Goal: Task Accomplishment & Management: Use online tool/utility

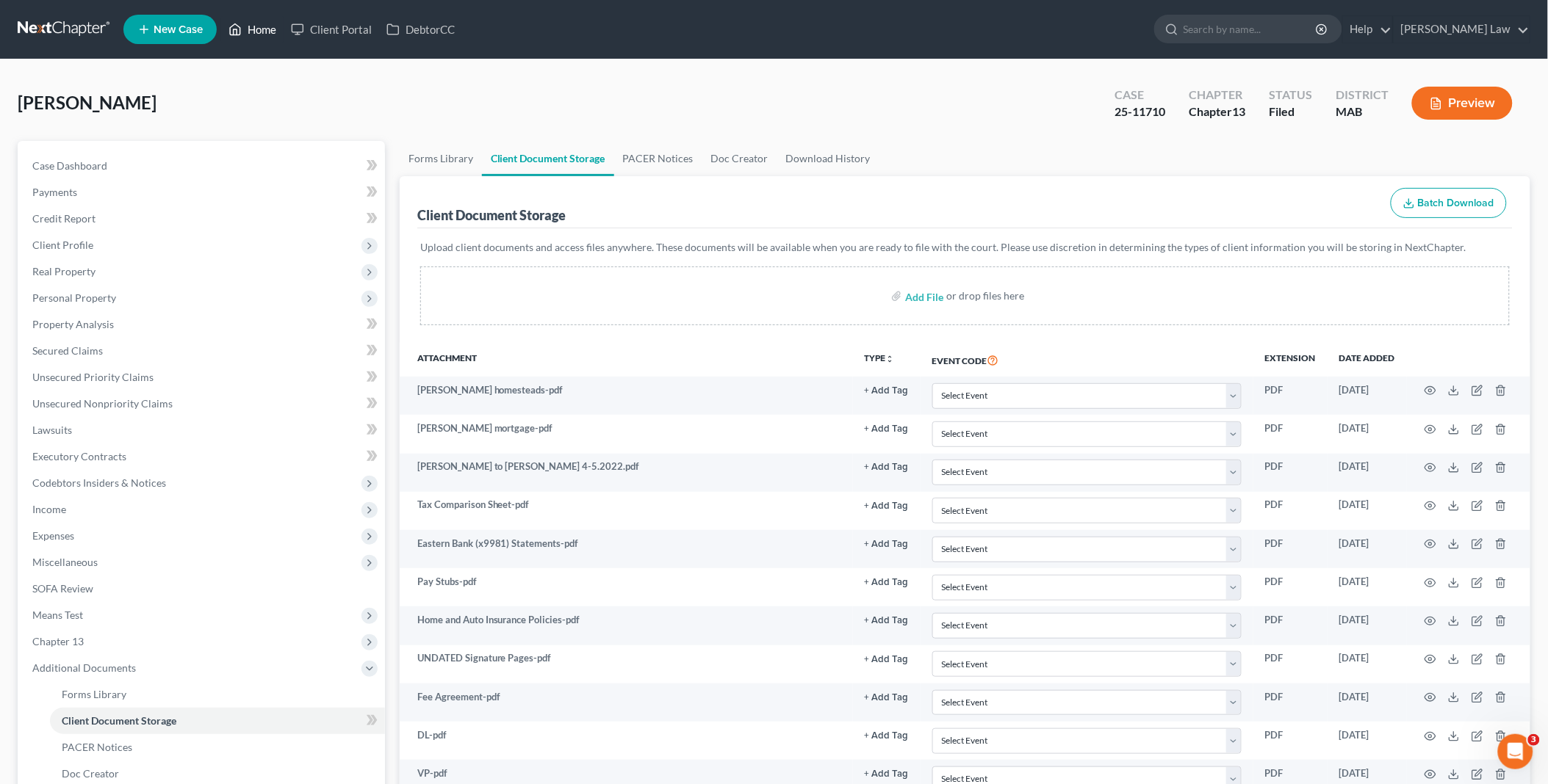
click at [255, 21] on link "Home" at bounding box center [253, 29] width 63 height 26
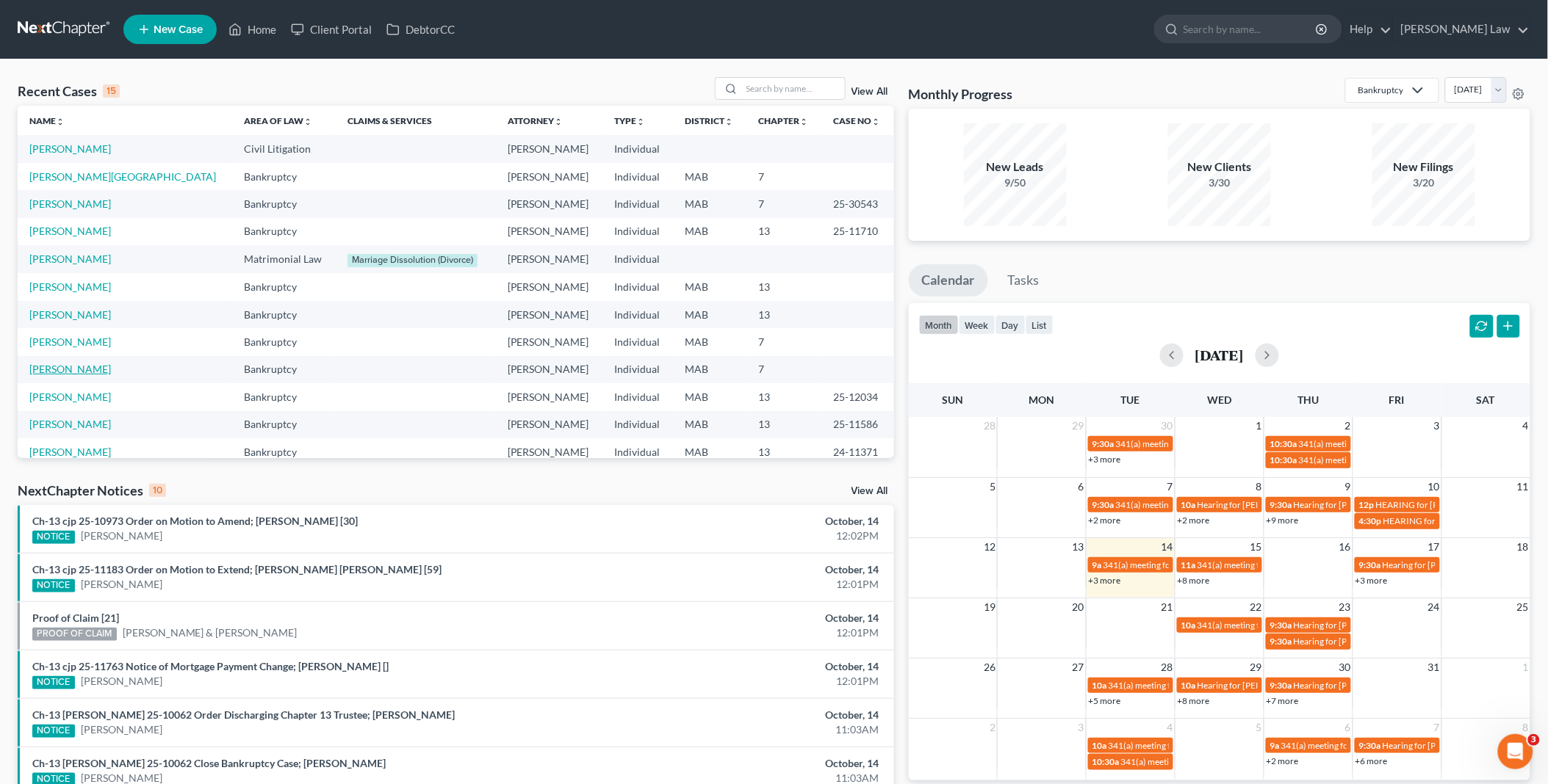
click at [83, 371] on link "[PERSON_NAME]" at bounding box center [71, 369] width 82 height 13
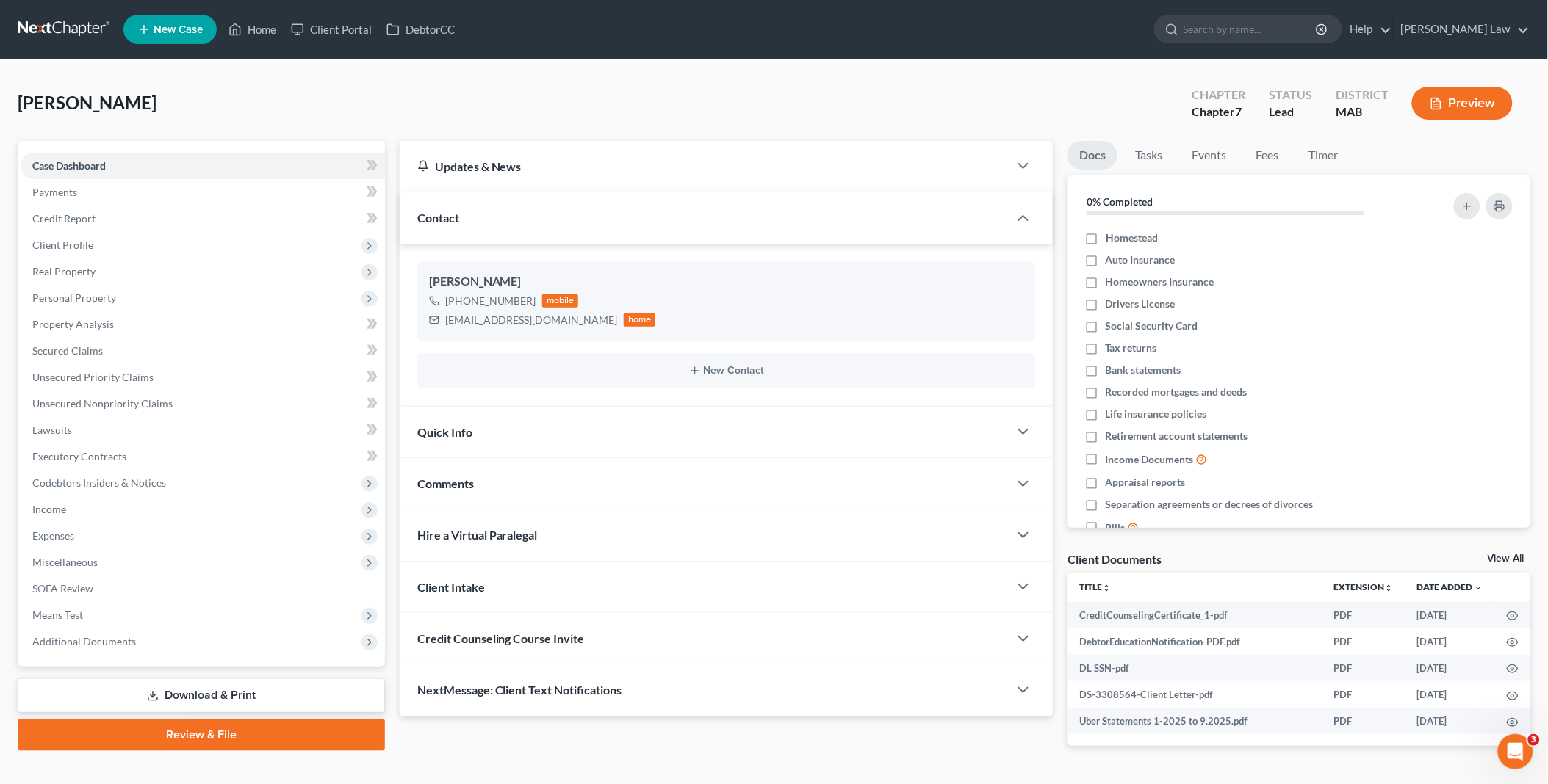
click at [1503, 559] on link "View All" at bounding box center [1506, 559] width 37 height 10
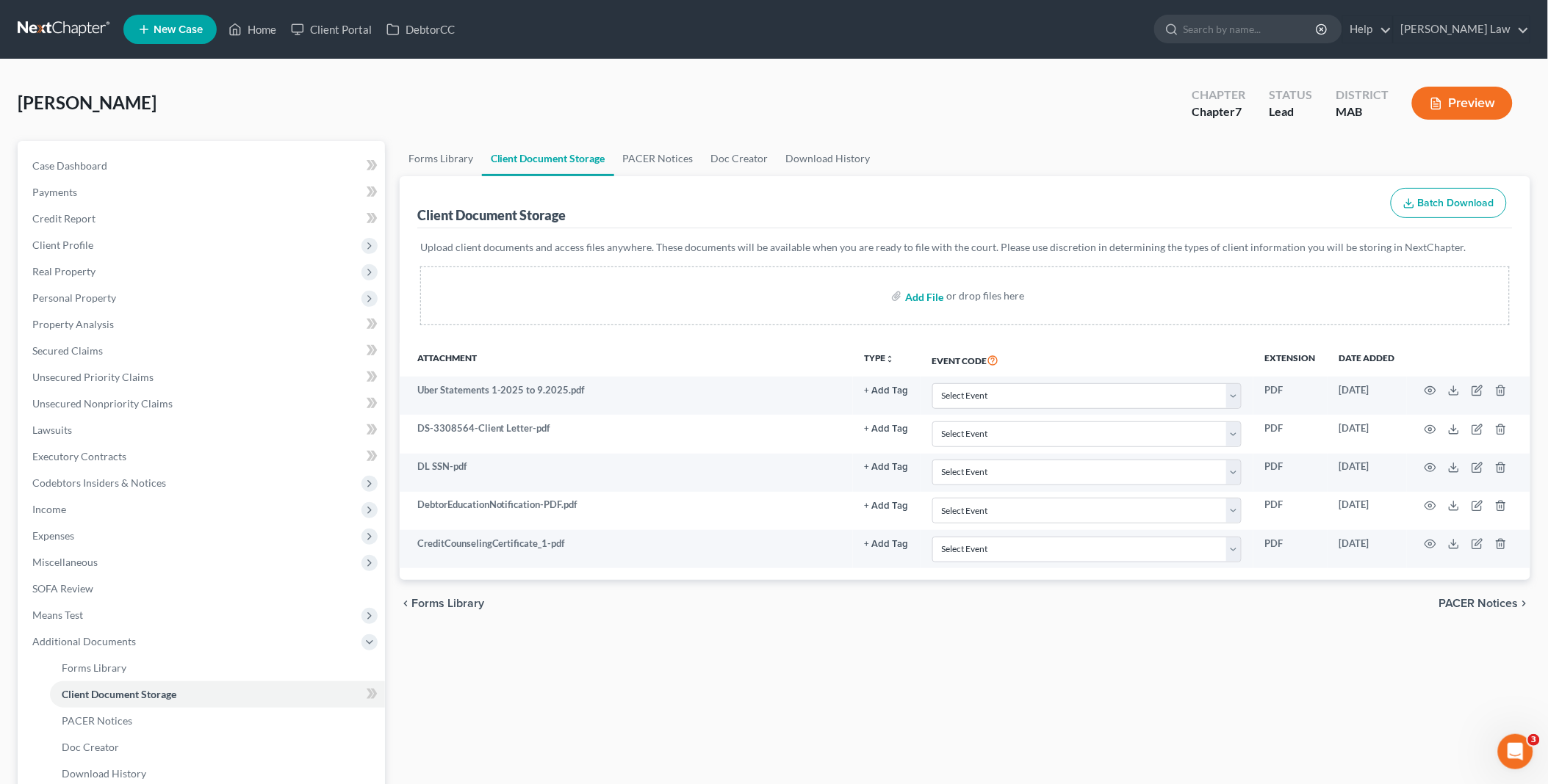
click at [927, 293] on input "file" at bounding box center [922, 296] width 35 height 26
type input "C:\fakepath\[PERSON_NAME] vp.pdf"
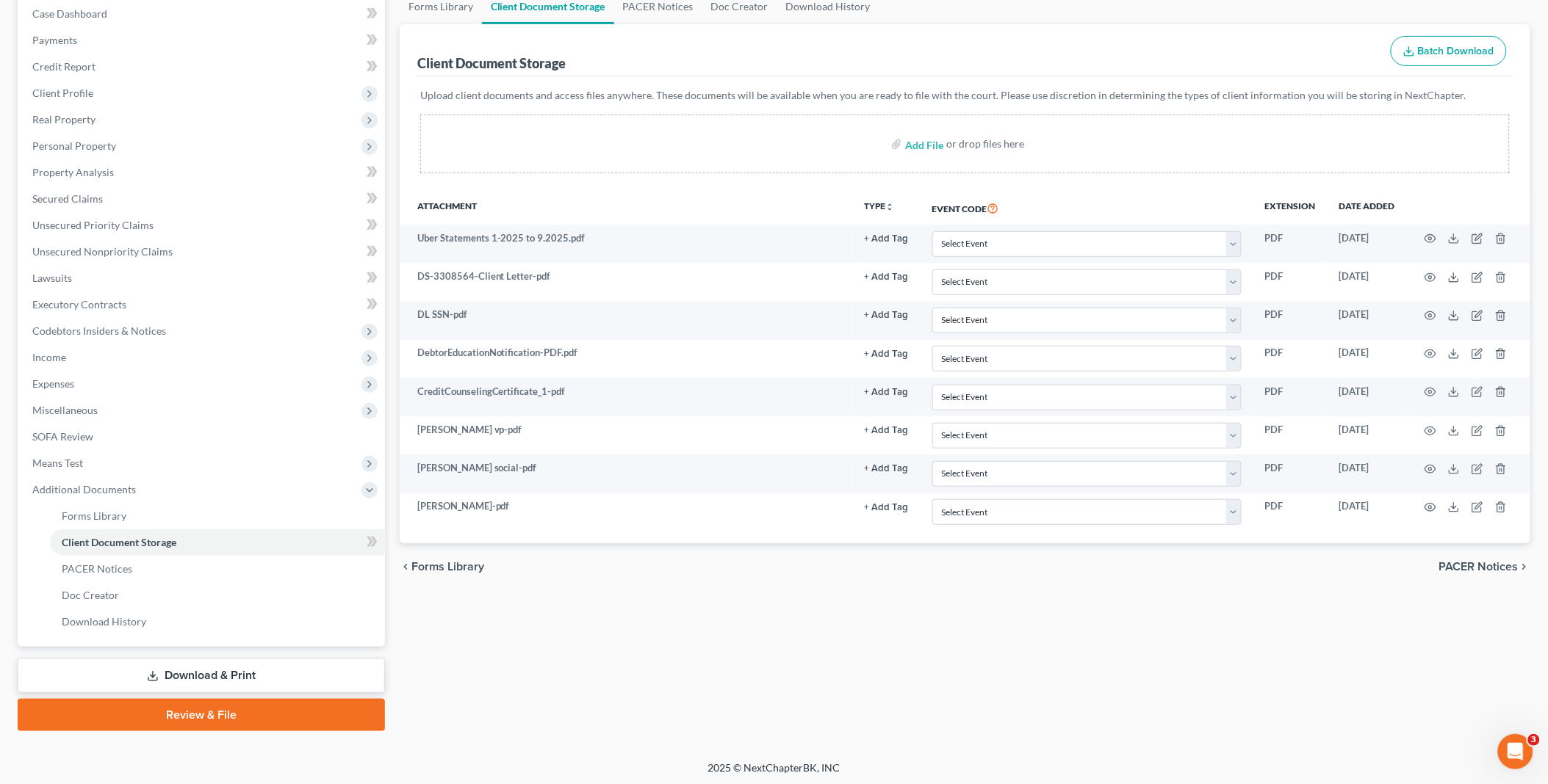
click at [188, 709] on link "Review & File" at bounding box center [201, 715] width 367 height 32
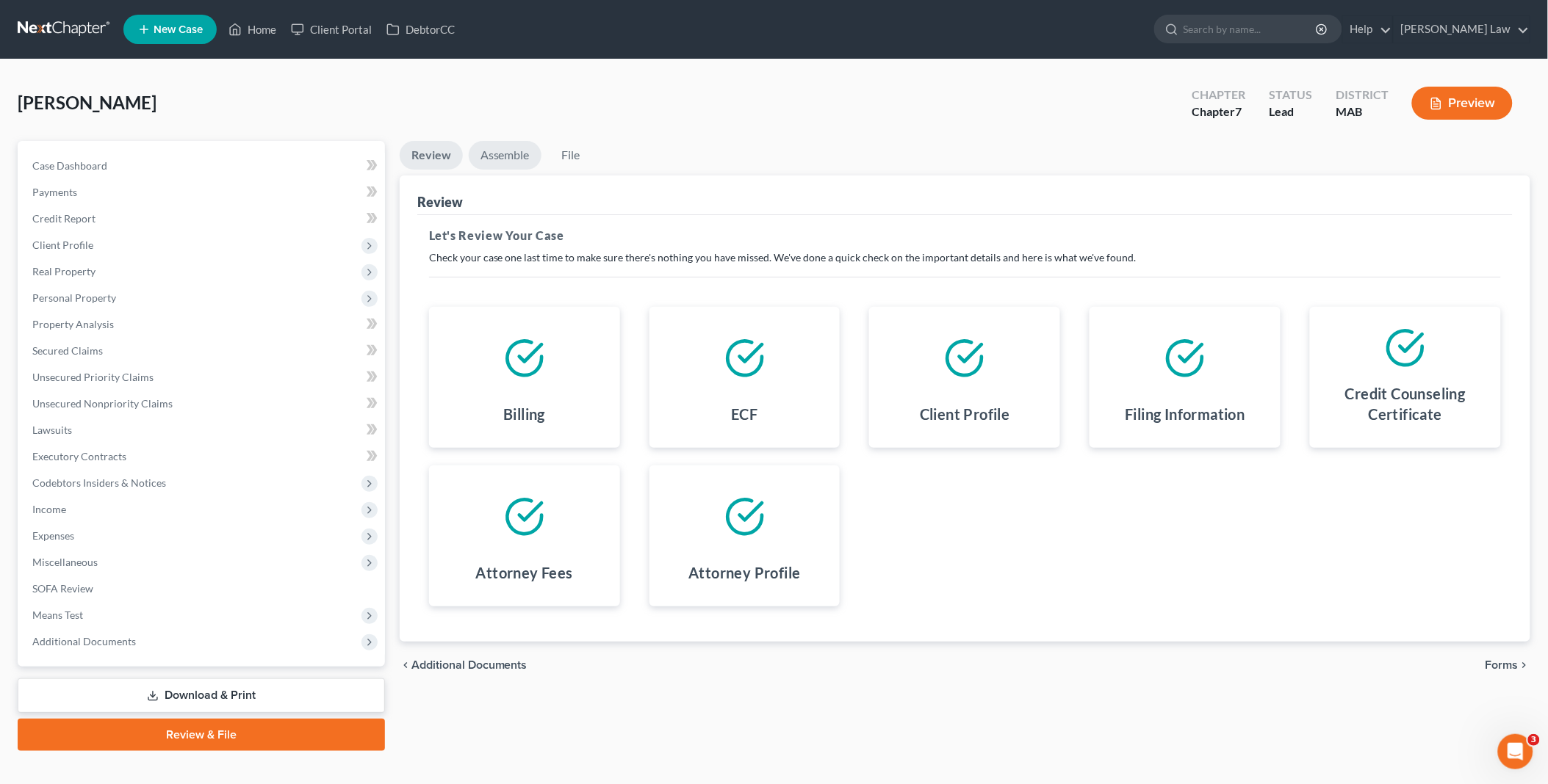
click at [510, 152] on link "Assemble" at bounding box center [505, 156] width 73 height 29
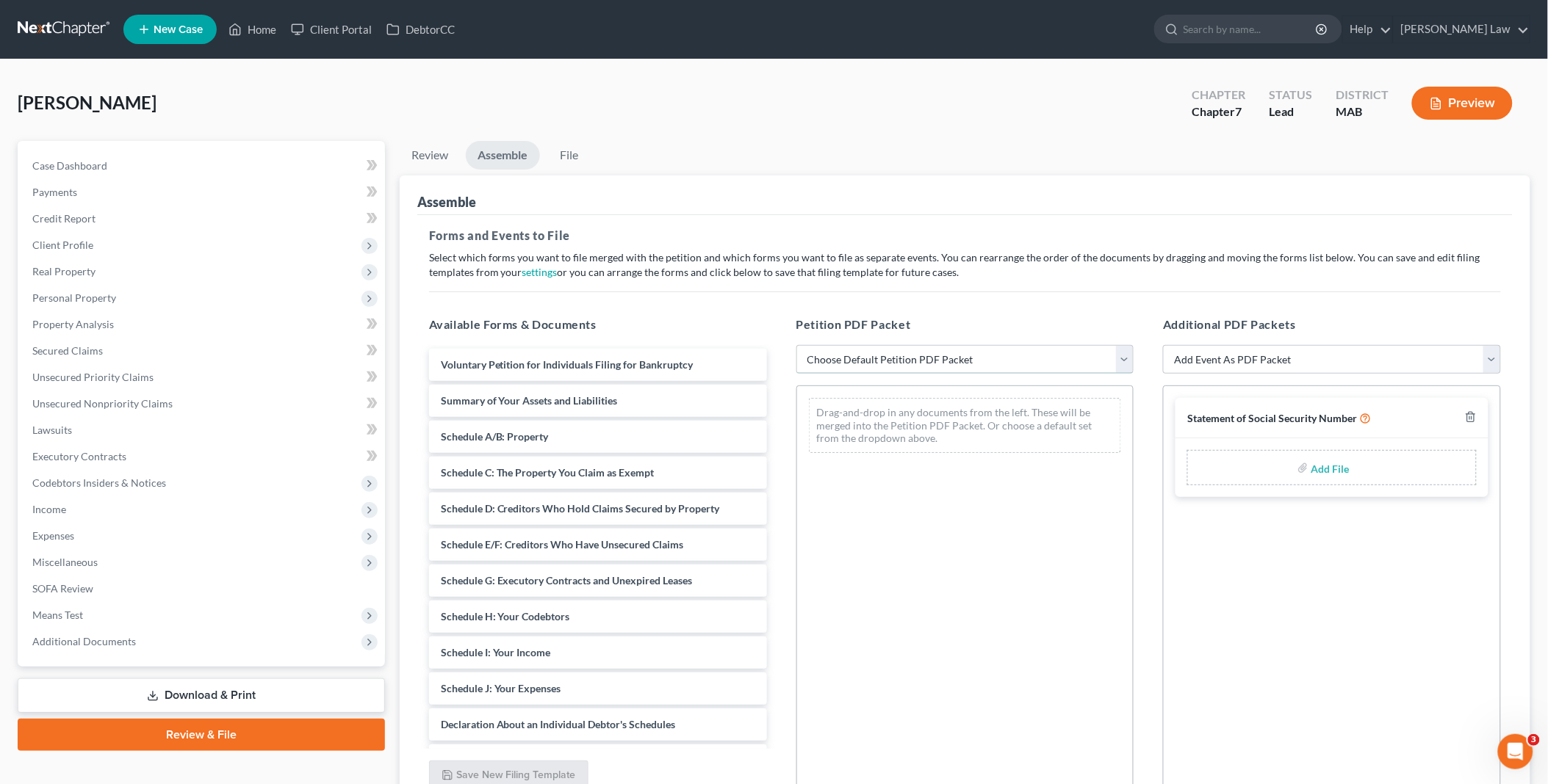
click at [1124, 360] on select "Choose Default Petition PDF Packet Emergency Filing (Voluntary Petition and Cre…" at bounding box center [965, 359] width 338 height 30
select select "1"
click at [796, 345] on select "Choose Default Petition PDF Packet Emergency Filing (Voluntary Petition and Cre…" at bounding box center [965, 359] width 338 height 30
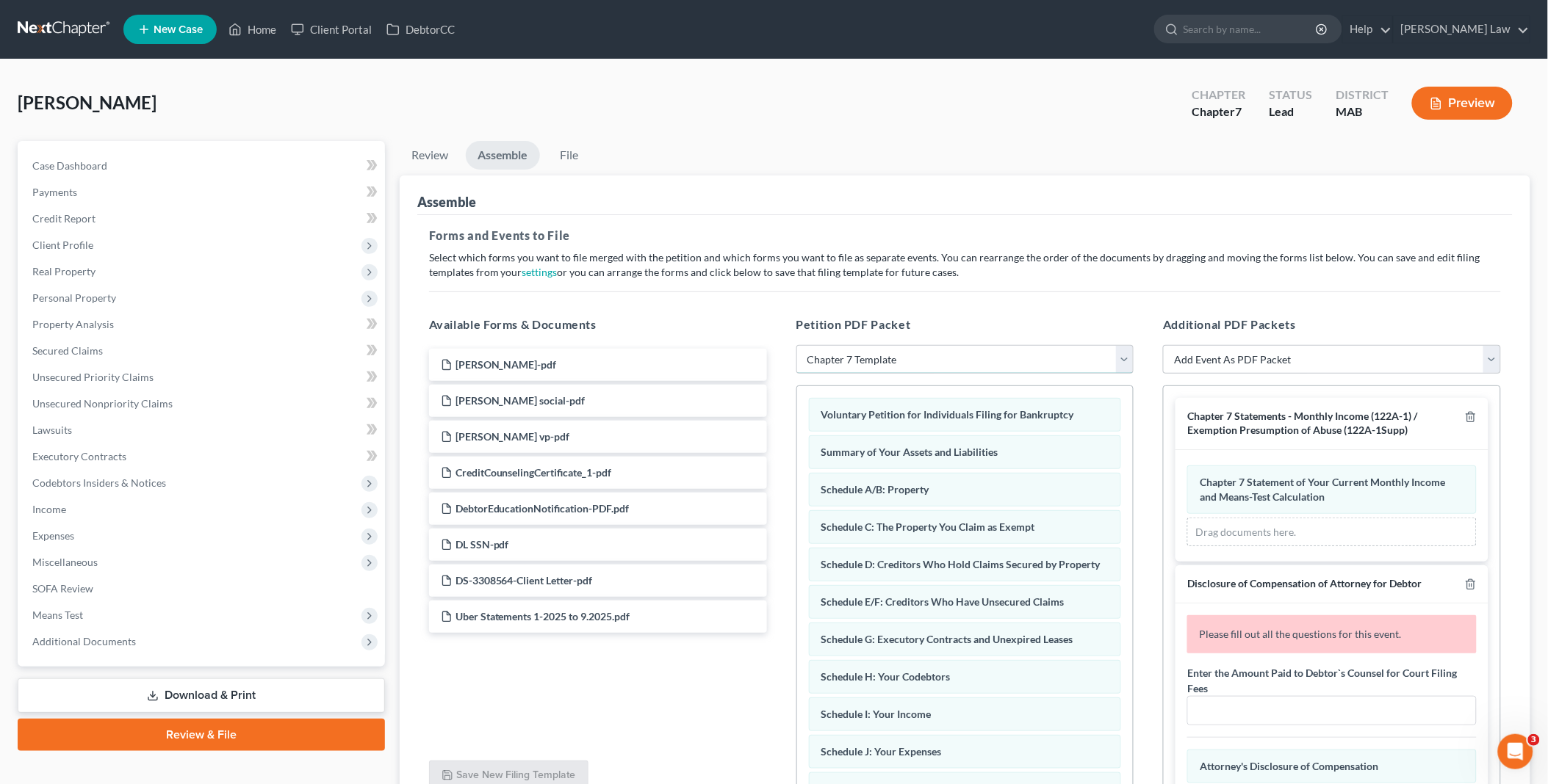
scroll to position [157, 0]
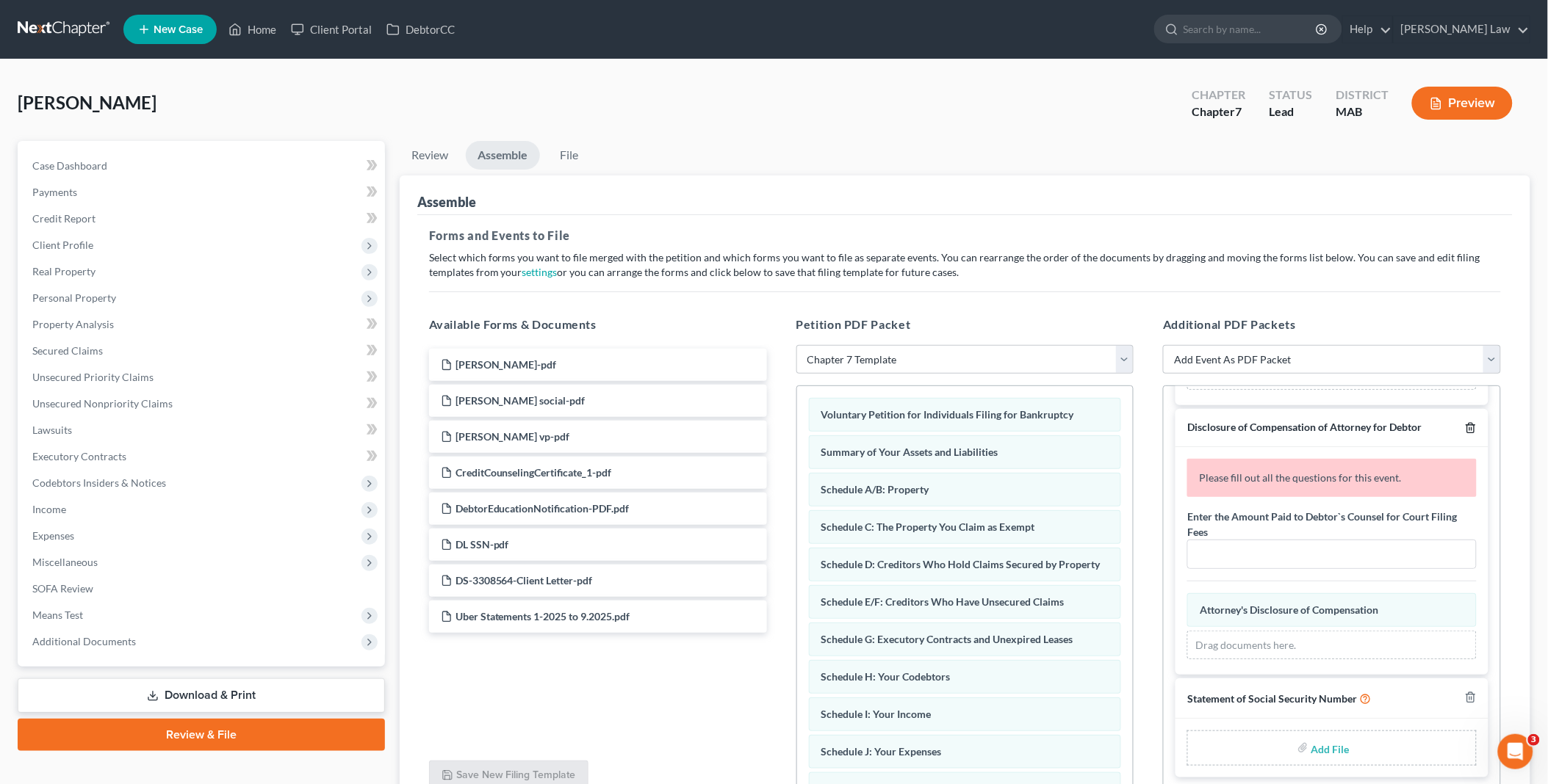
click at [1465, 426] on icon "button" at bounding box center [1470, 428] width 12 height 12
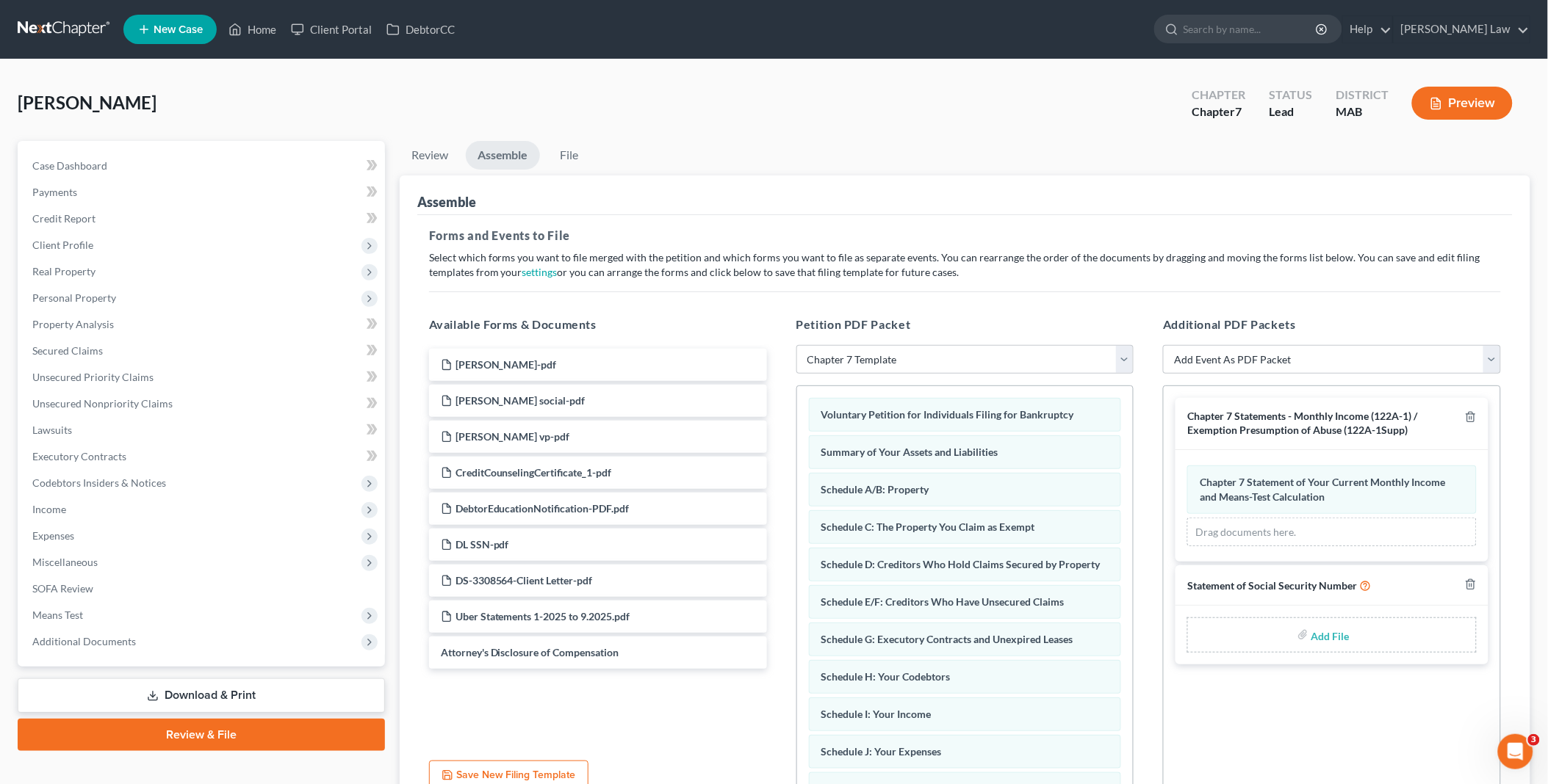
scroll to position [0, 0]
click at [1471, 584] on icon "button" at bounding box center [1470, 584] width 12 height 12
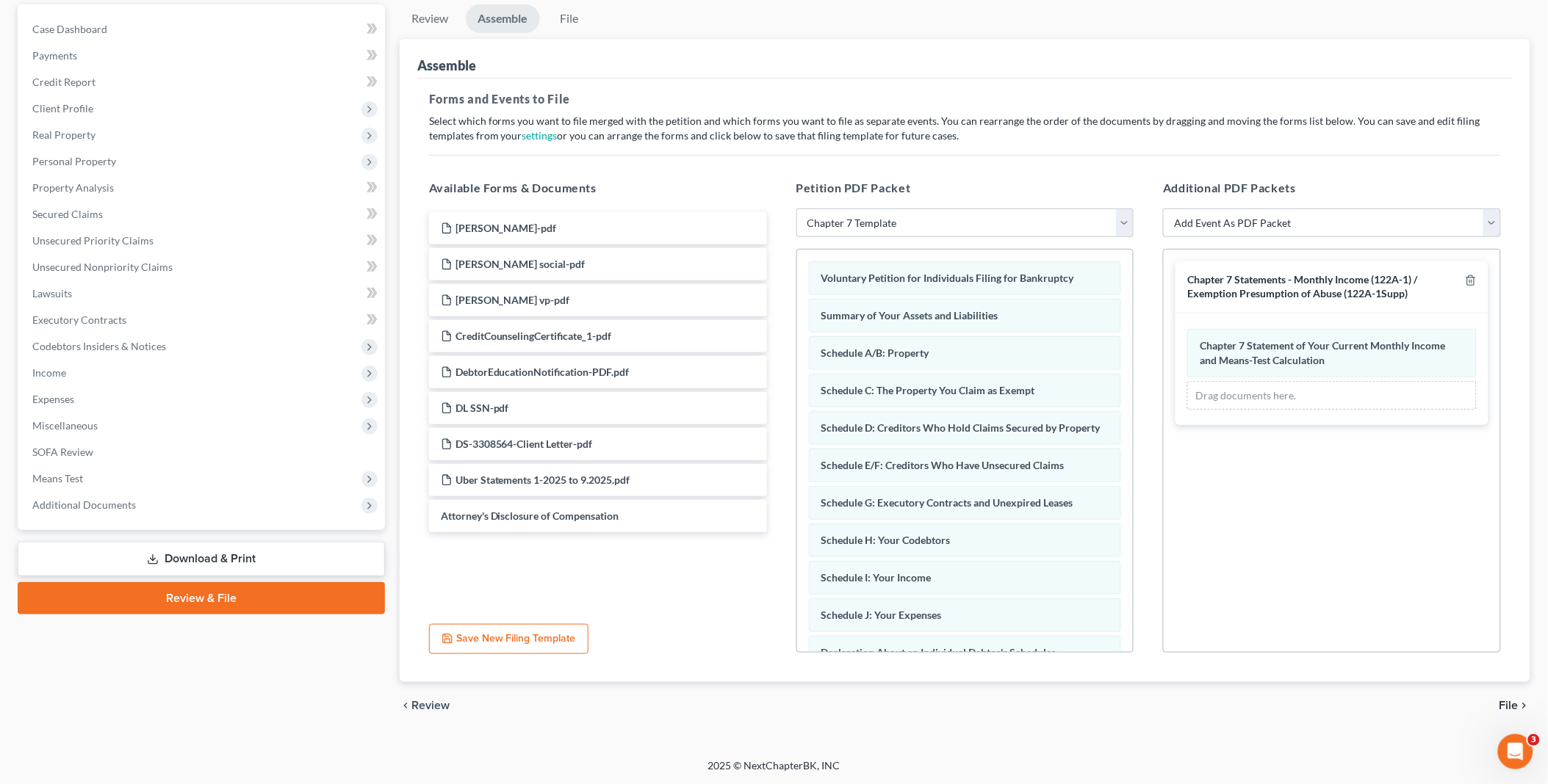
click at [1514, 700] on span "File" at bounding box center [1509, 705] width 19 height 12
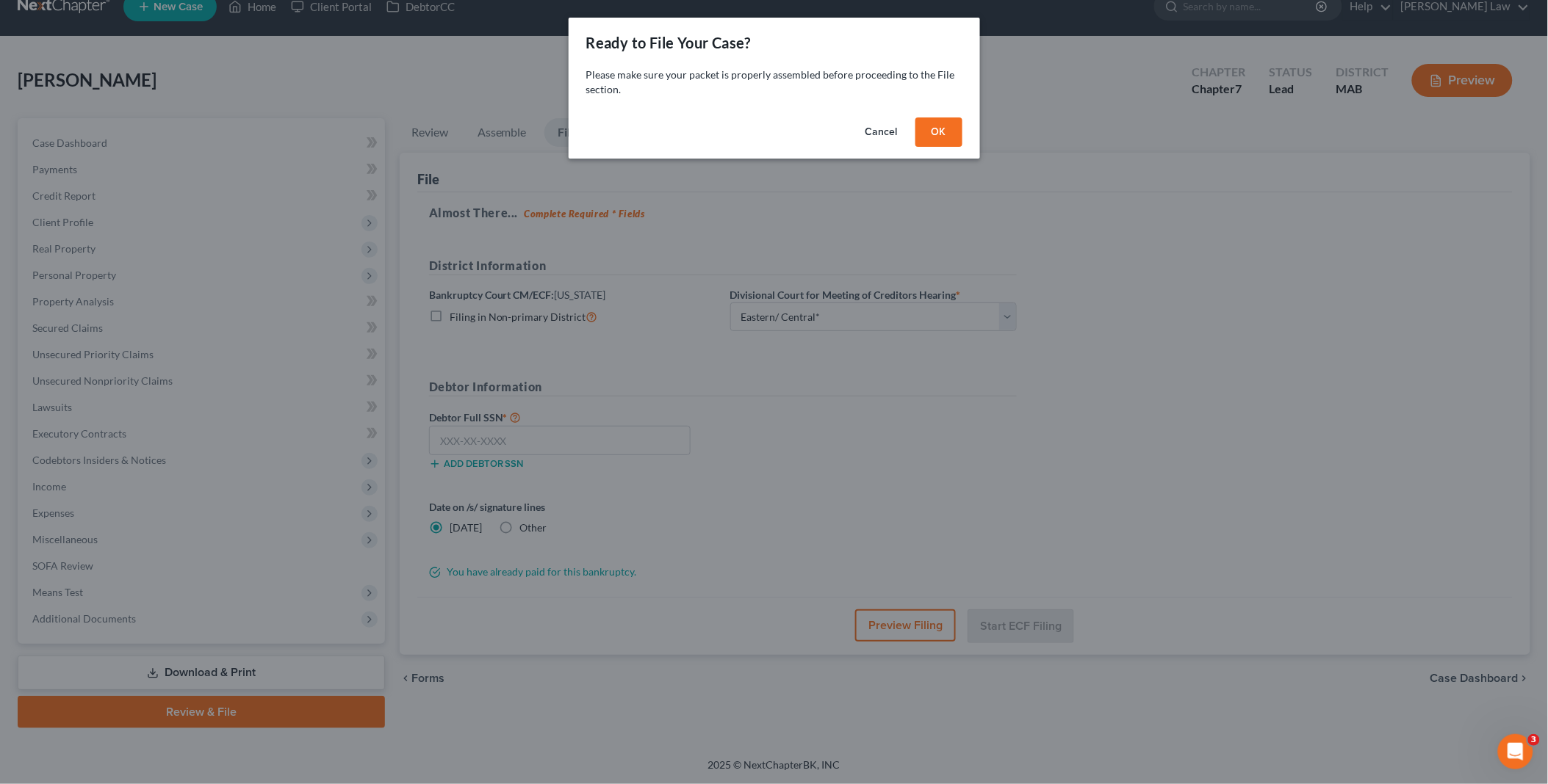
scroll to position [20, 0]
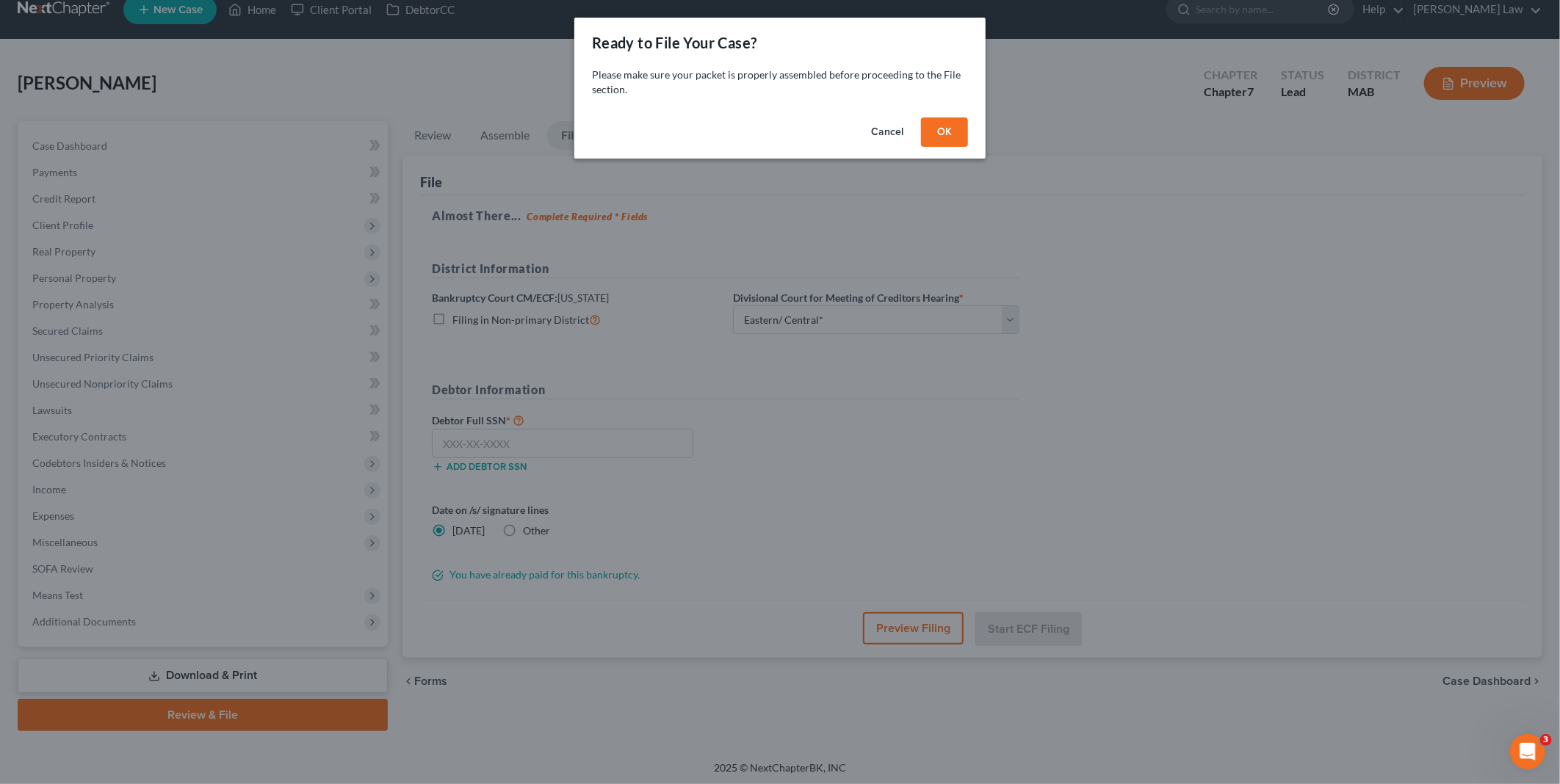
click at [946, 127] on button "OK" at bounding box center [945, 132] width 47 height 30
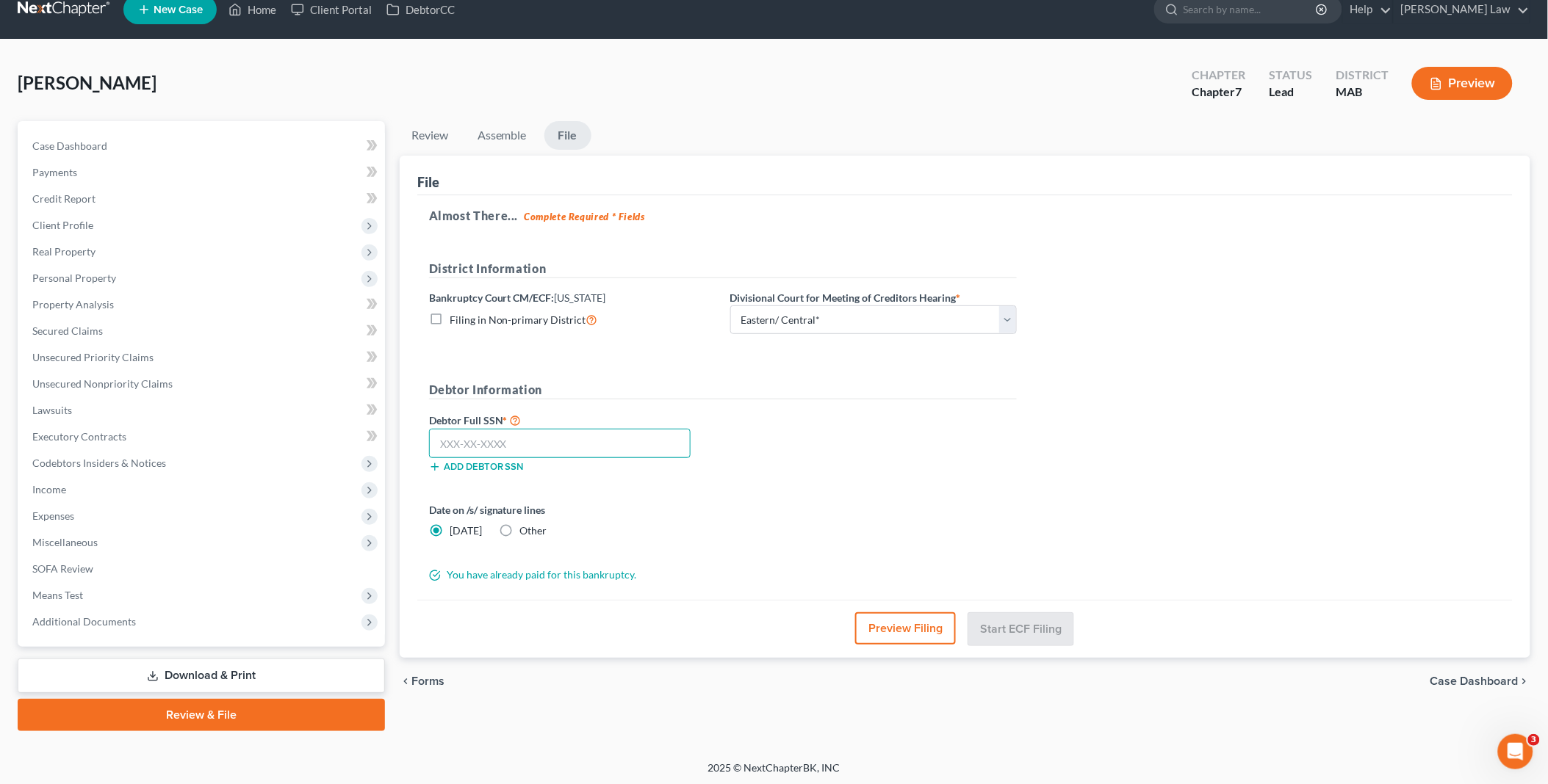
click at [557, 446] on input "text" at bounding box center [560, 443] width 261 height 30
type input "030-36-0355"
click at [1000, 624] on button "Start ECF Filing" at bounding box center [1020, 628] width 105 height 32
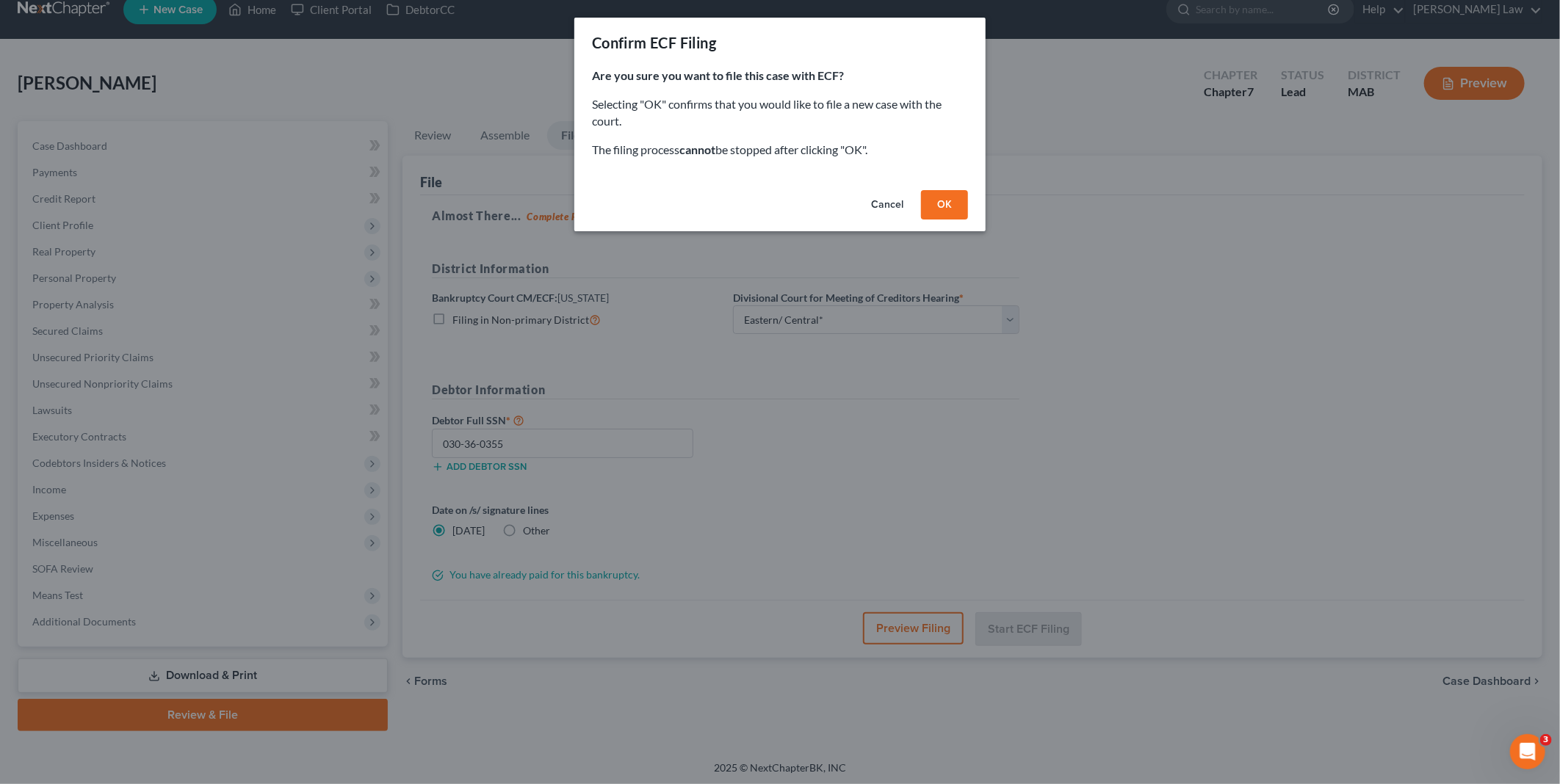
click at [941, 200] on button "OK" at bounding box center [945, 204] width 47 height 30
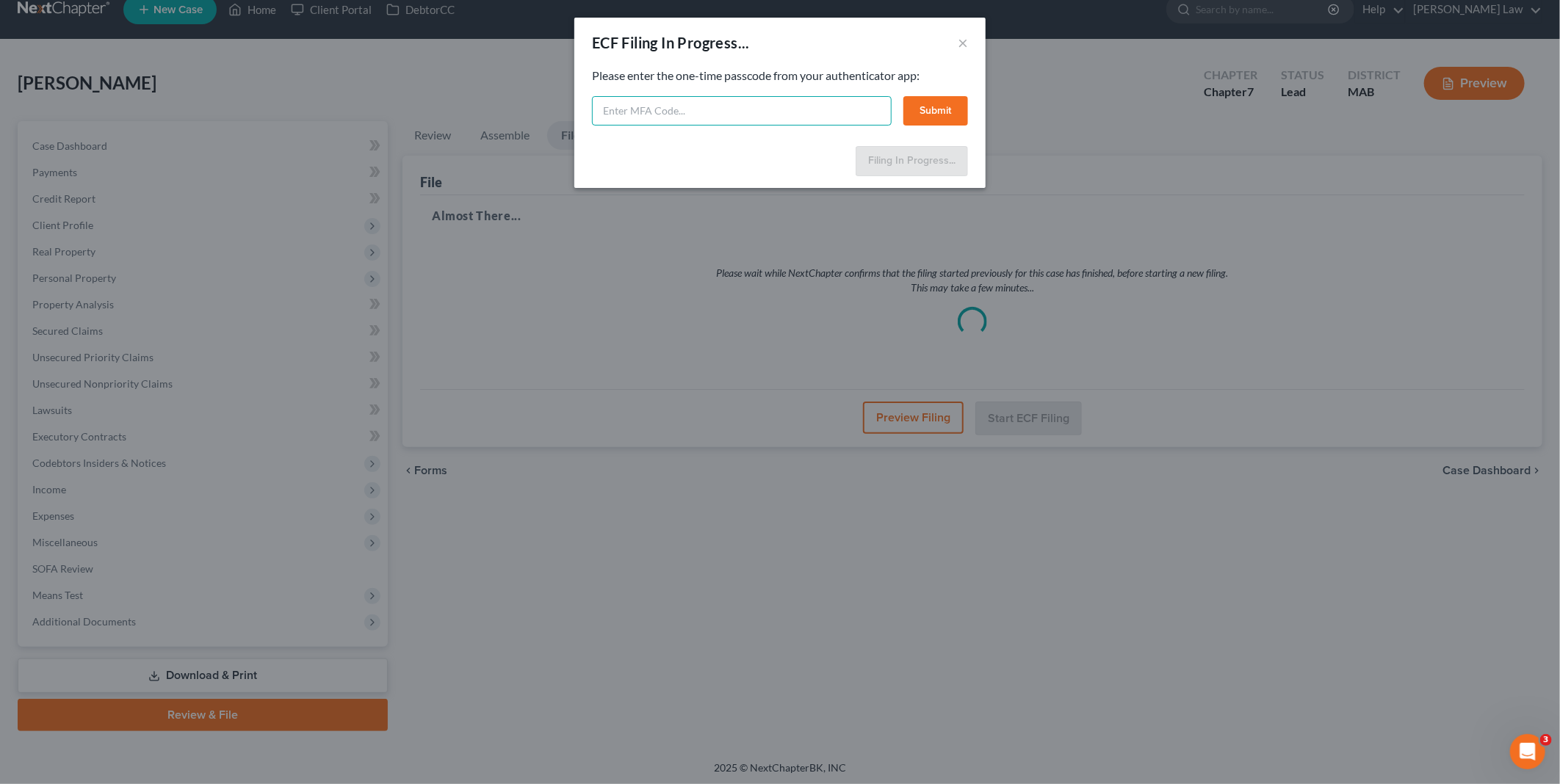
click at [654, 108] on input "text" at bounding box center [742, 111] width 300 height 30
type input "311734"
click at [937, 104] on button "Submit" at bounding box center [936, 111] width 65 height 30
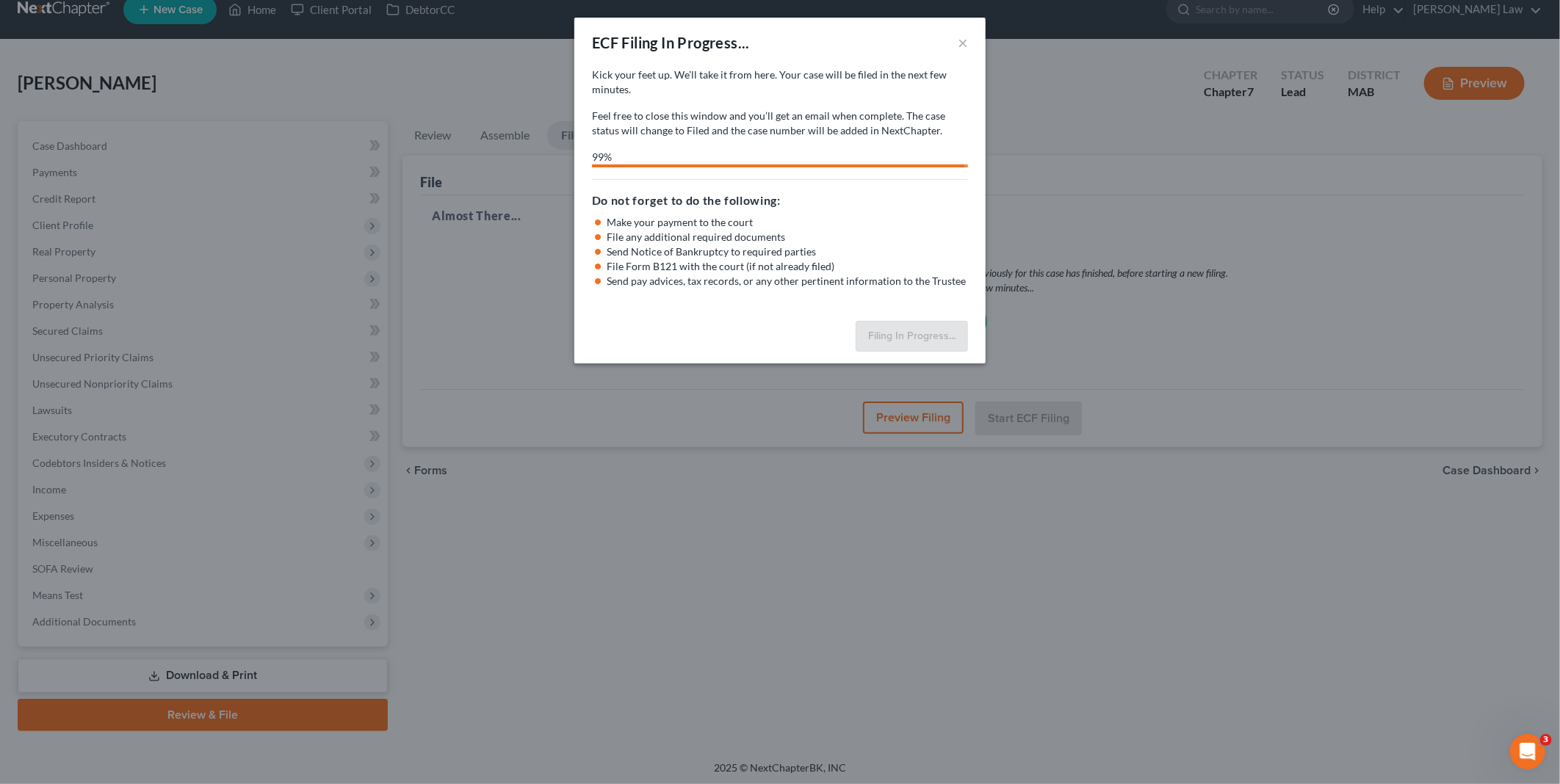
select select "2"
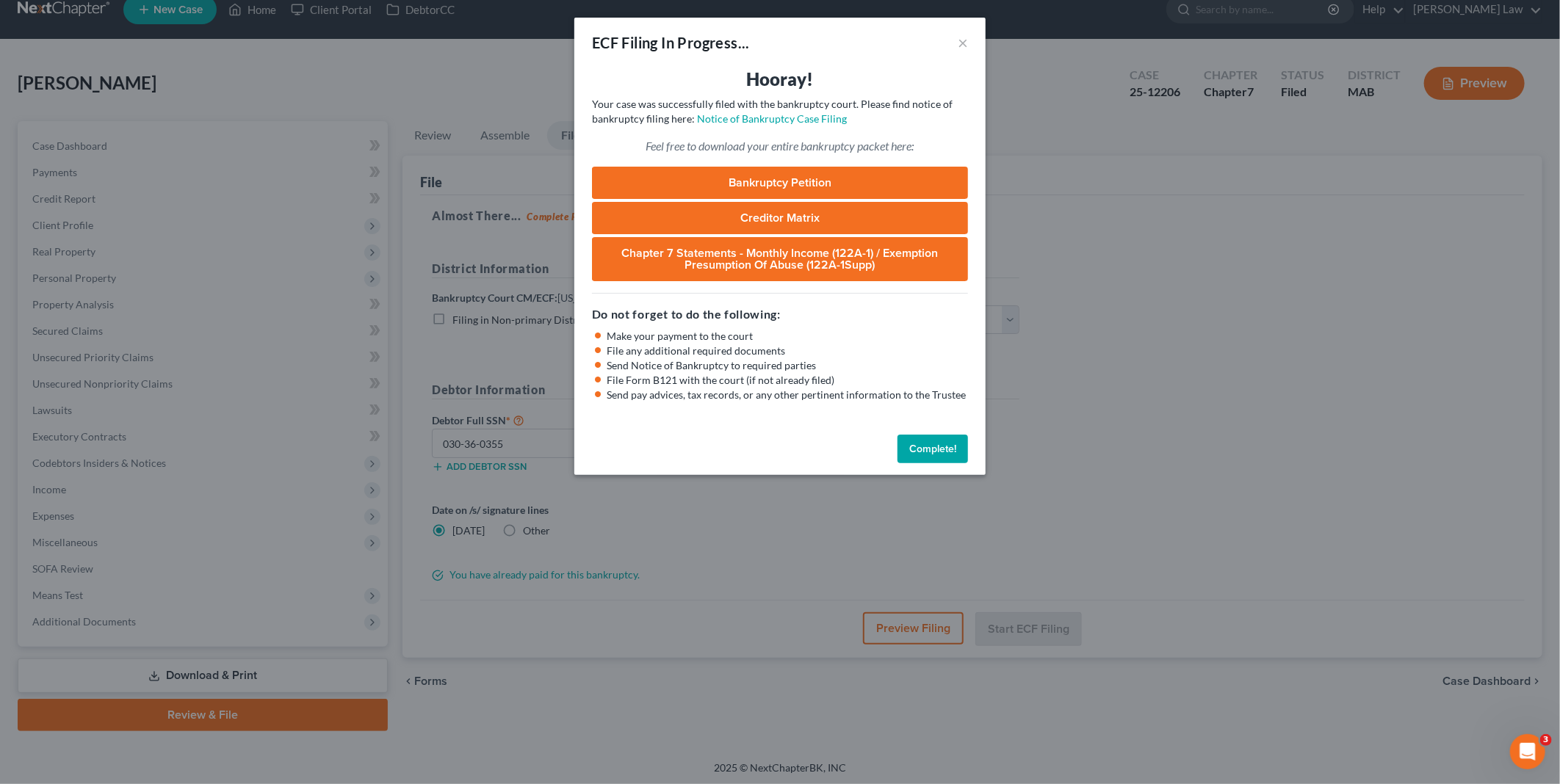
click at [922, 446] on button "Complete!" at bounding box center [933, 449] width 71 height 30
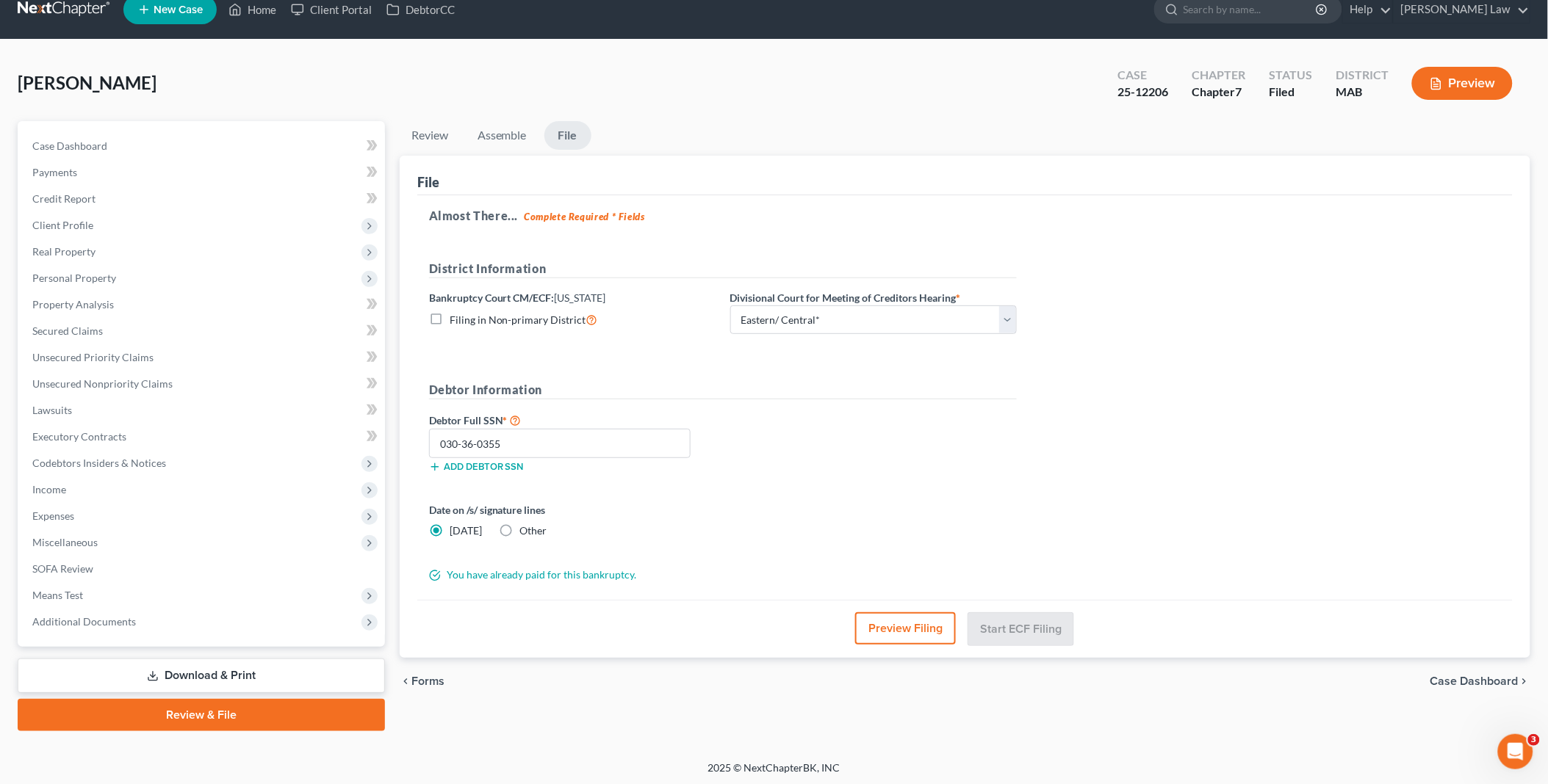
click at [217, 668] on link "Download & Print" at bounding box center [201, 676] width 367 height 34
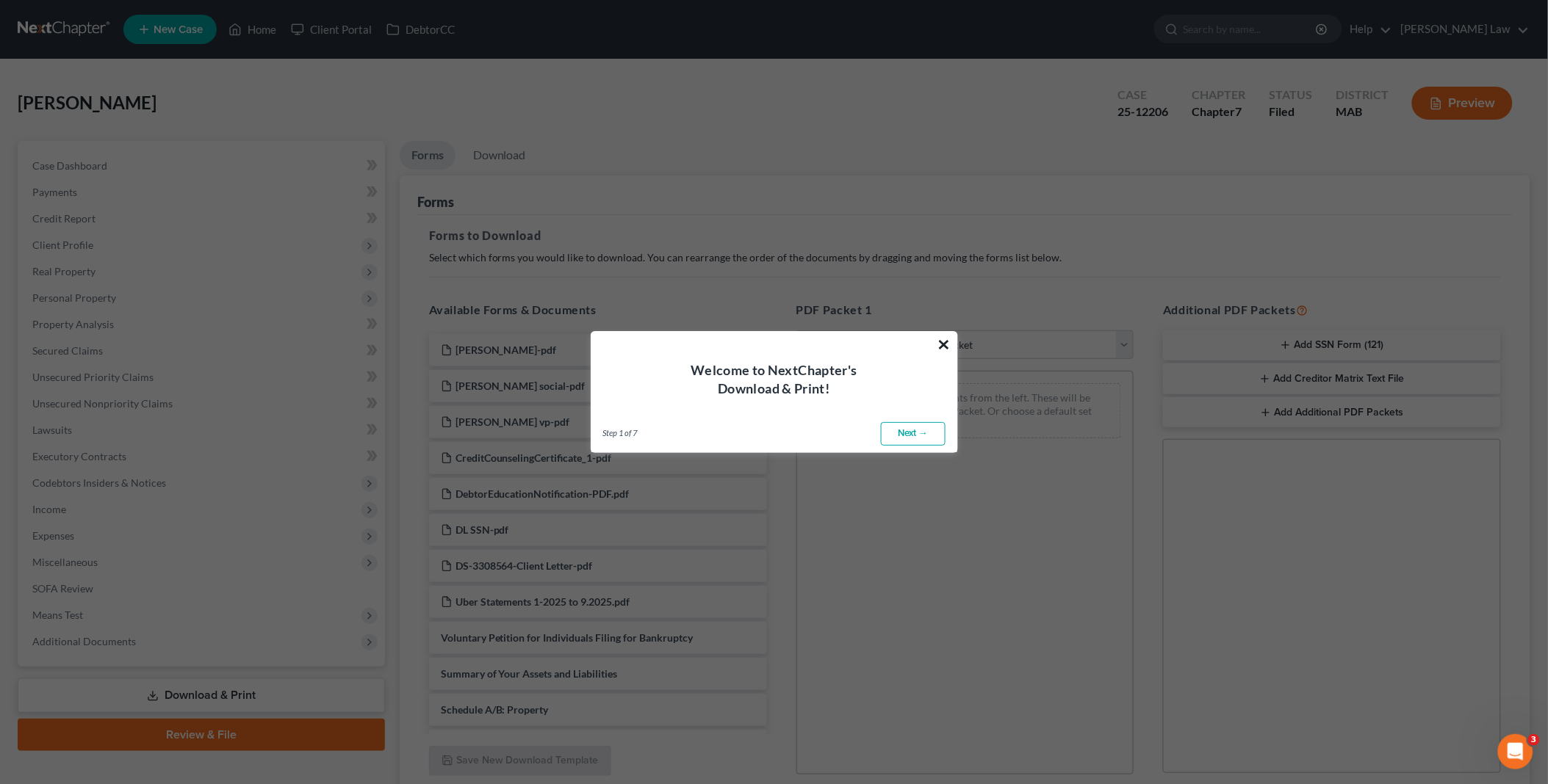
click at [946, 339] on button "×" at bounding box center [944, 344] width 14 height 23
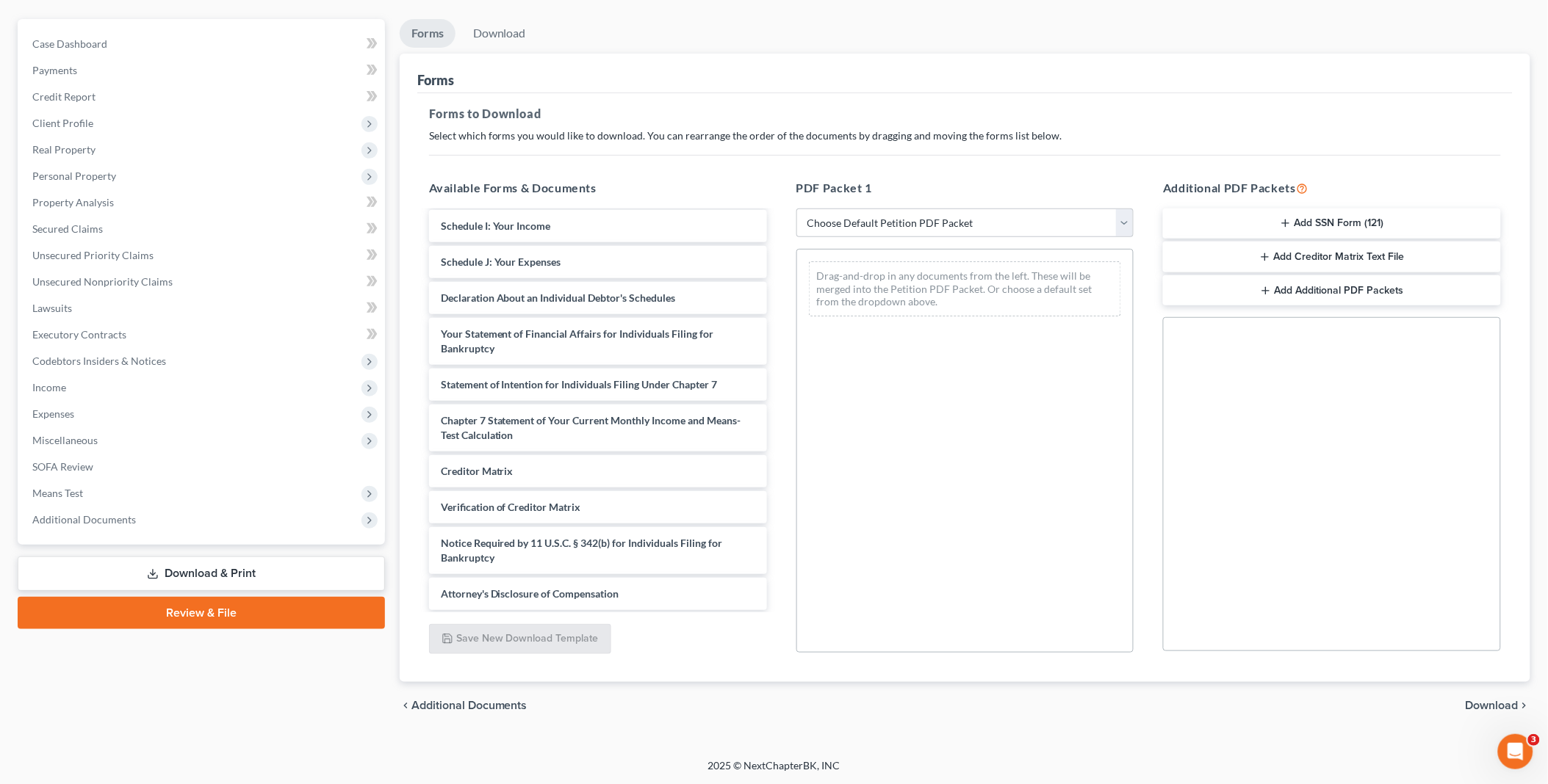
scroll to position [542, 0]
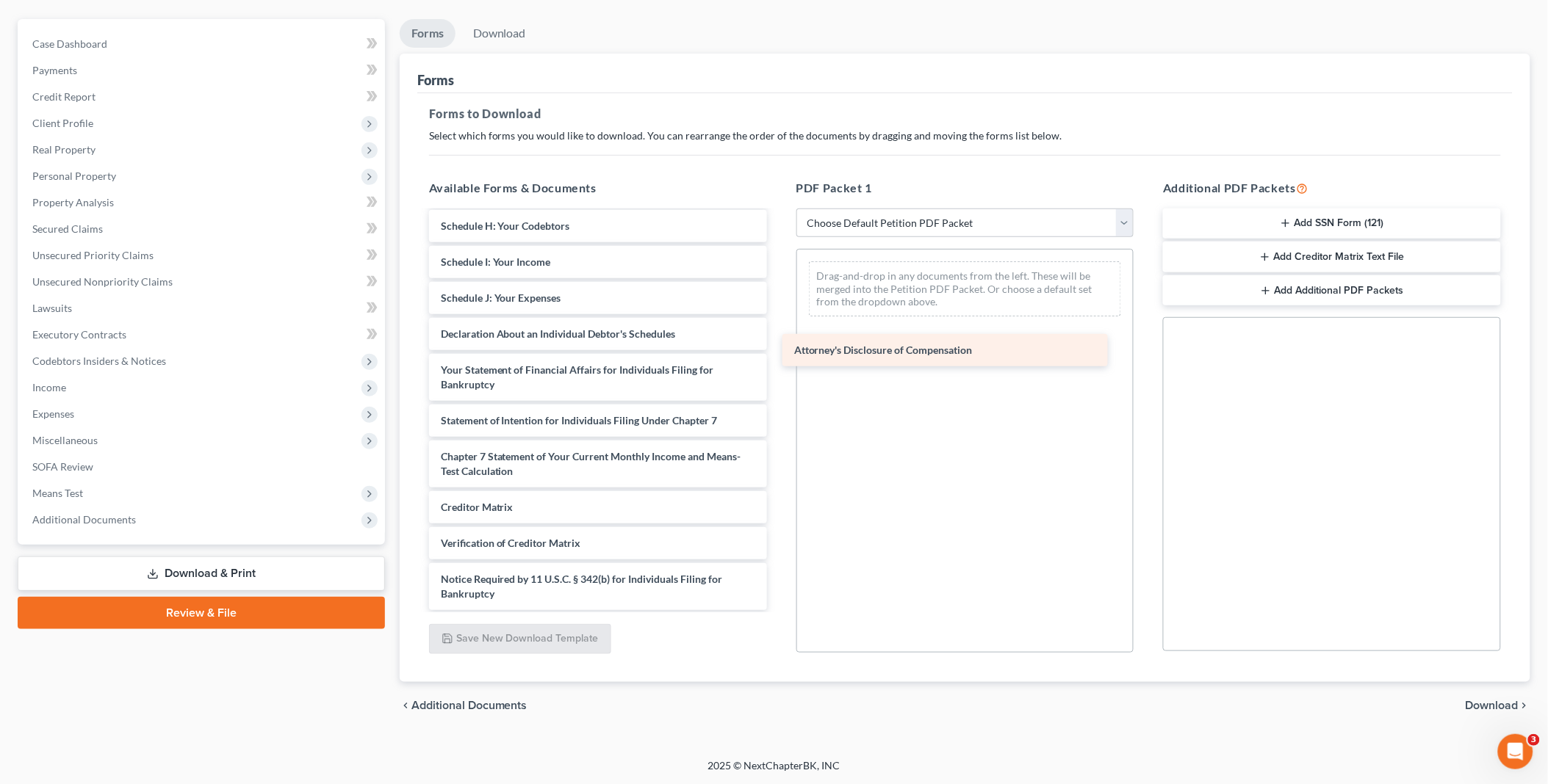
drag, startPoint x: 559, startPoint y: 585, endPoint x: 946, endPoint y: 305, distance: 477.7
click at [779, 305] on div "Attorney's Disclosure of Compensation [PERSON_NAME]-pdf [PERSON_NAME] social-pd…" at bounding box center [598, 140] width 362 height 940
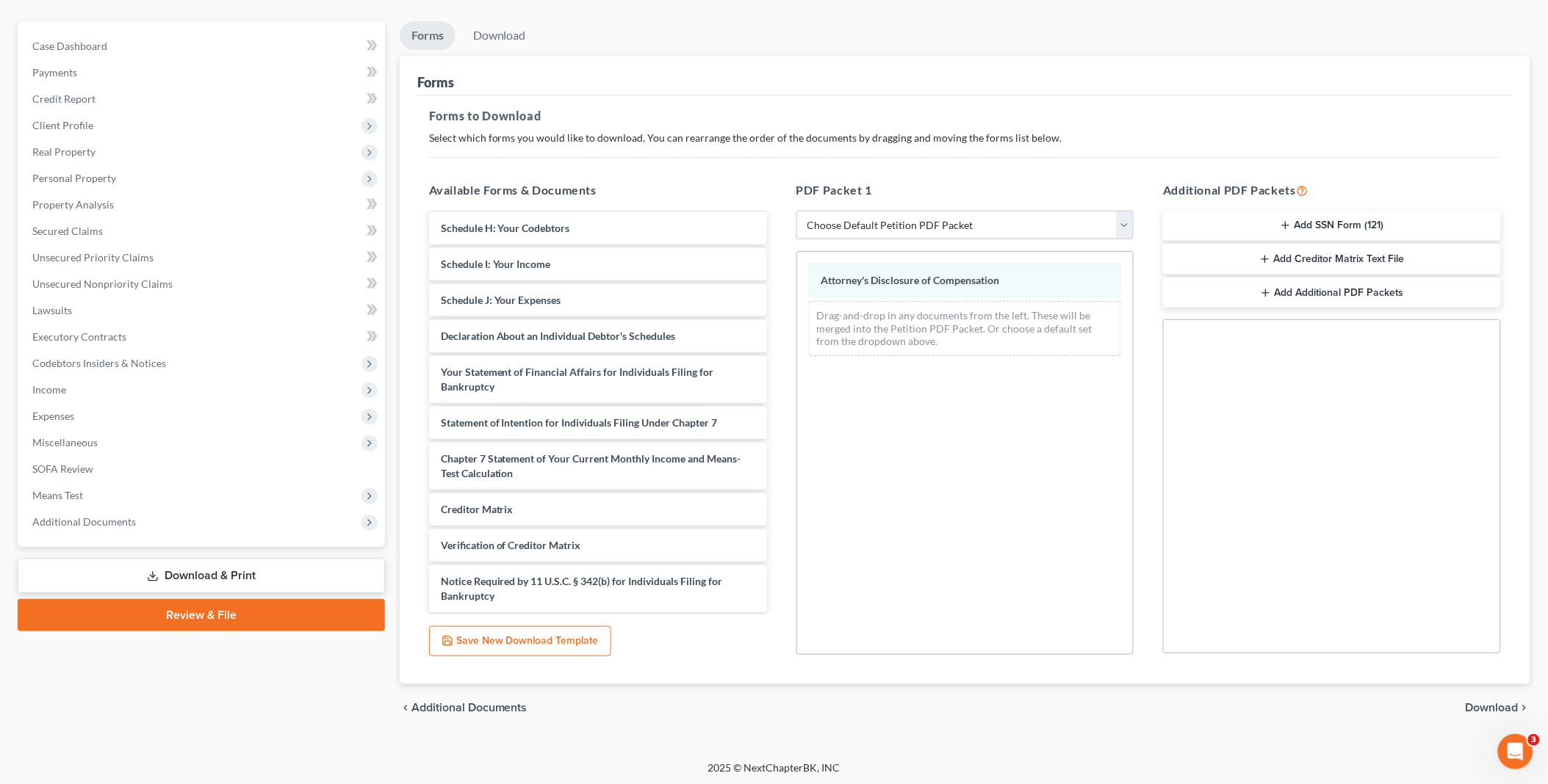
scroll to position [122, 0]
click at [1482, 700] on span "Download" at bounding box center [1492, 705] width 53 height 12
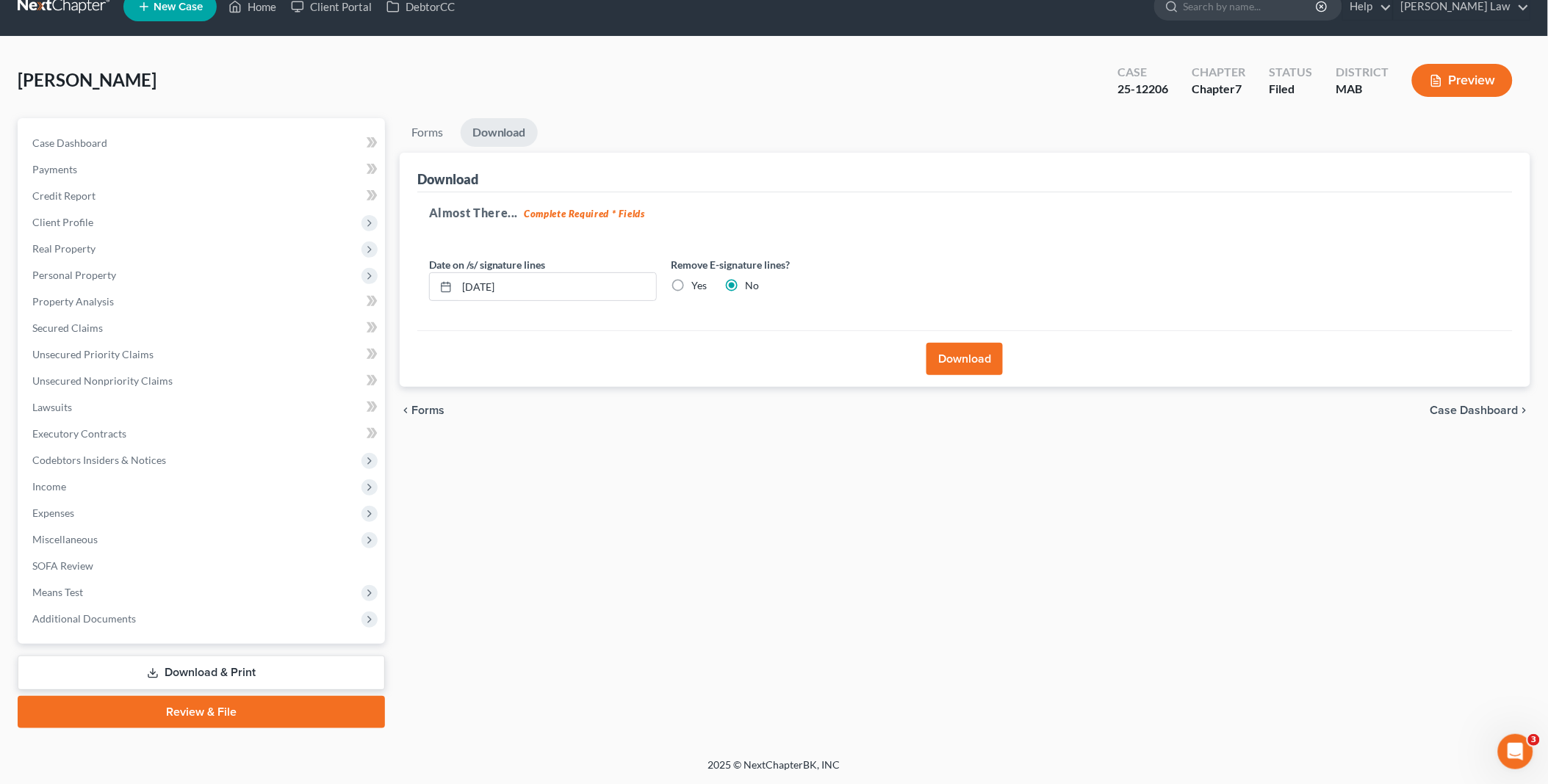
scroll to position [20, 0]
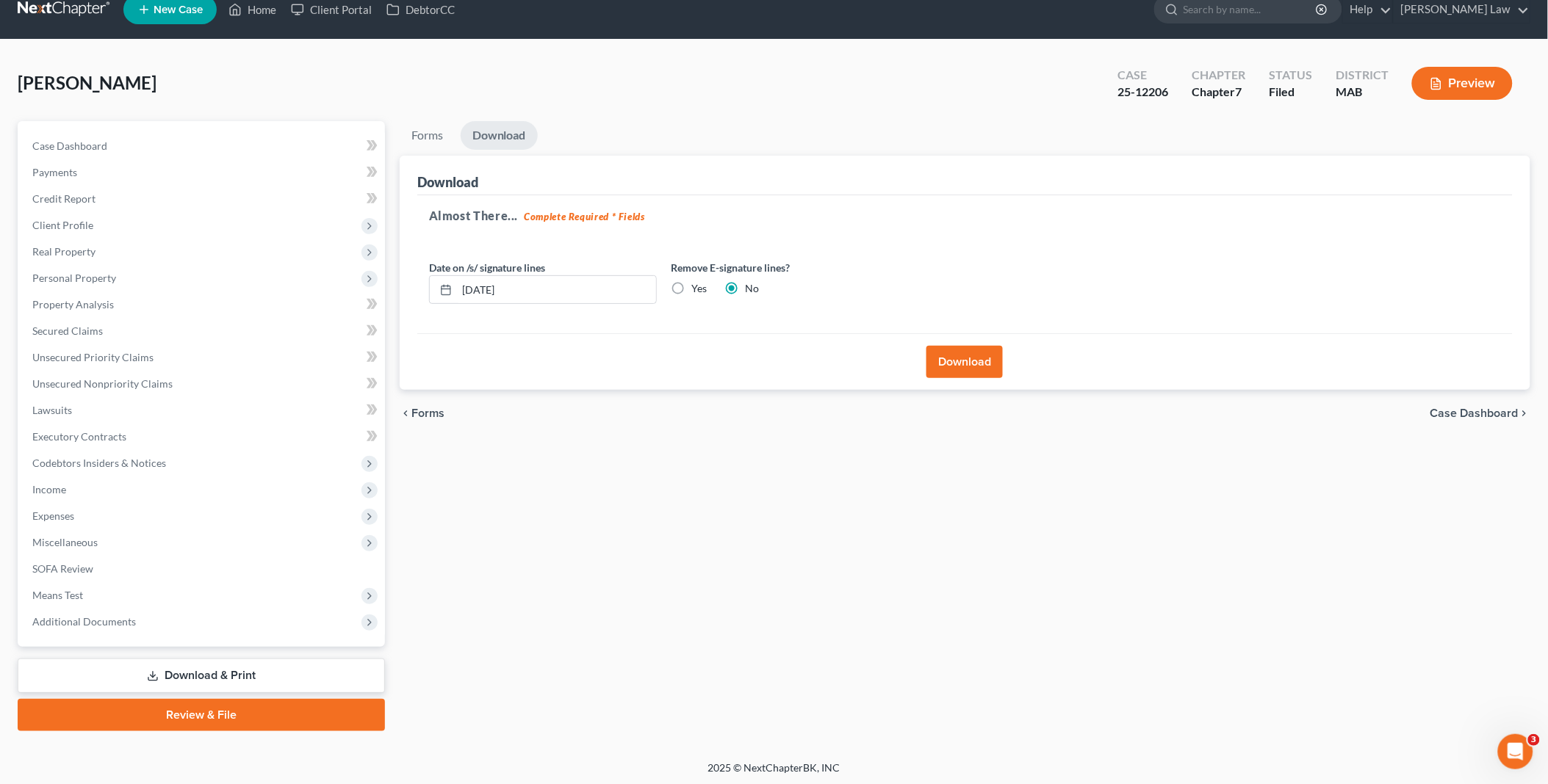
click at [971, 363] on button "Download" at bounding box center [964, 362] width 76 height 32
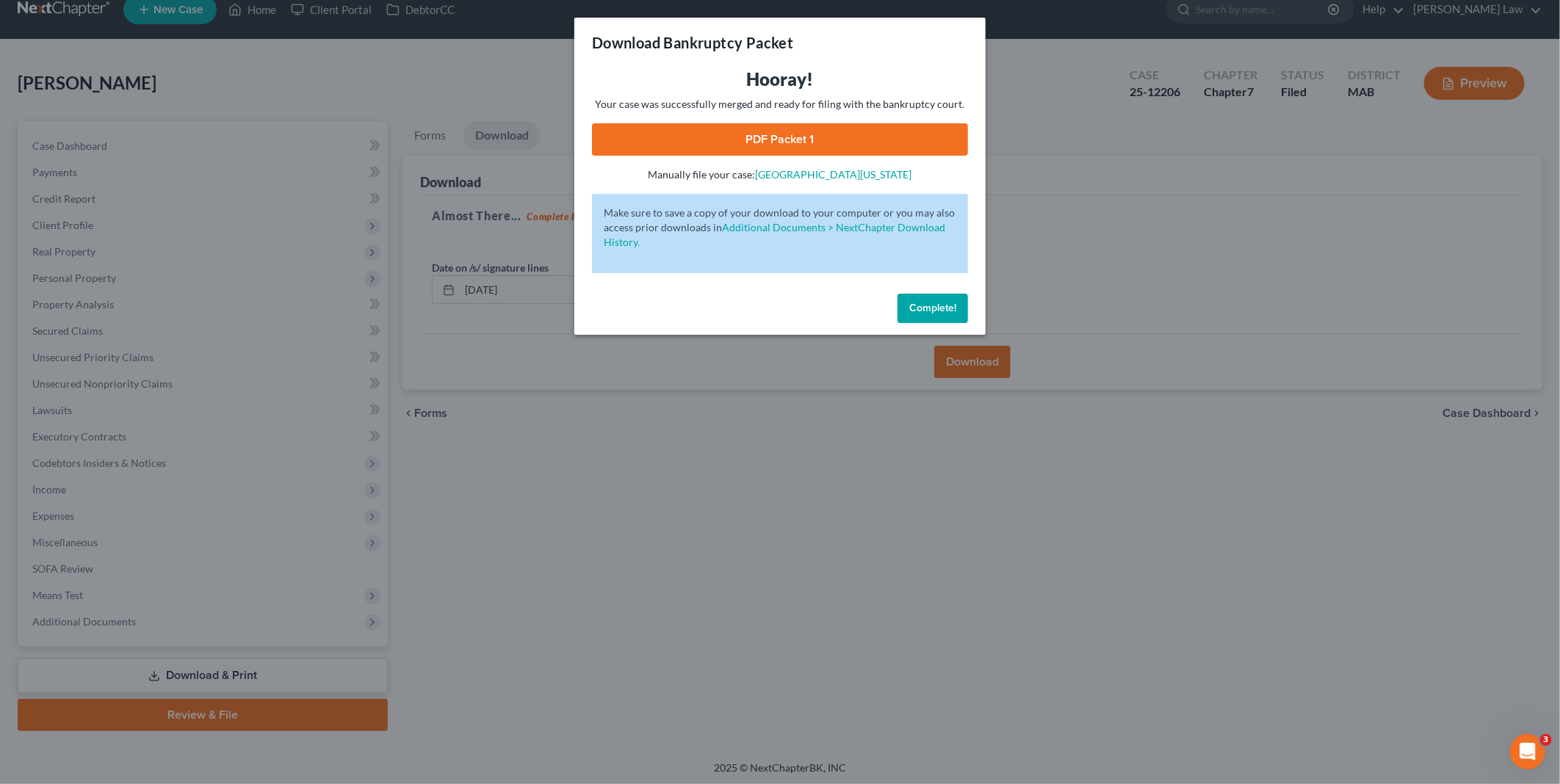
click at [856, 135] on link "PDF Packet 1" at bounding box center [780, 139] width 376 height 32
click at [930, 304] on span "Complete!" at bounding box center [933, 308] width 47 height 13
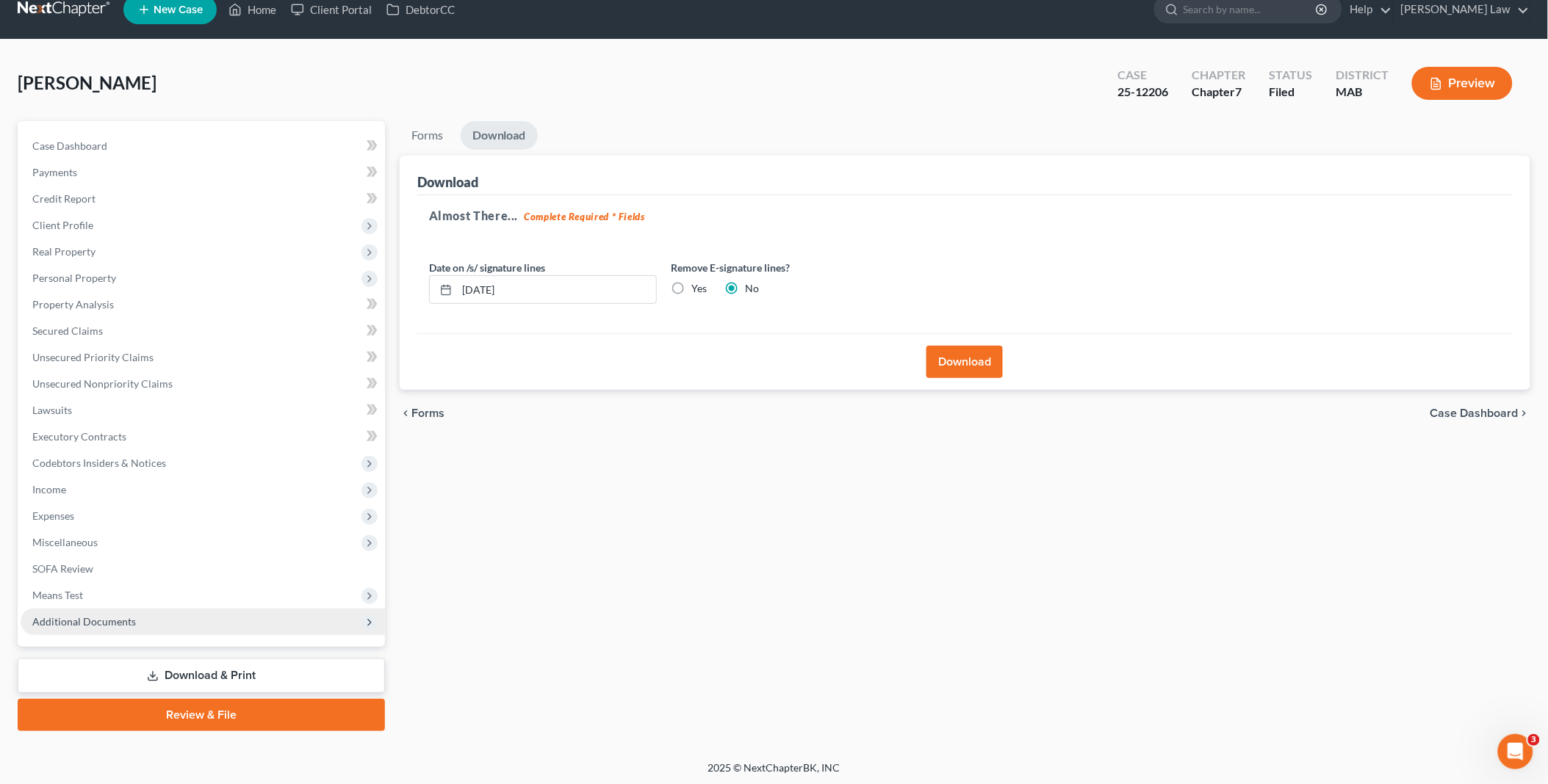
click at [132, 620] on span "Additional Documents" at bounding box center [83, 622] width 103 height 13
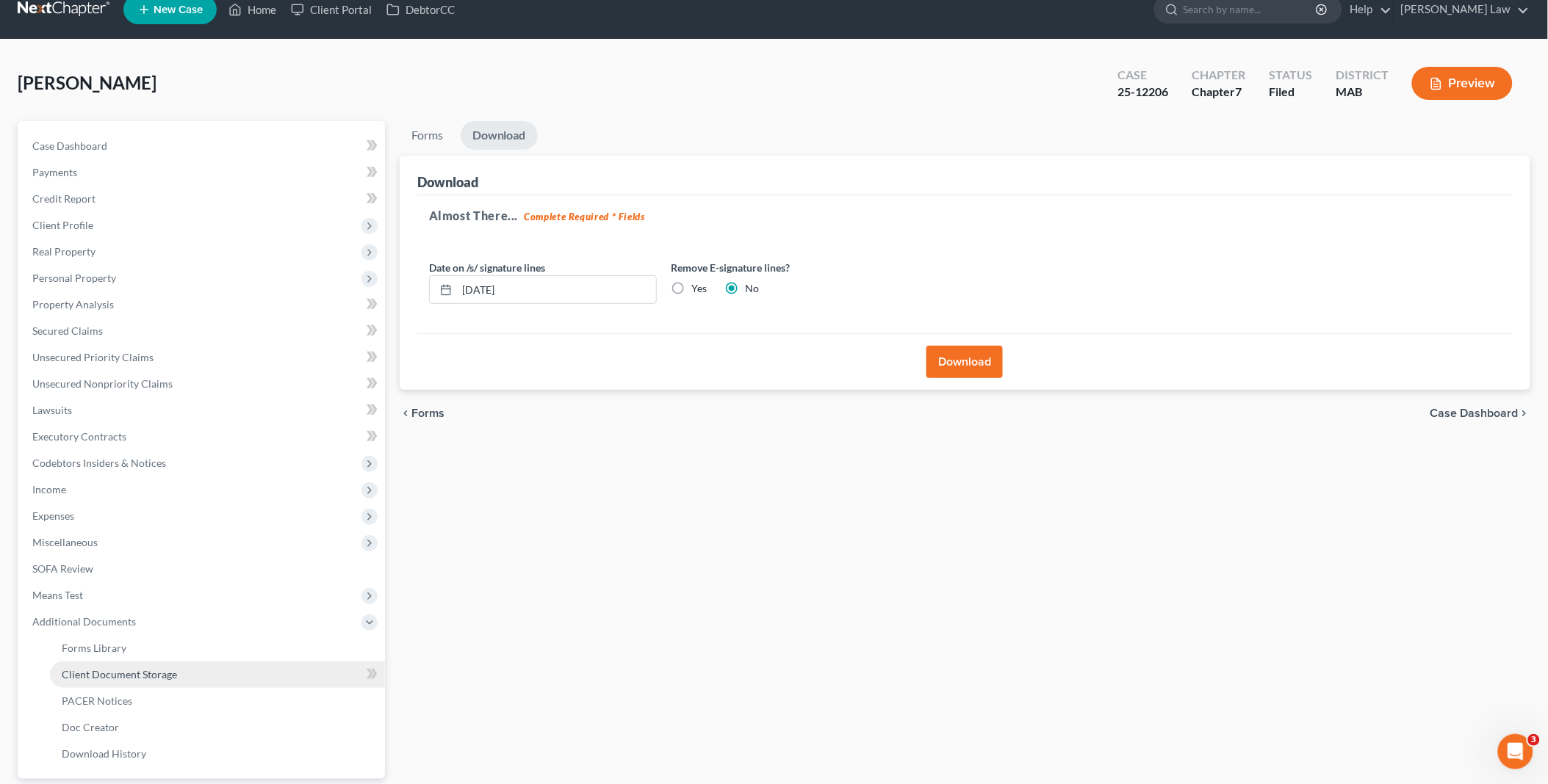
click at [133, 672] on span "Client Document Storage" at bounding box center [120, 674] width 115 height 13
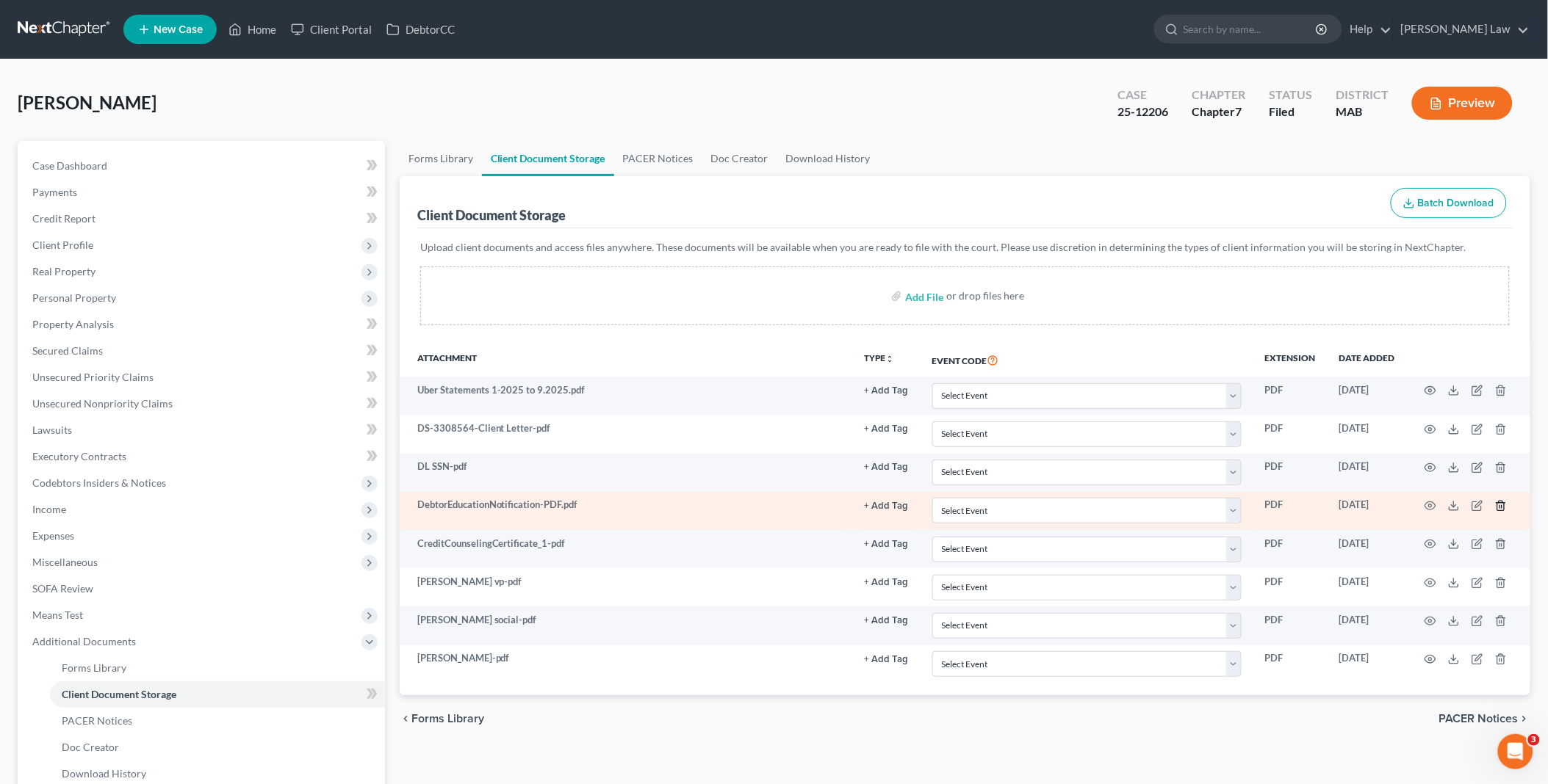
click at [1499, 503] on icon "button" at bounding box center [1501, 506] width 12 height 12
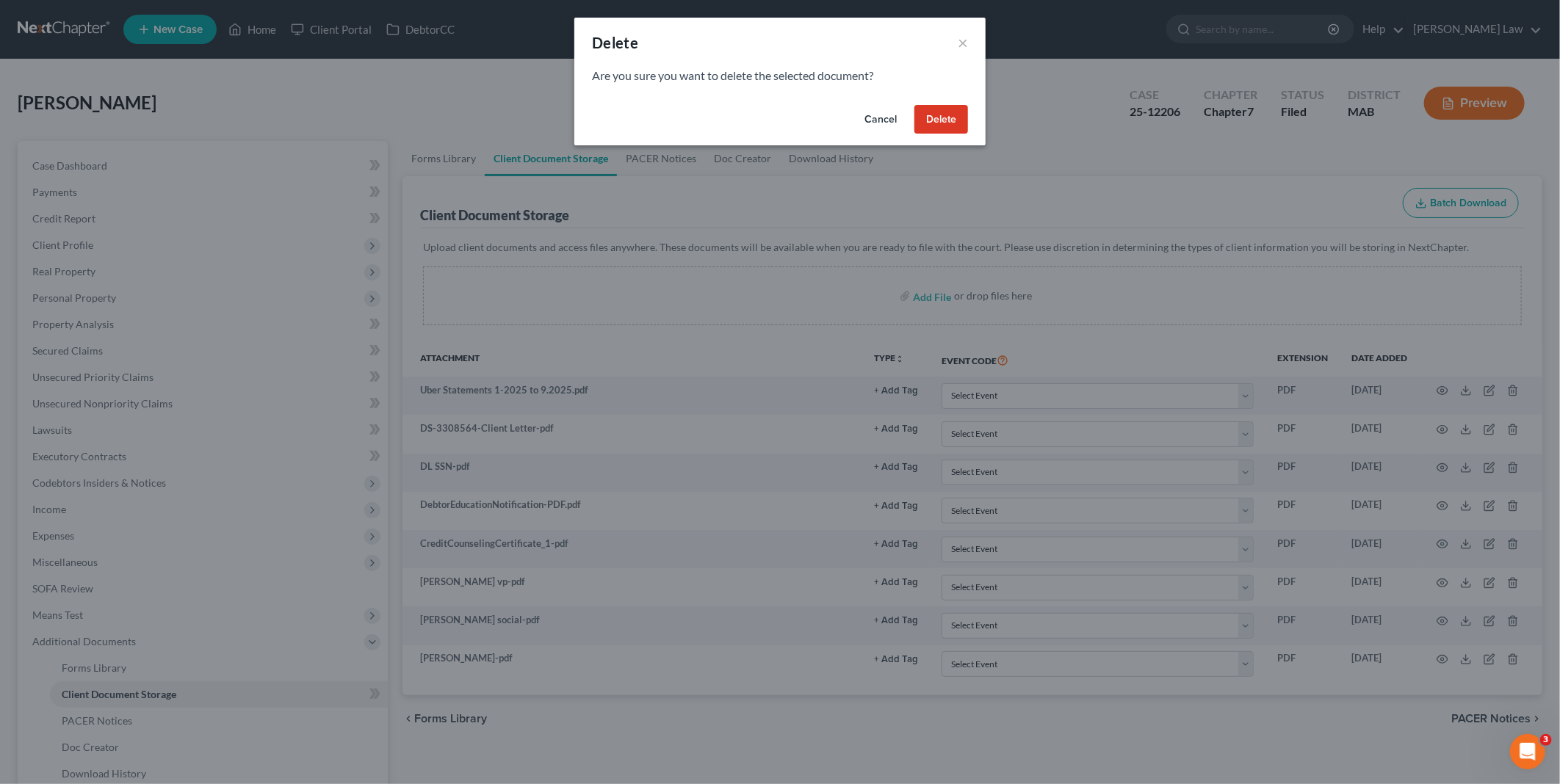
click at [934, 119] on button "Delete" at bounding box center [941, 119] width 54 height 30
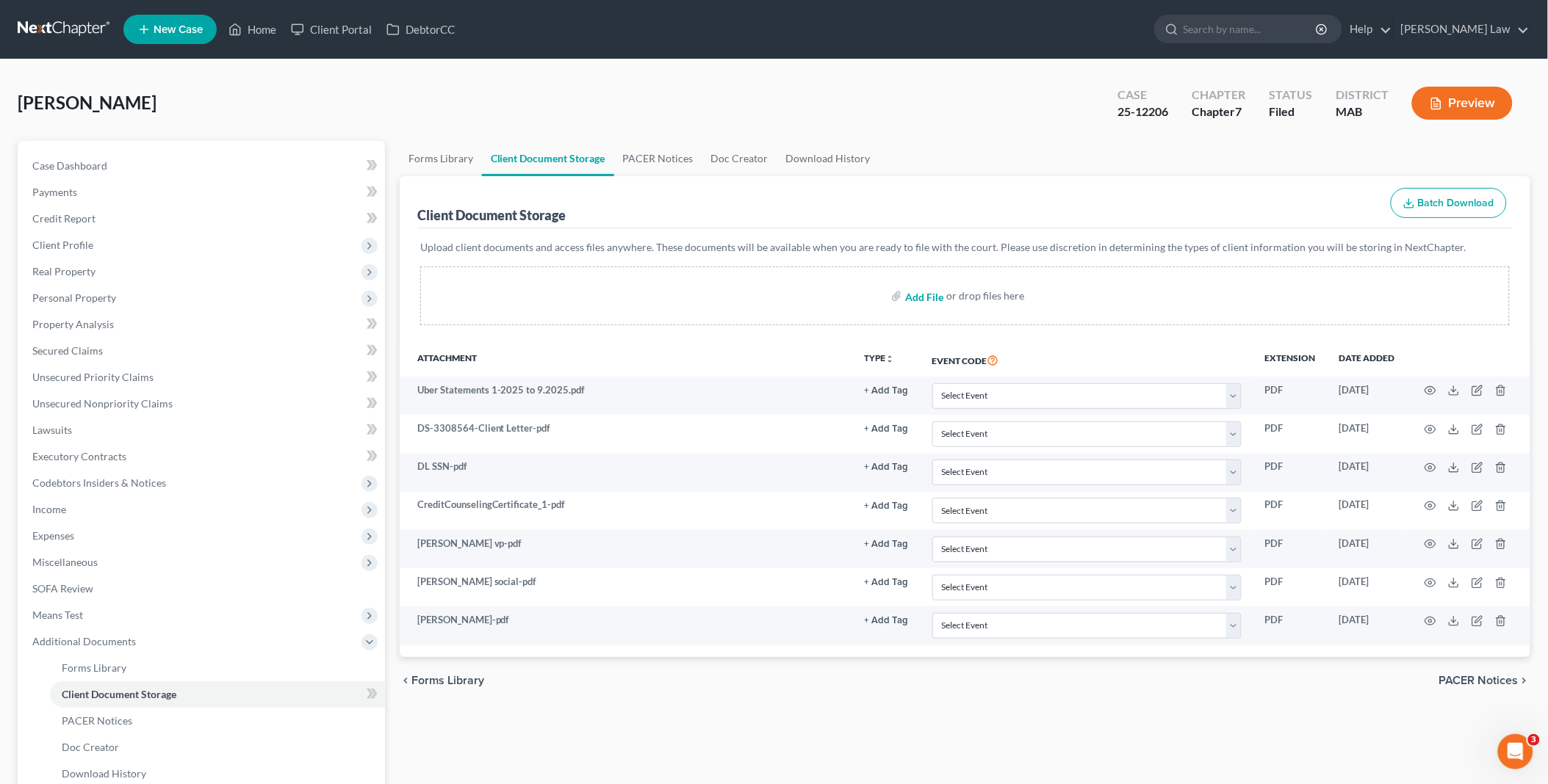
click at [917, 295] on input "file" at bounding box center [922, 296] width 35 height 26
type input "C:\fakepath\DebtorEducationNotification.PDF.pdf"
click at [268, 30] on link "Home" at bounding box center [253, 29] width 63 height 26
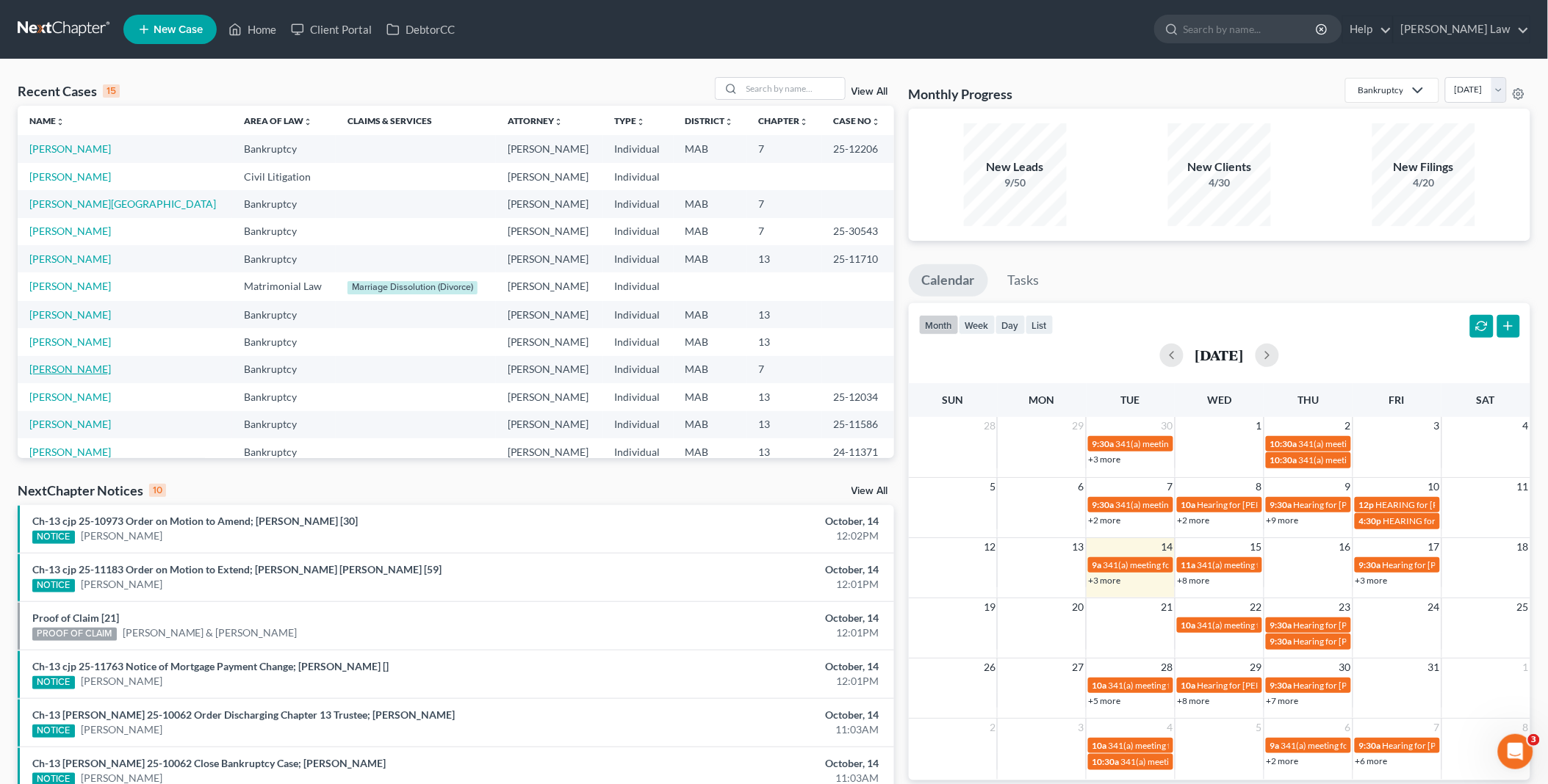
click at [63, 367] on link "[PERSON_NAME]" at bounding box center [71, 369] width 82 height 13
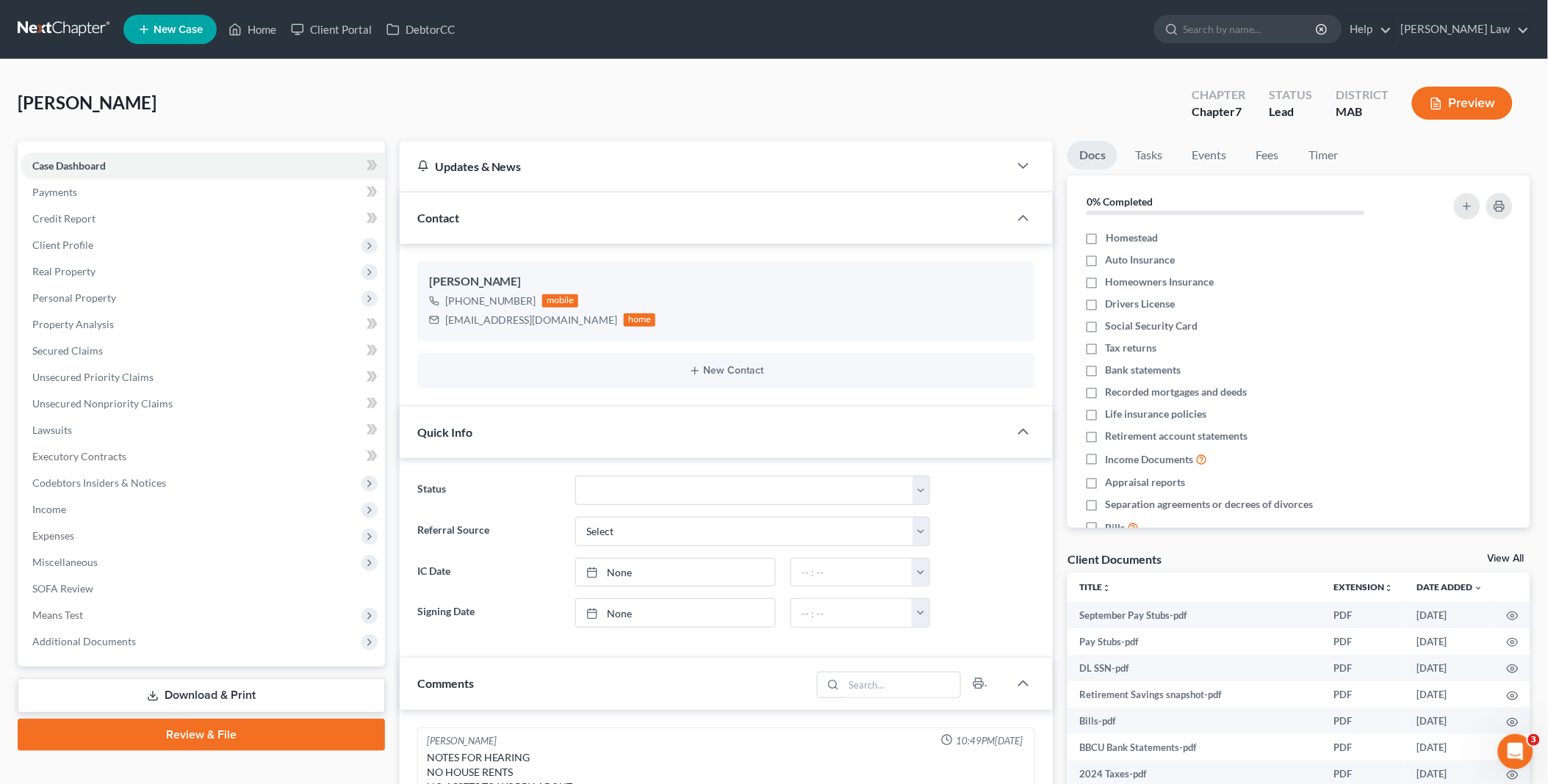
click at [1516, 559] on link "View All" at bounding box center [1506, 559] width 37 height 10
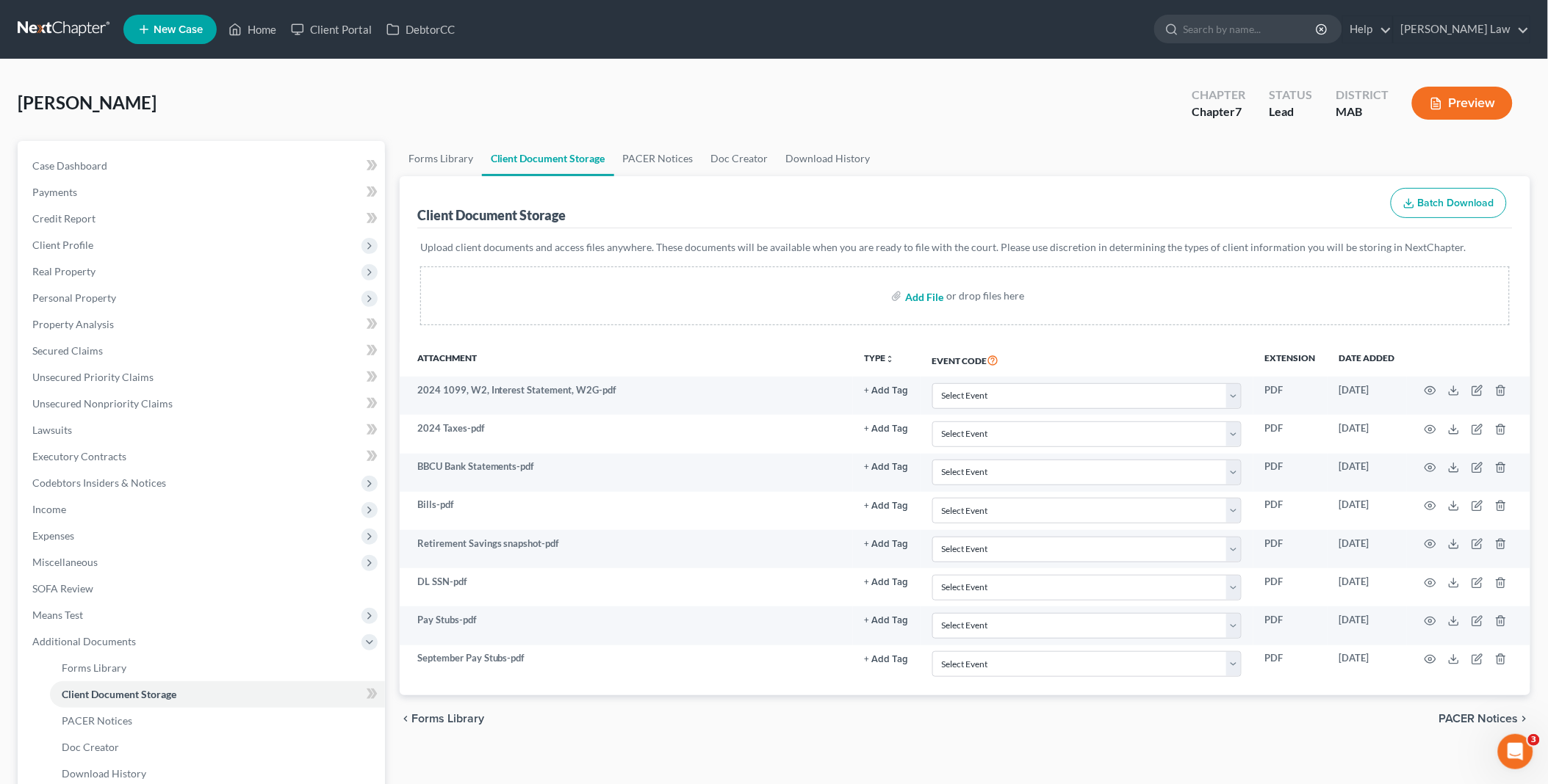
click at [930, 294] on input "file" at bounding box center [922, 296] width 35 height 26
type input "C:\fakepath\[PERSON_NAME] vp.pdf"
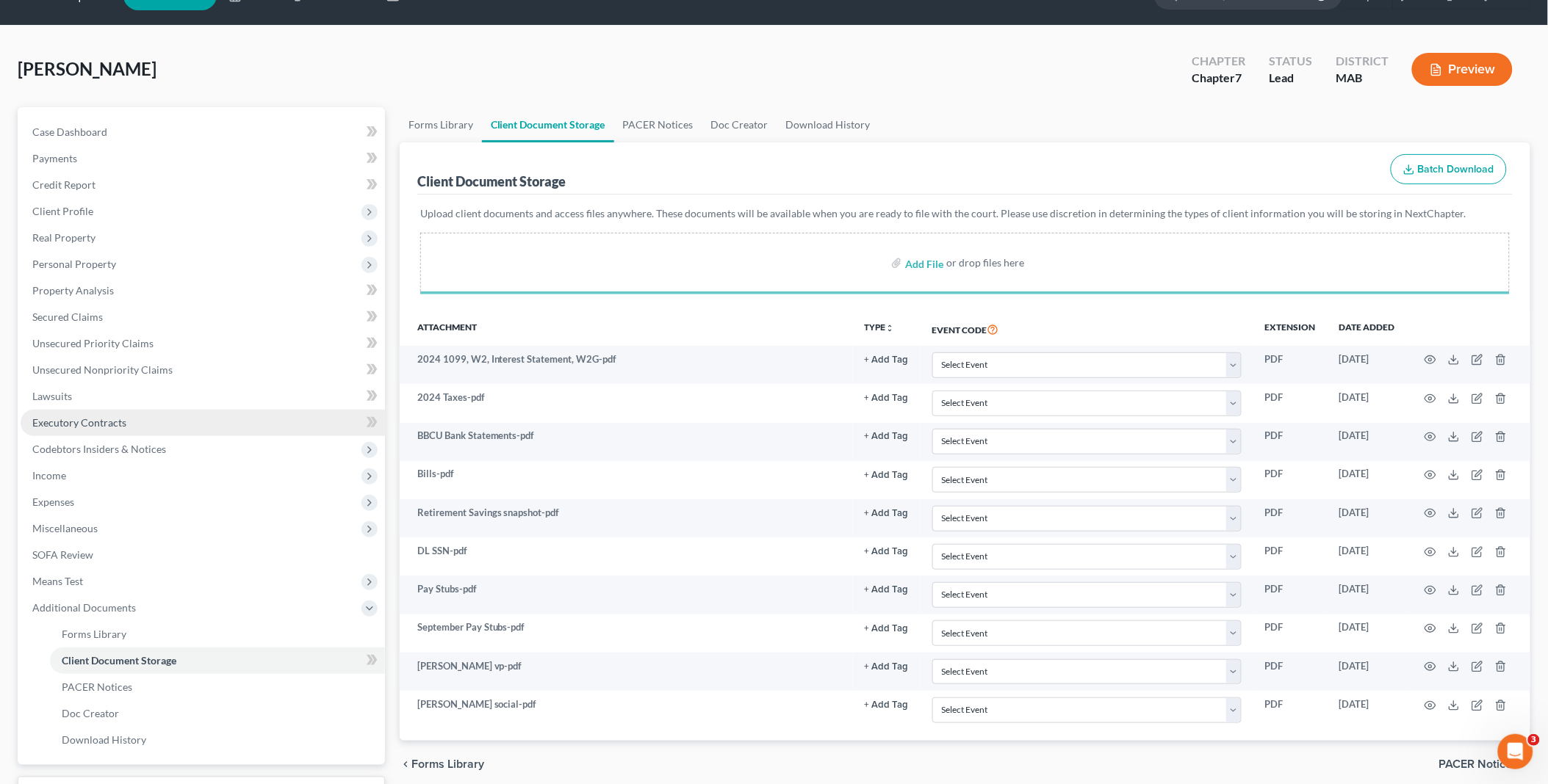
scroll to position [152, 0]
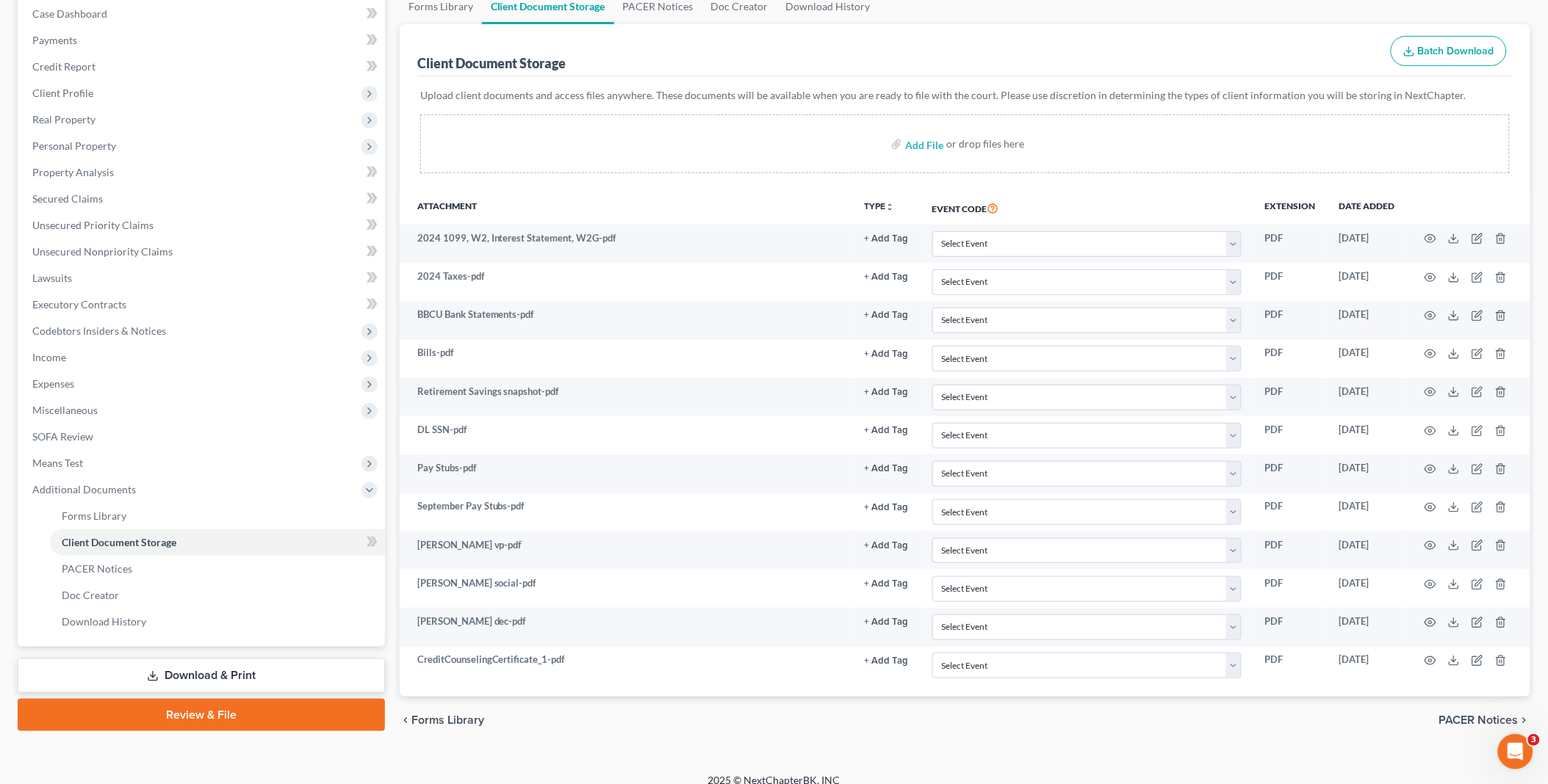
click at [216, 709] on link "Review & File" at bounding box center [201, 715] width 367 height 32
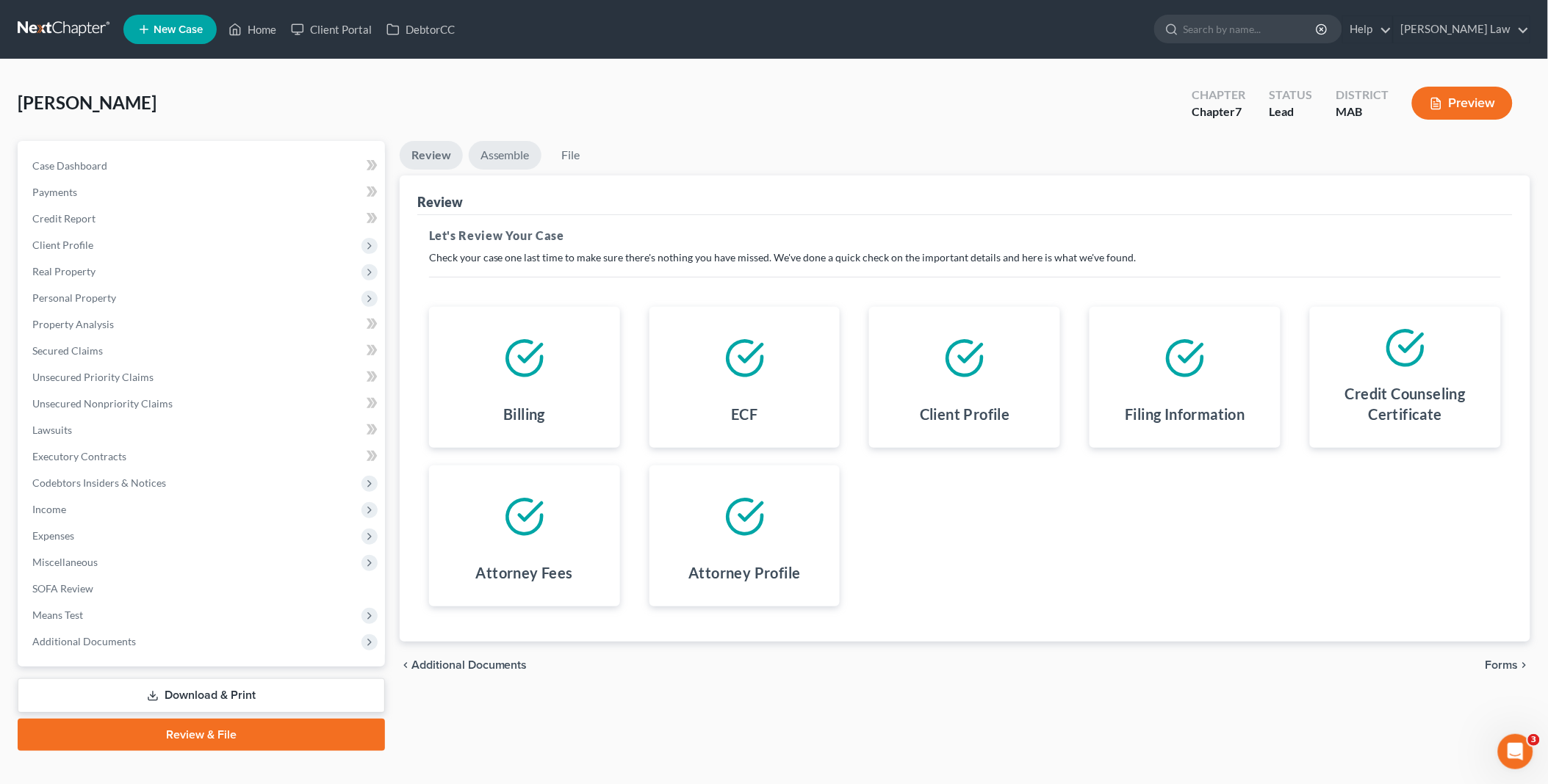
click at [500, 152] on link "Assemble" at bounding box center [505, 156] width 73 height 29
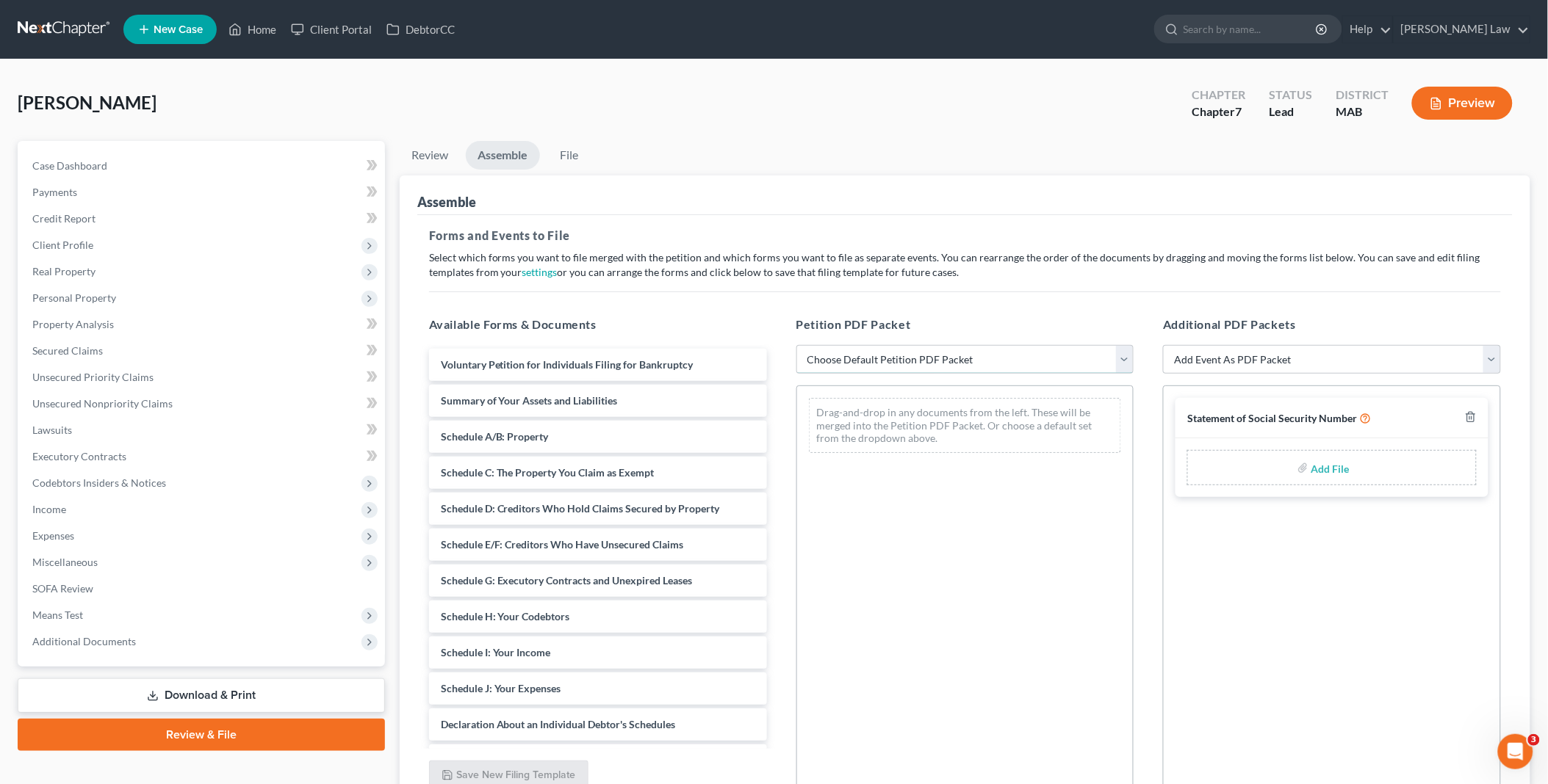
click at [1125, 362] on select "Choose Default Petition PDF Packet Emergency Filing (Voluntary Petition and Cre…" at bounding box center [965, 359] width 338 height 30
select select "1"
click at [796, 345] on select "Choose Default Petition PDF Packet Emergency Filing (Voluntary Petition and Cre…" at bounding box center [965, 359] width 338 height 30
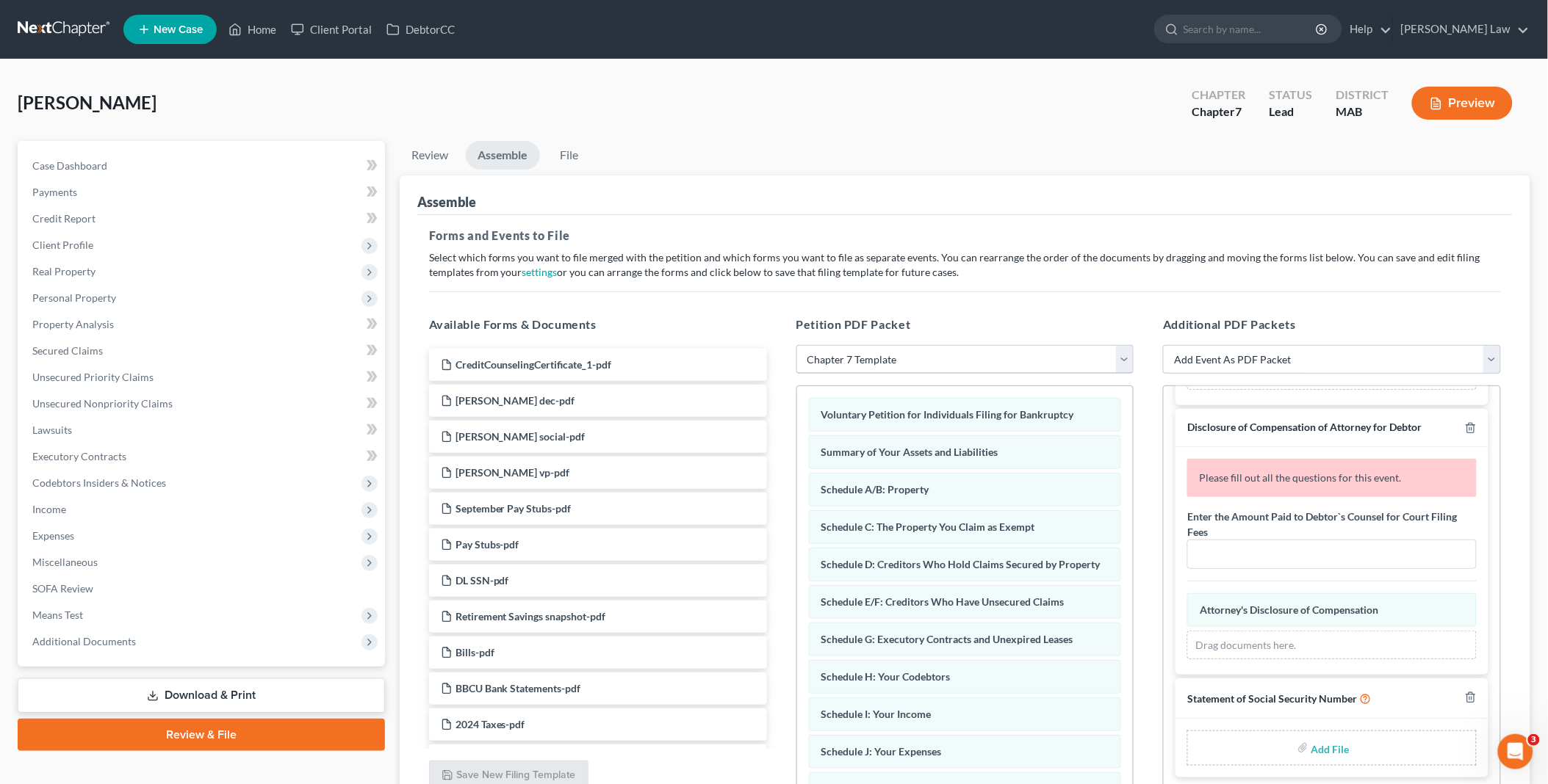
scroll to position [157, 0]
click at [1465, 427] on icon "button" at bounding box center [1470, 428] width 12 height 12
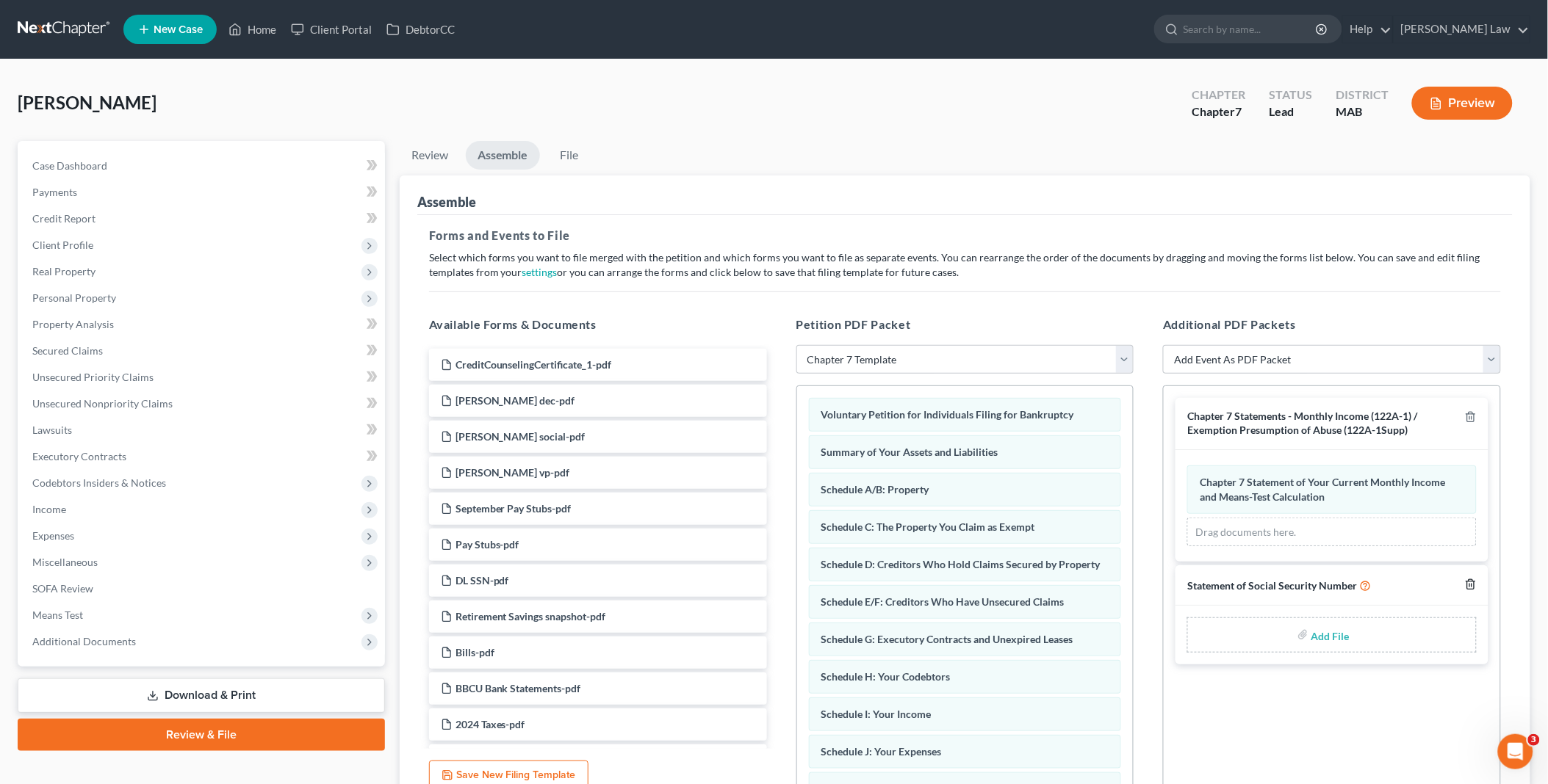
click at [1473, 582] on icon "button" at bounding box center [1470, 585] width 6 height 10
click at [565, 156] on link "File" at bounding box center [569, 156] width 47 height 29
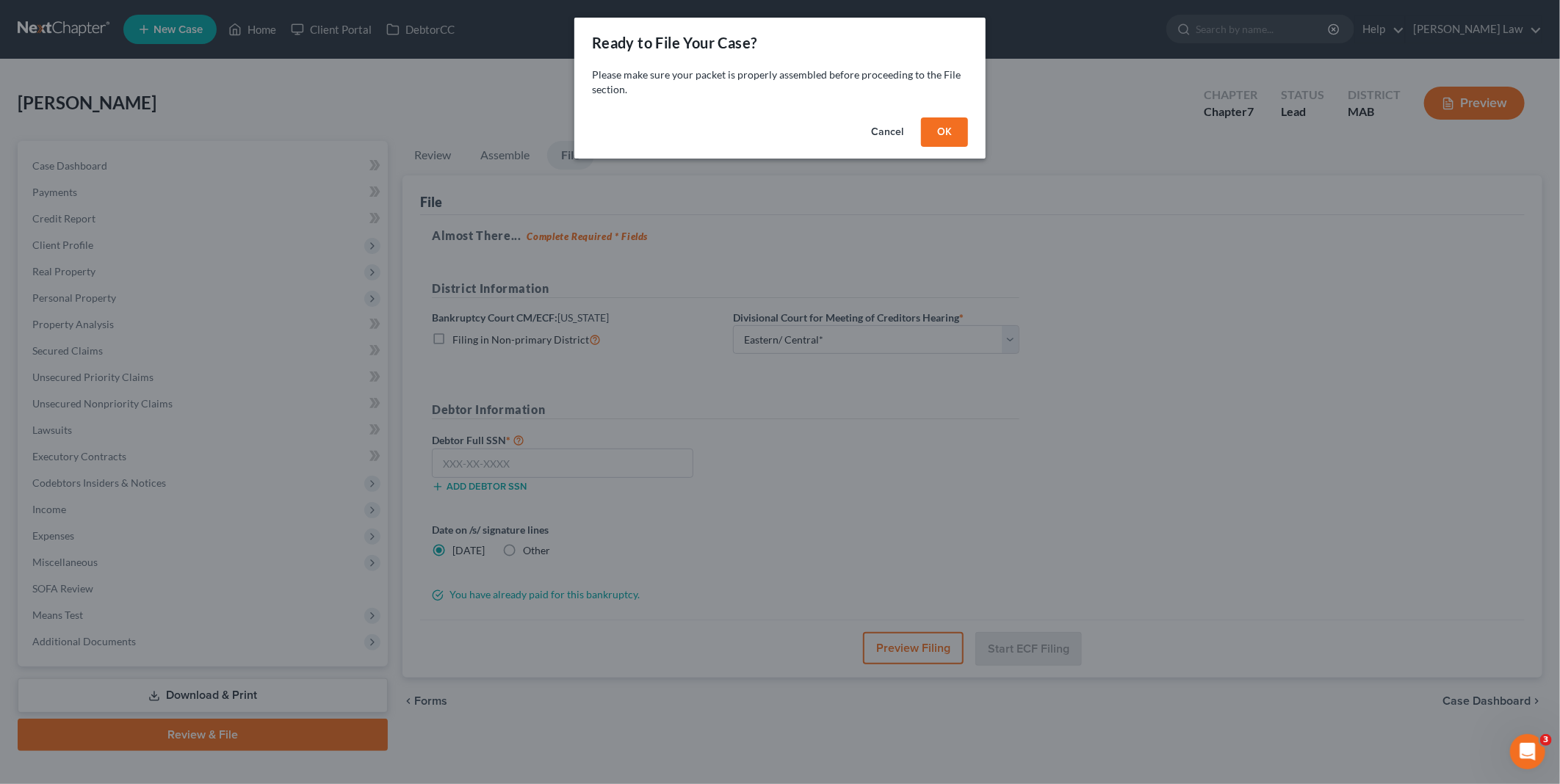
click at [956, 114] on div "Cancel OK" at bounding box center [780, 135] width 411 height 47
click at [944, 126] on button "OK" at bounding box center [945, 132] width 47 height 30
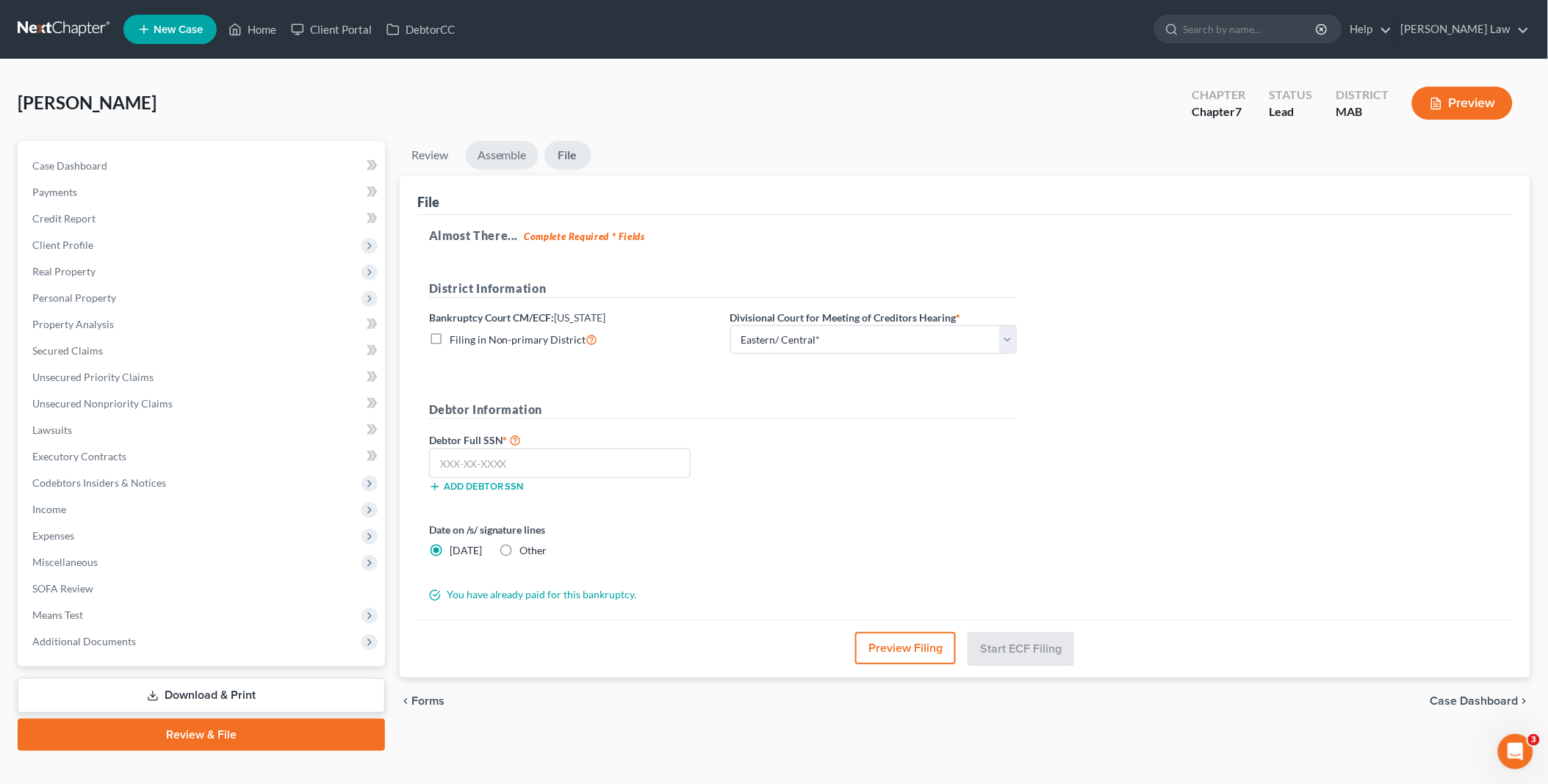
click at [511, 157] on link "Assemble" at bounding box center [502, 156] width 73 height 29
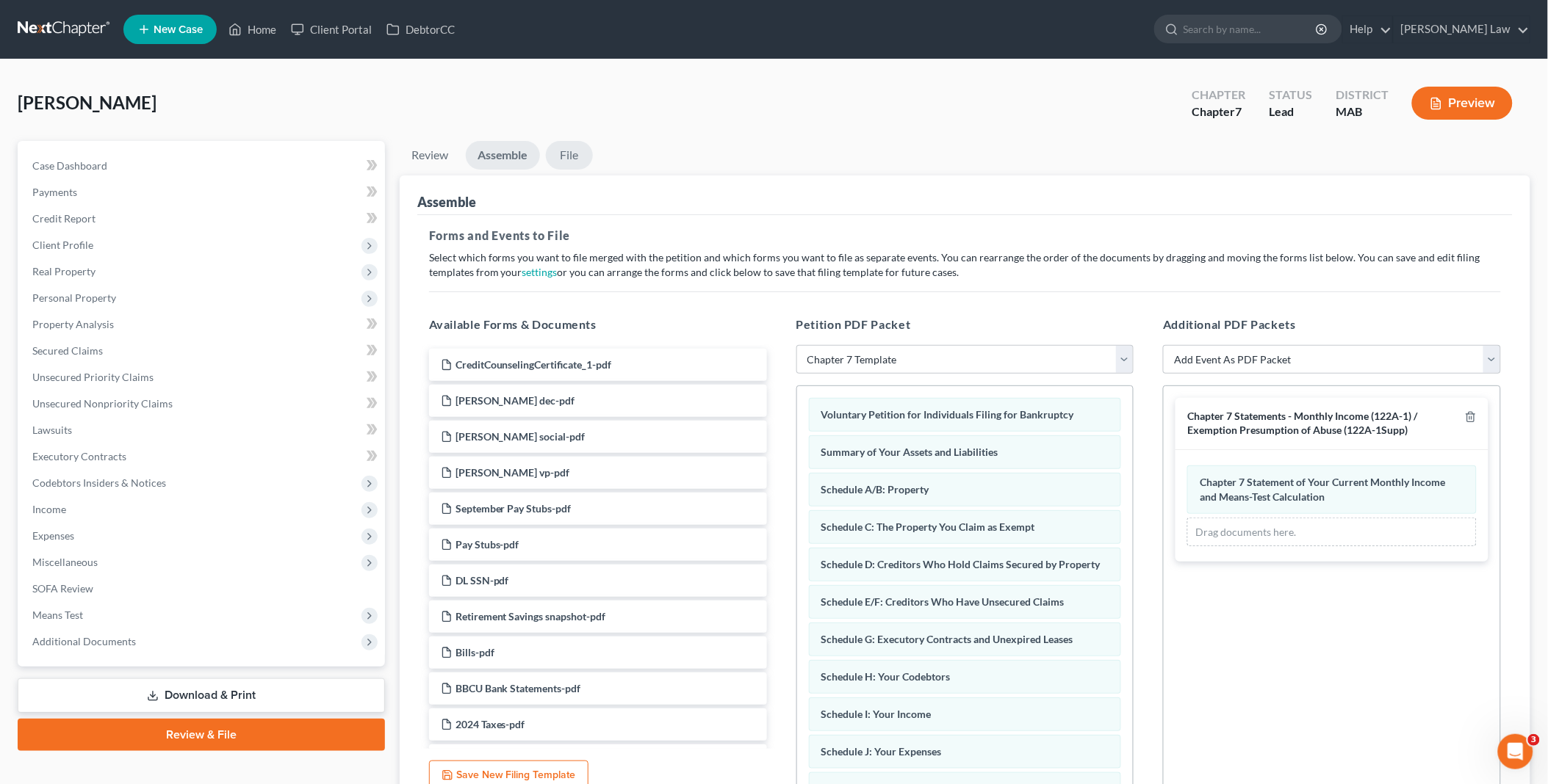
click at [568, 156] on link "File" at bounding box center [569, 156] width 47 height 29
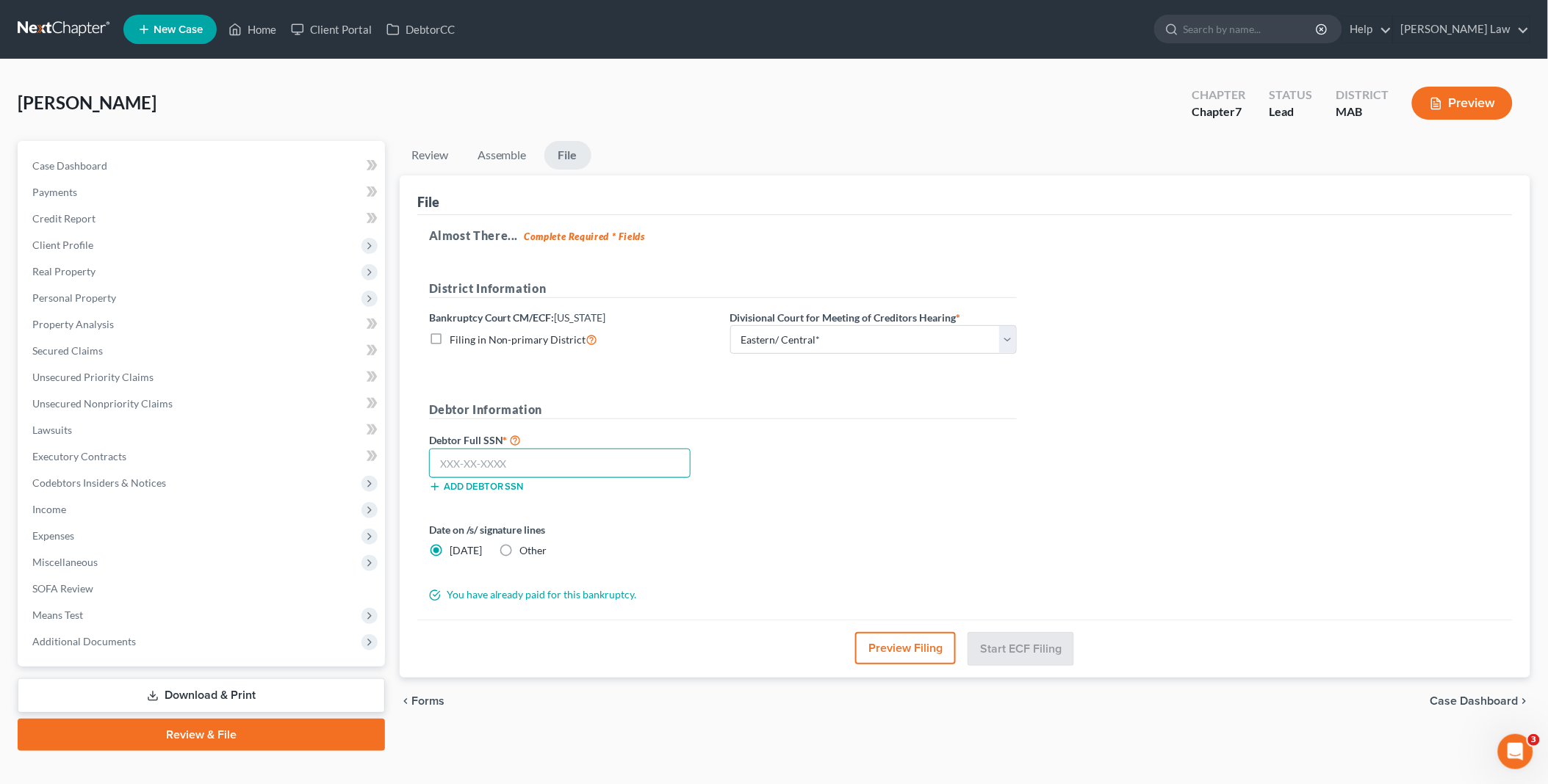
click at [511, 467] on input "text" at bounding box center [560, 463] width 261 height 30
type input "018-54-7036"
click at [1001, 640] on button "Start ECF Filing" at bounding box center [1020, 649] width 105 height 32
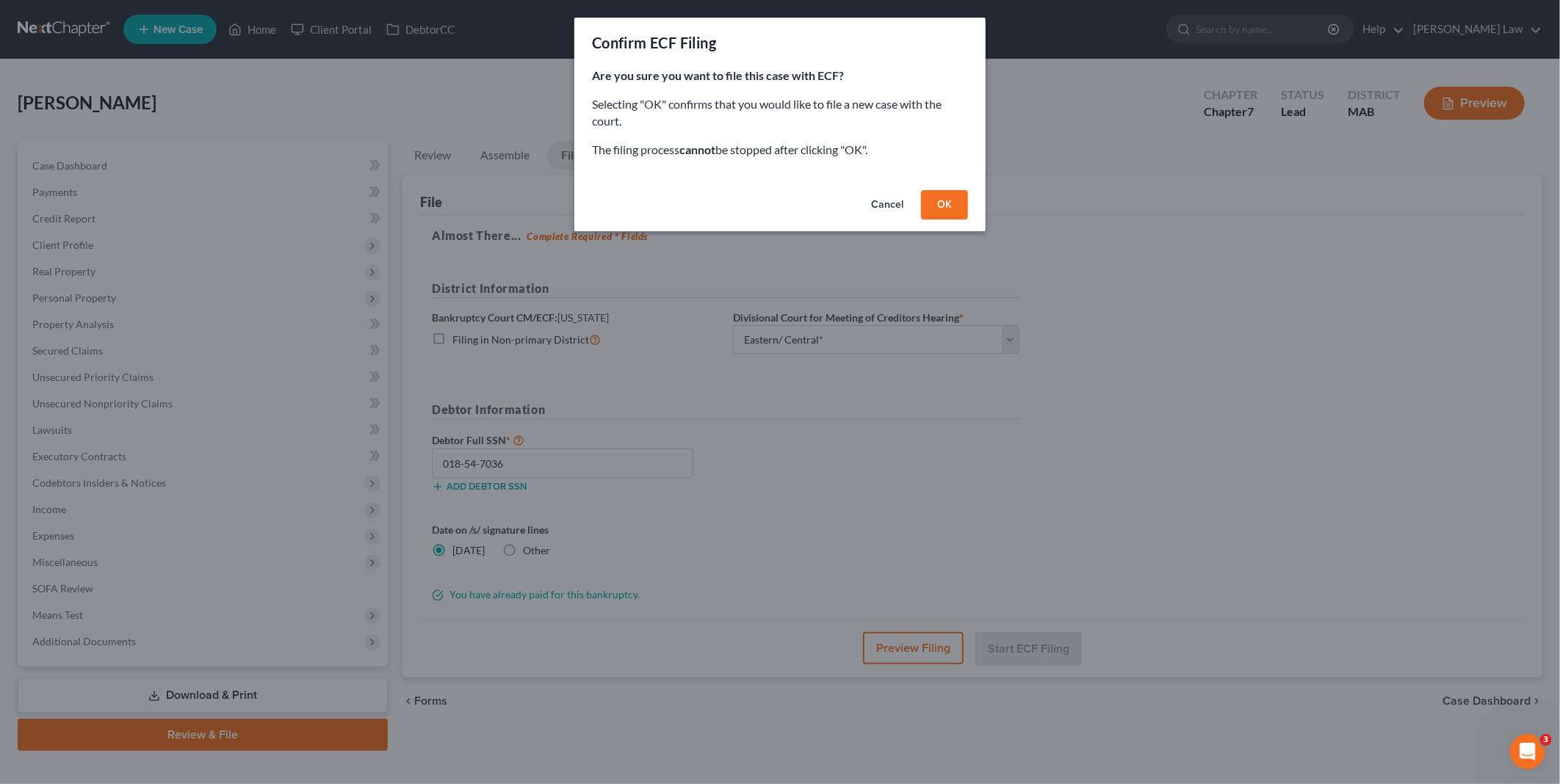
click at [946, 202] on button "OK" at bounding box center [945, 204] width 47 height 30
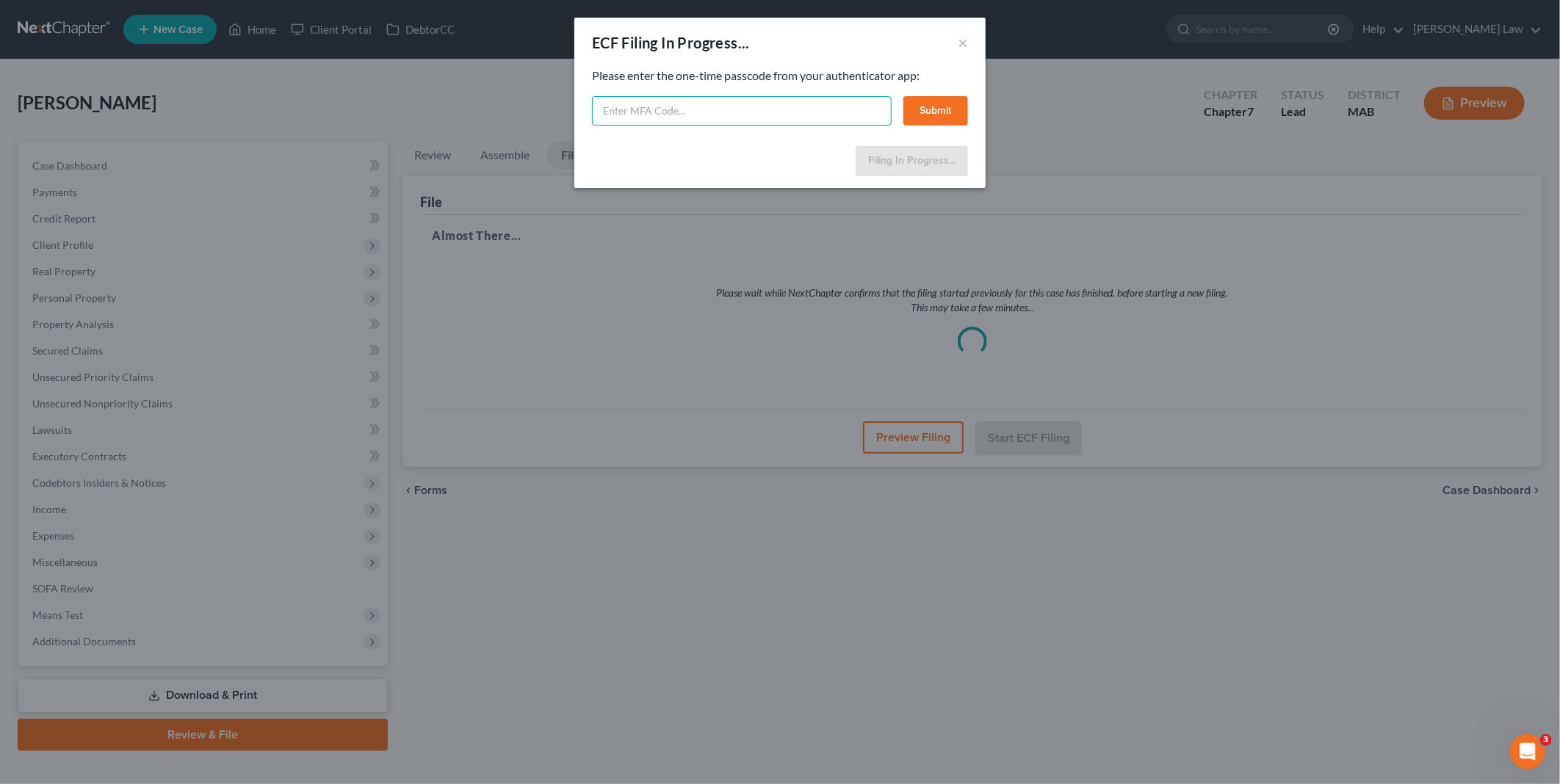
click at [655, 108] on input "text" at bounding box center [742, 111] width 300 height 30
type input "765043"
click at [934, 103] on button "Submit" at bounding box center [936, 111] width 65 height 30
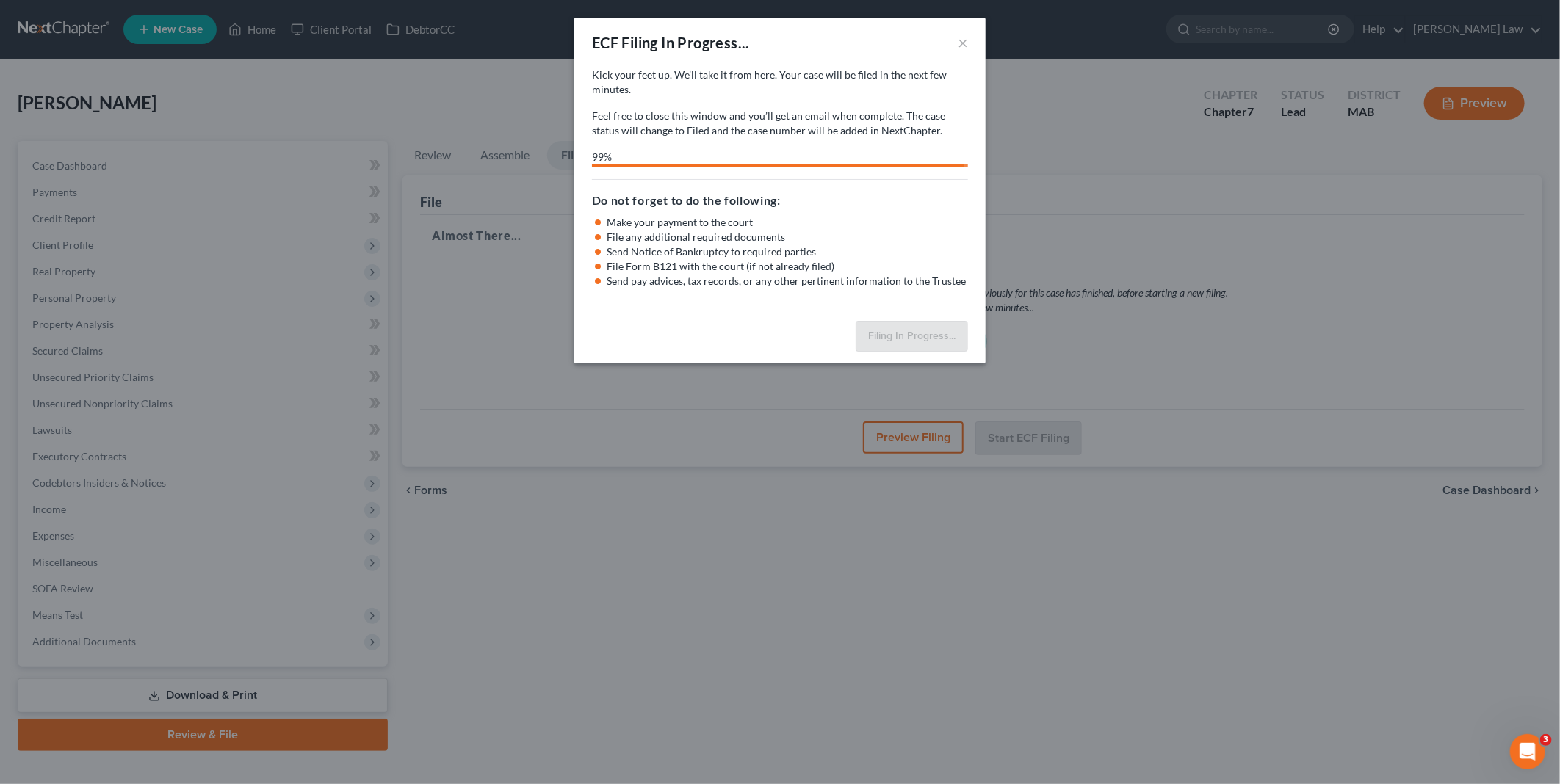
select select "2"
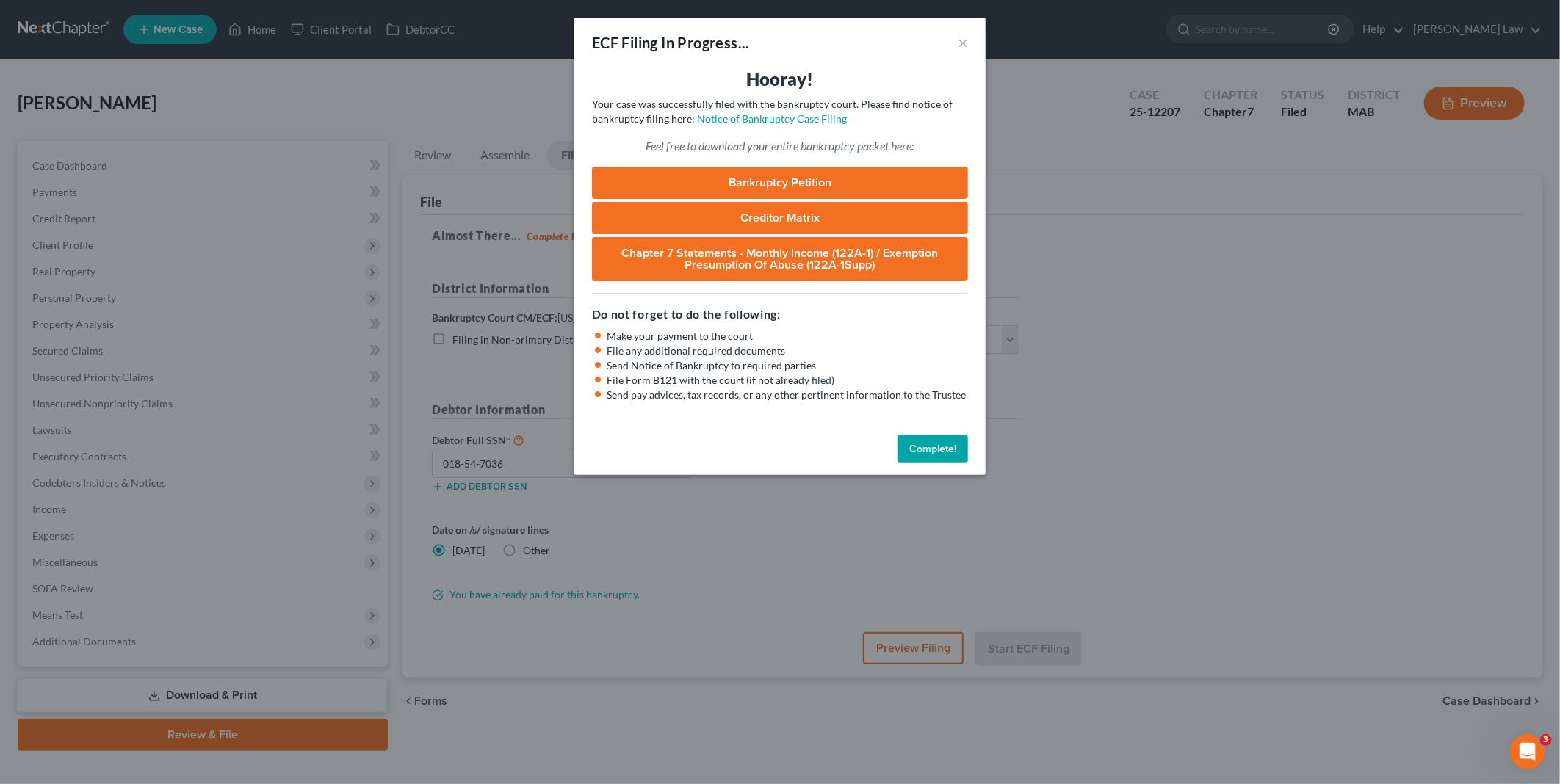
click at [938, 441] on button "Complete!" at bounding box center [933, 449] width 71 height 30
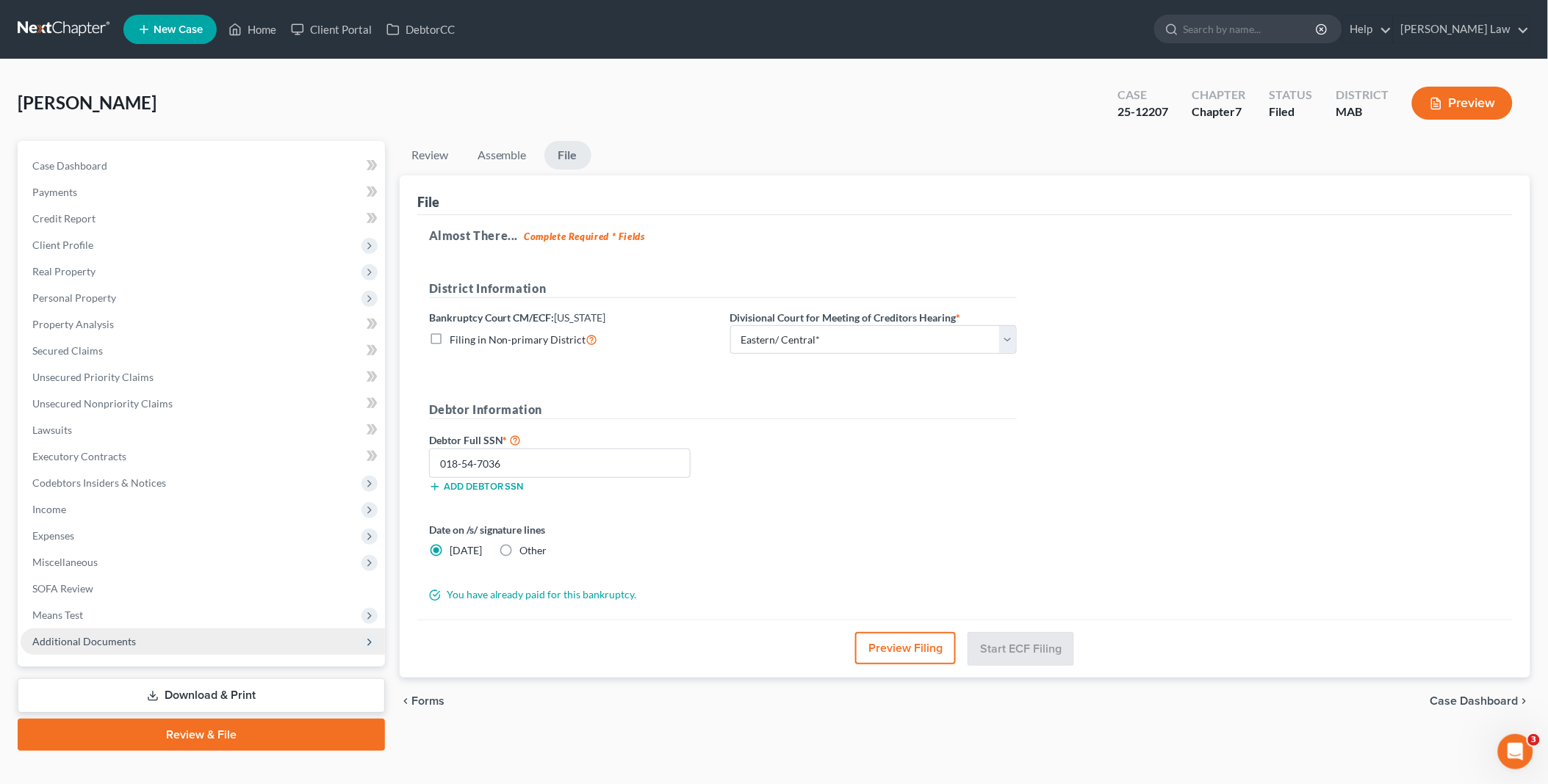
click at [98, 639] on span "Additional Documents" at bounding box center [83, 641] width 103 height 13
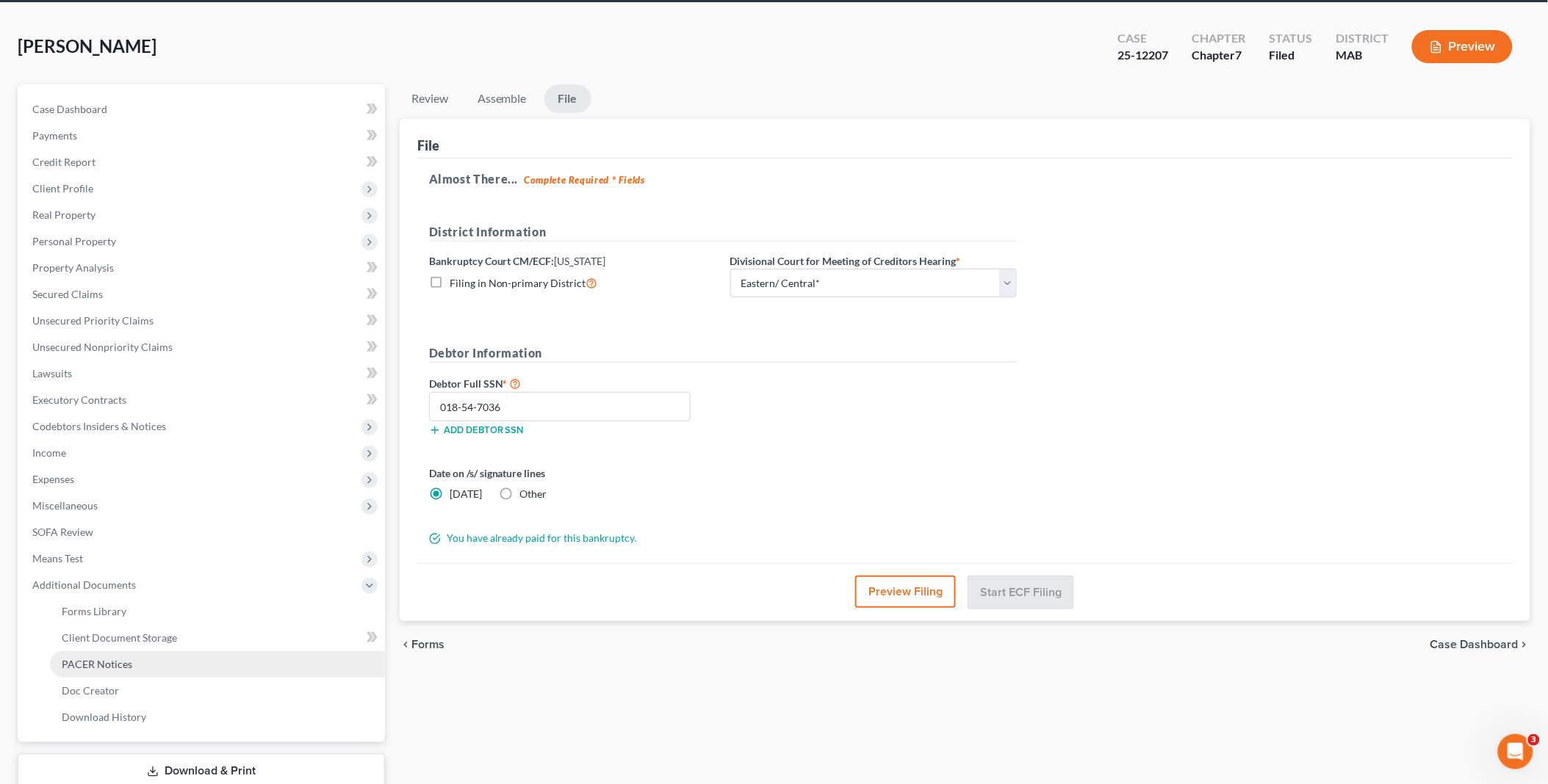
scroll to position [152, 0]
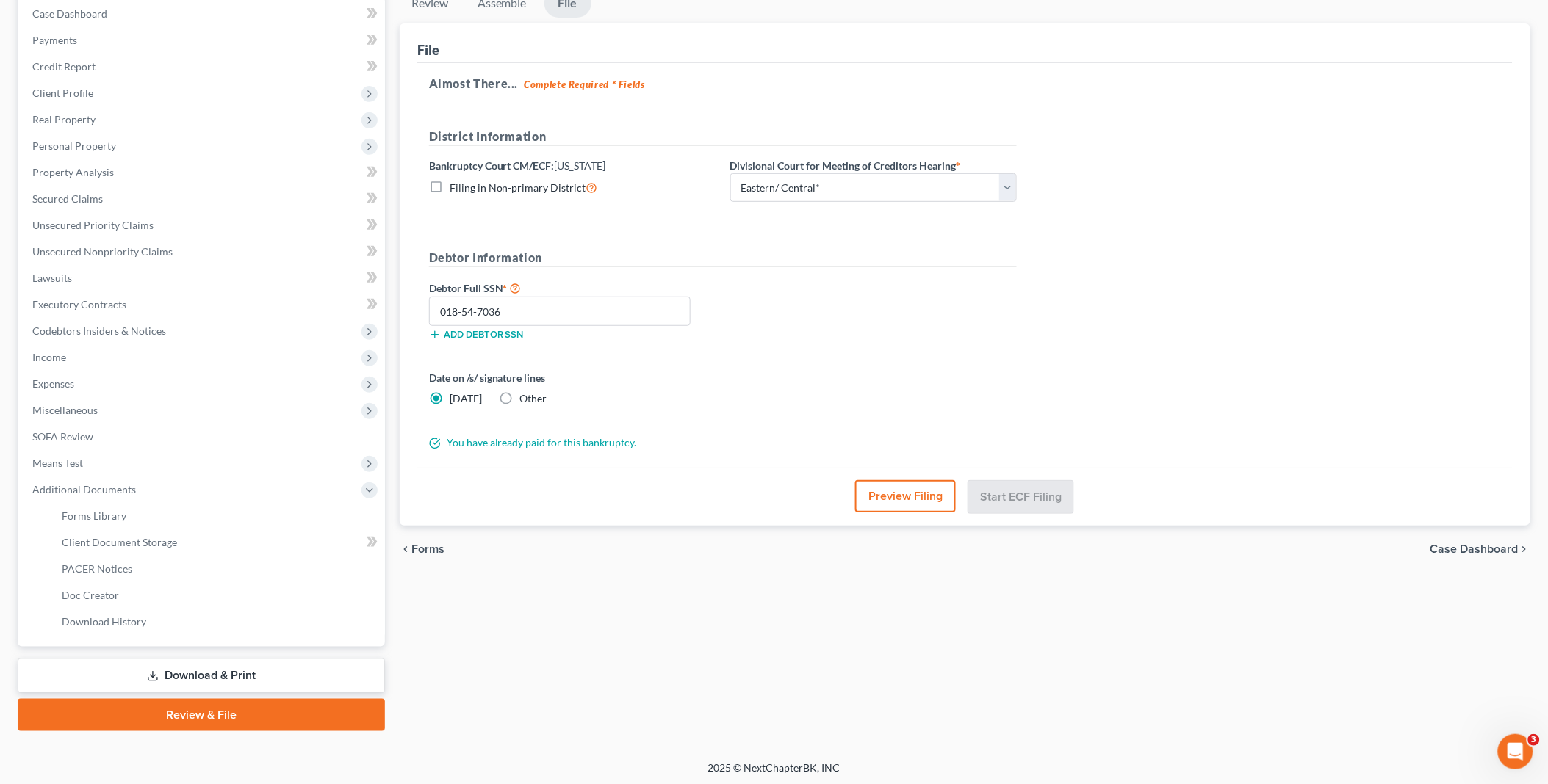
click at [203, 670] on link "Download & Print" at bounding box center [201, 676] width 367 height 34
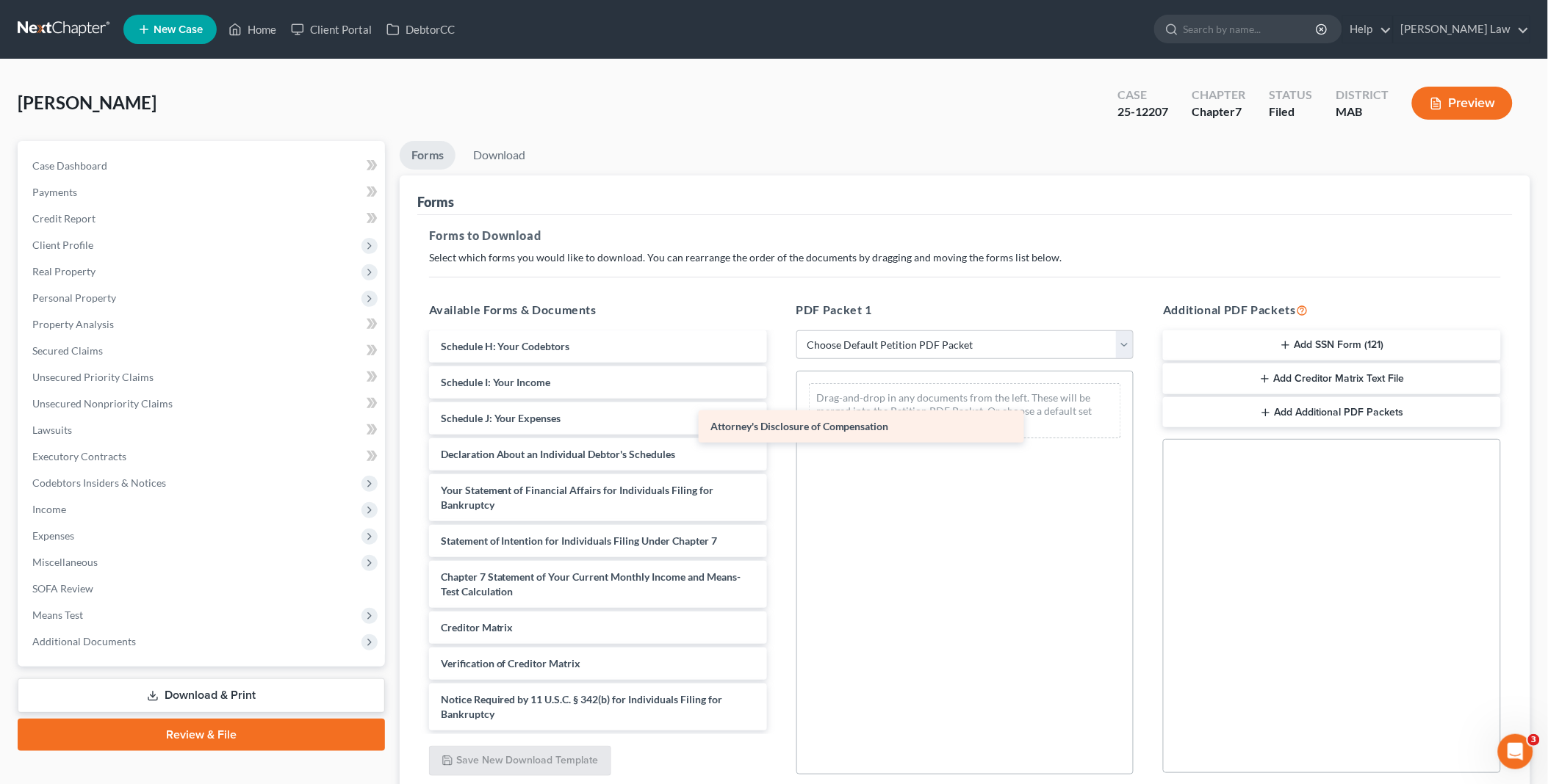
scroll to position [686, 0]
drag, startPoint x: 528, startPoint y: 709, endPoint x: 823, endPoint y: 404, distance: 424.3
click at [779, 404] on div "Attorney's Disclosure of Compensation CreditCounselingCertificate_1-pdf [PERSON…" at bounding box center [598, 189] width 362 height 1084
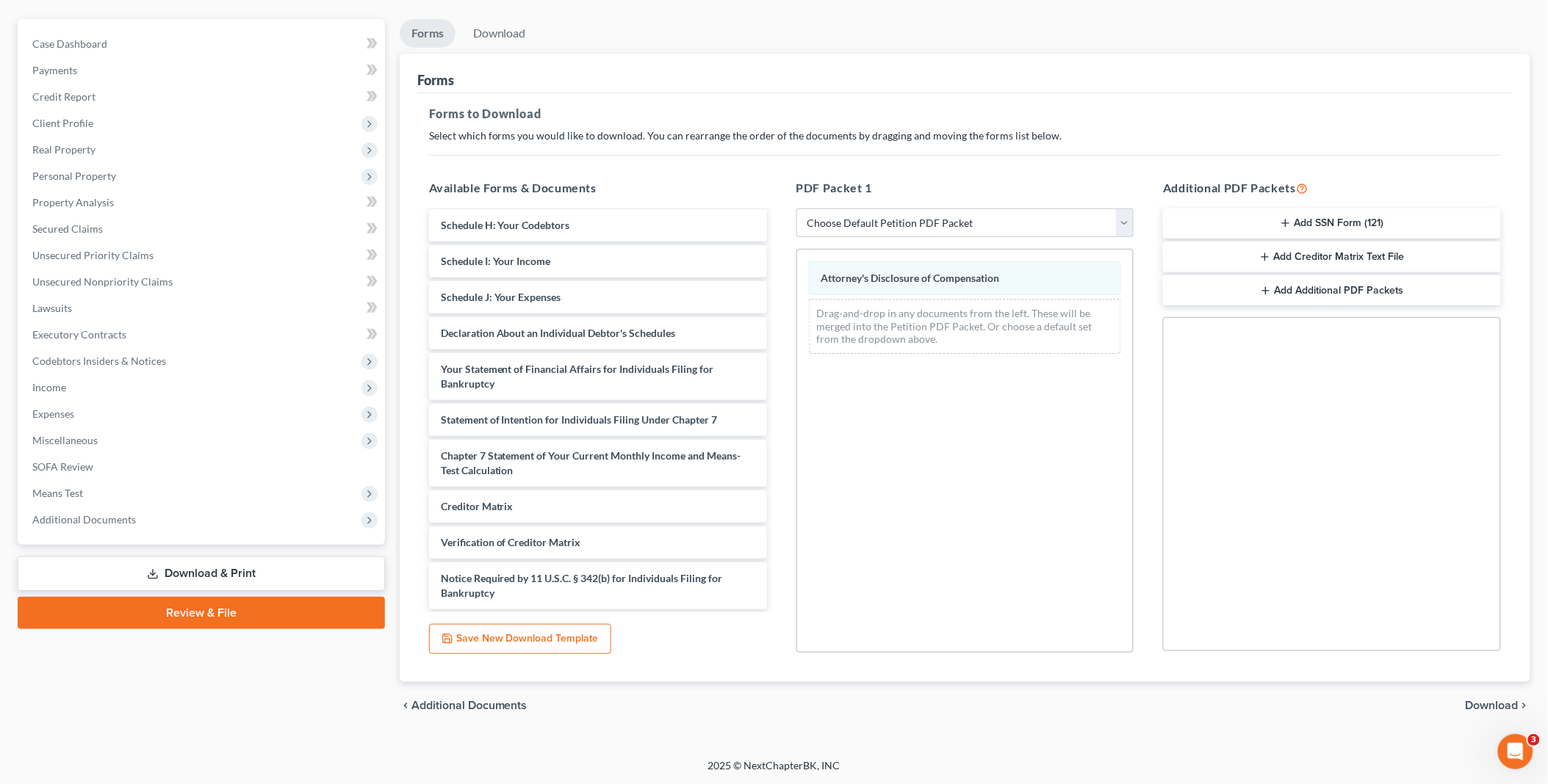
click at [1477, 708] on span "Download" at bounding box center [1492, 705] width 53 height 12
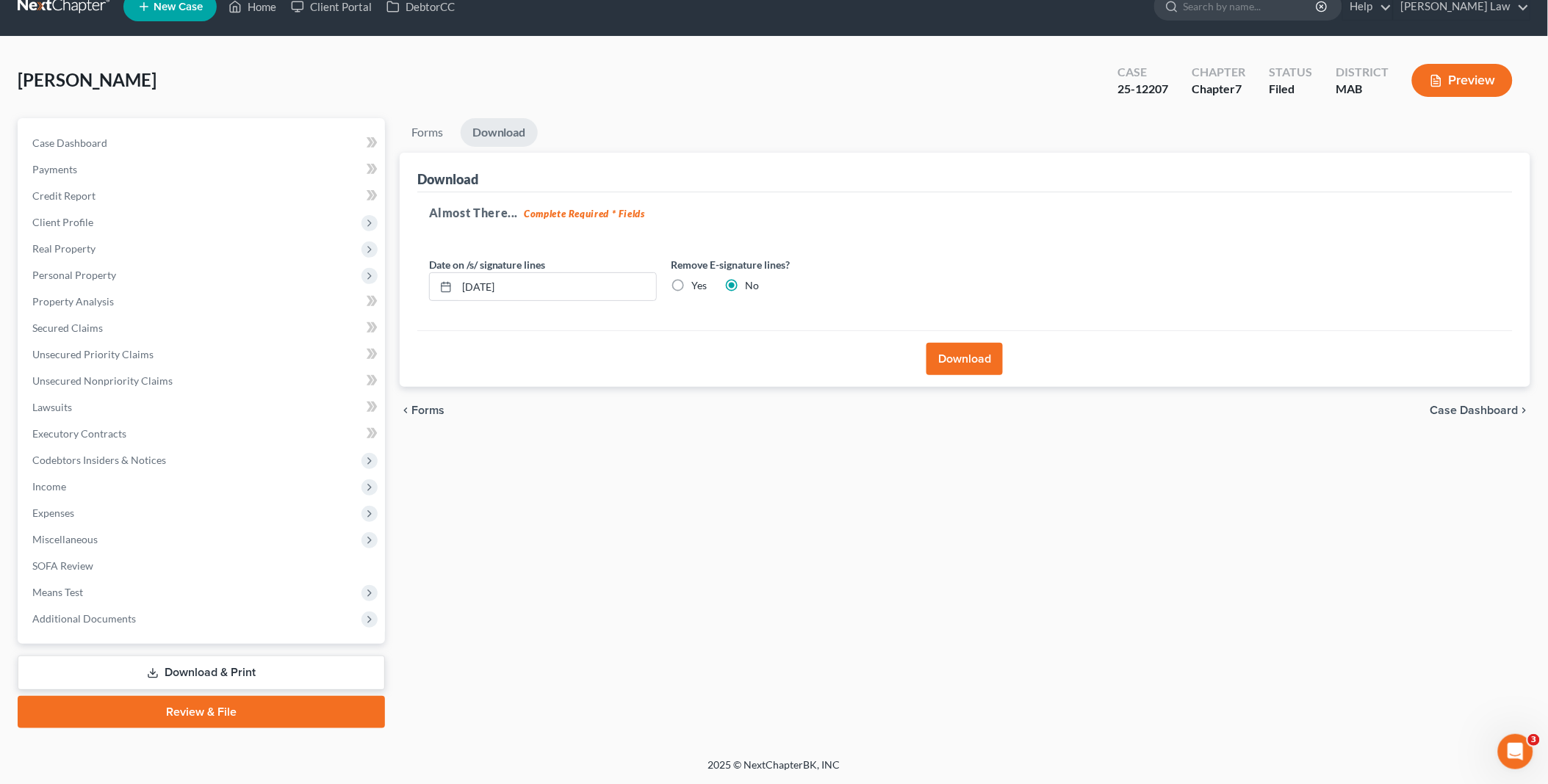
scroll to position [20, 0]
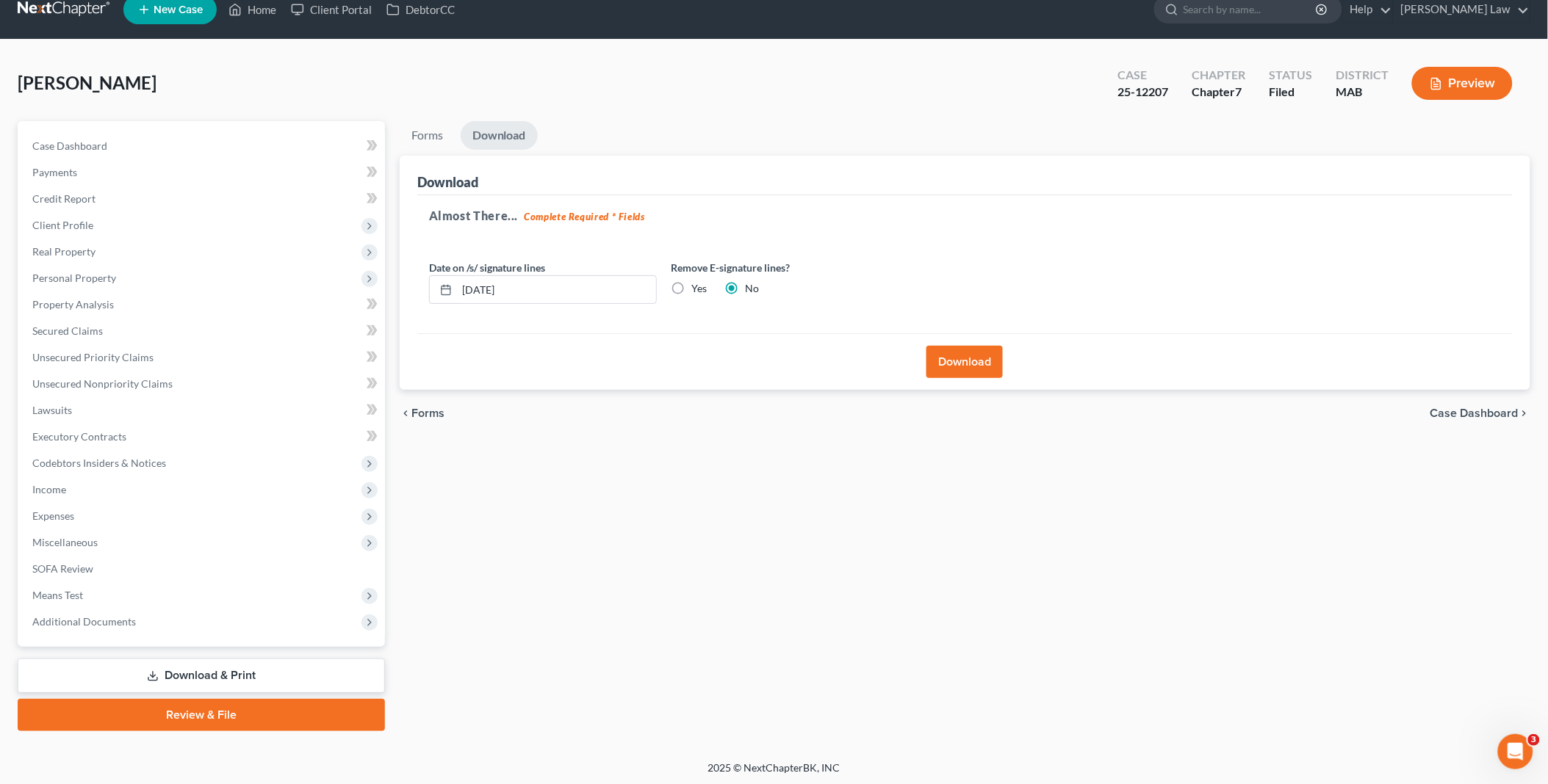
click at [979, 355] on button "Download" at bounding box center [964, 362] width 76 height 32
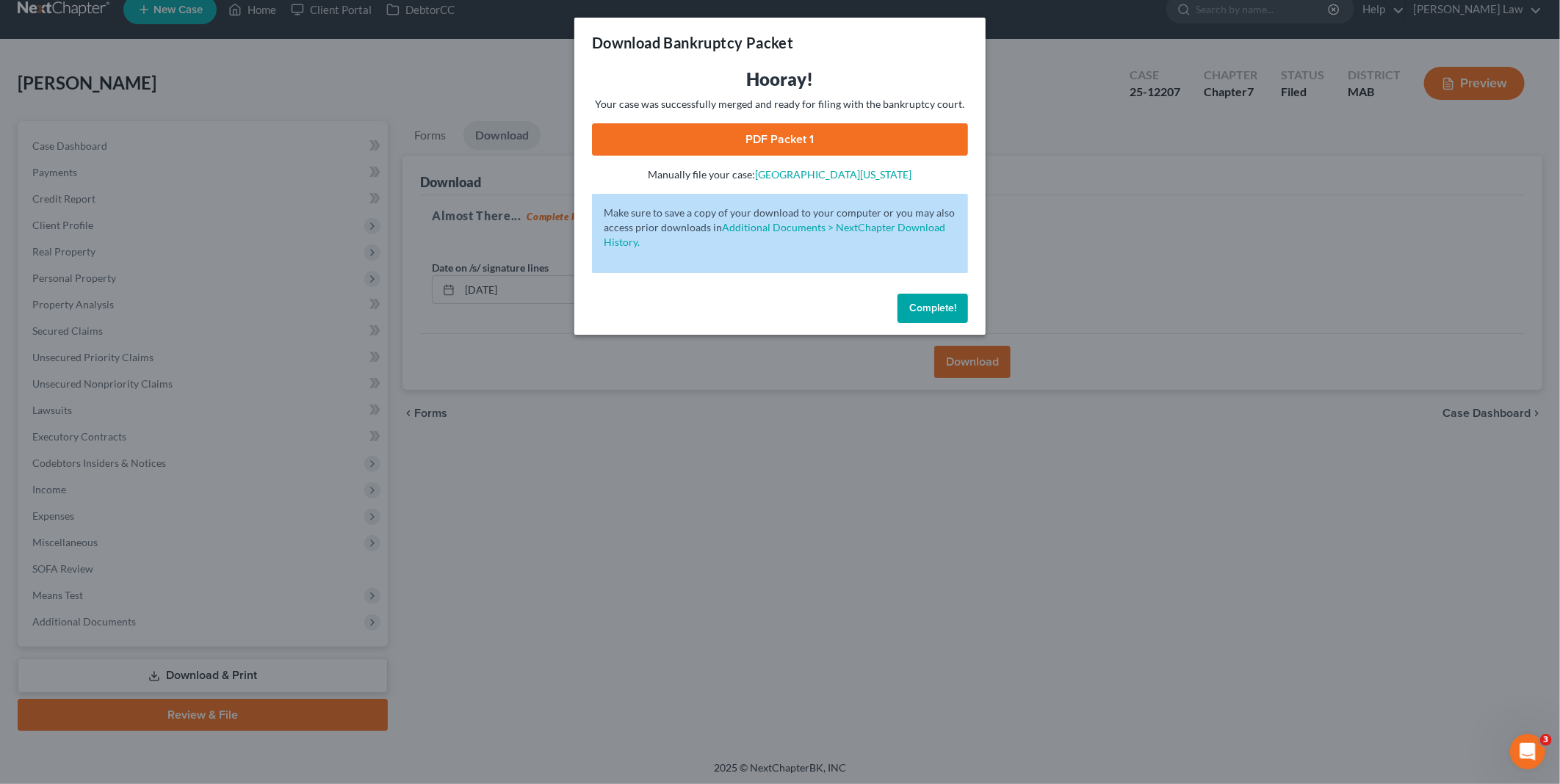
click at [765, 135] on link "PDF Packet 1" at bounding box center [780, 139] width 376 height 32
click at [926, 300] on button "Complete!" at bounding box center [933, 308] width 71 height 30
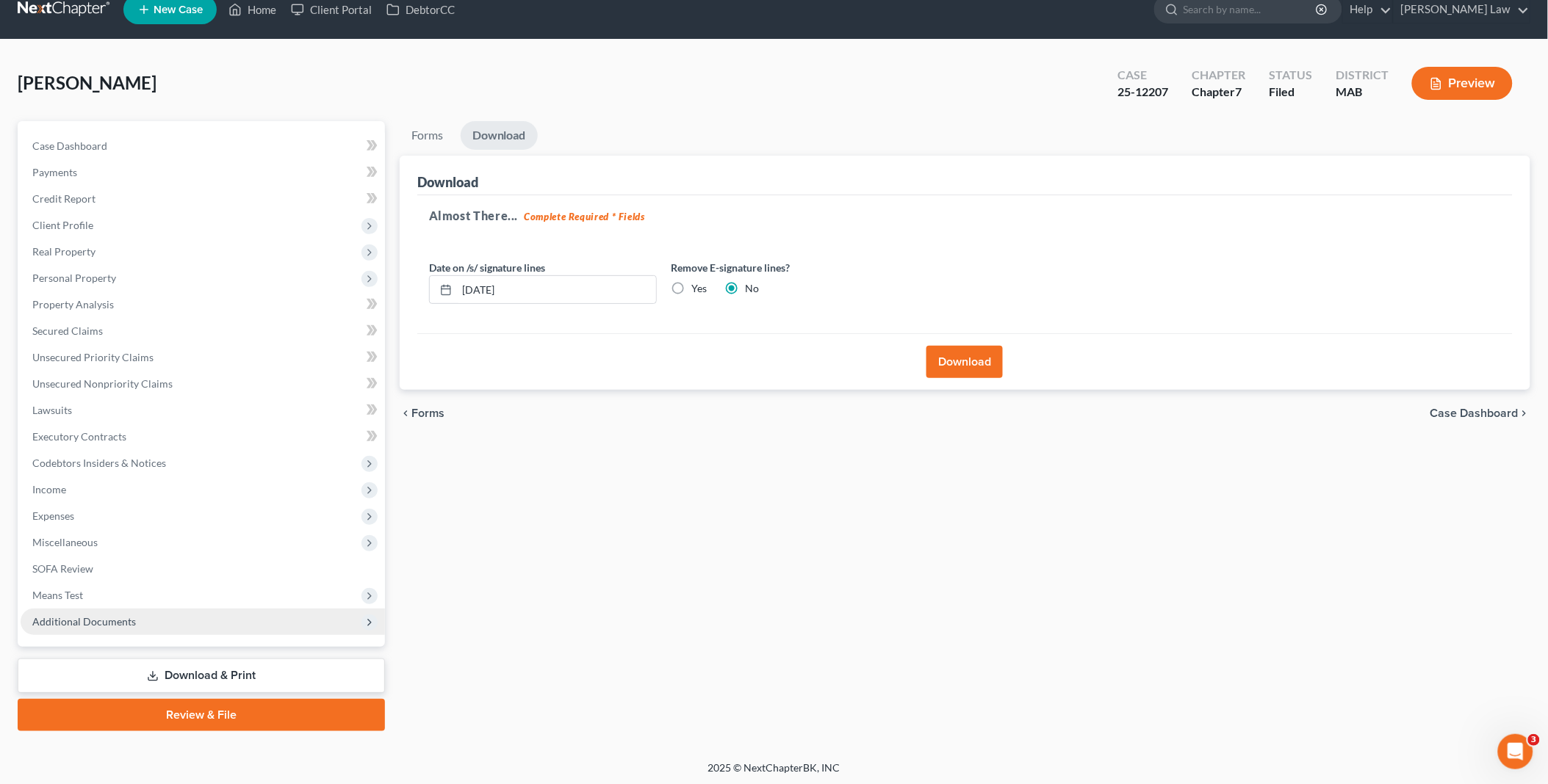
click at [107, 617] on span "Additional Documents" at bounding box center [83, 622] width 103 height 13
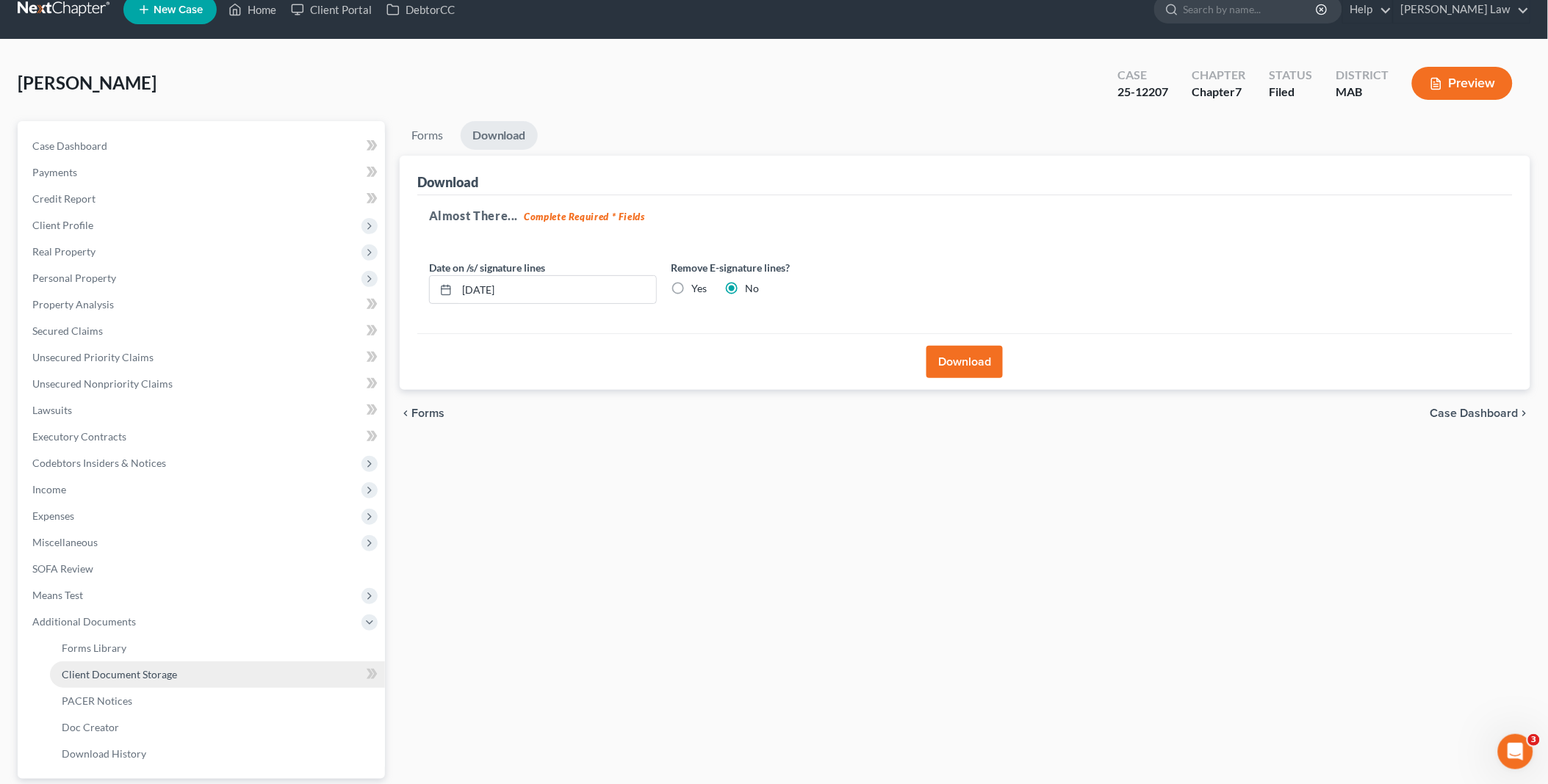
click at [123, 672] on span "Client Document Storage" at bounding box center [120, 674] width 115 height 13
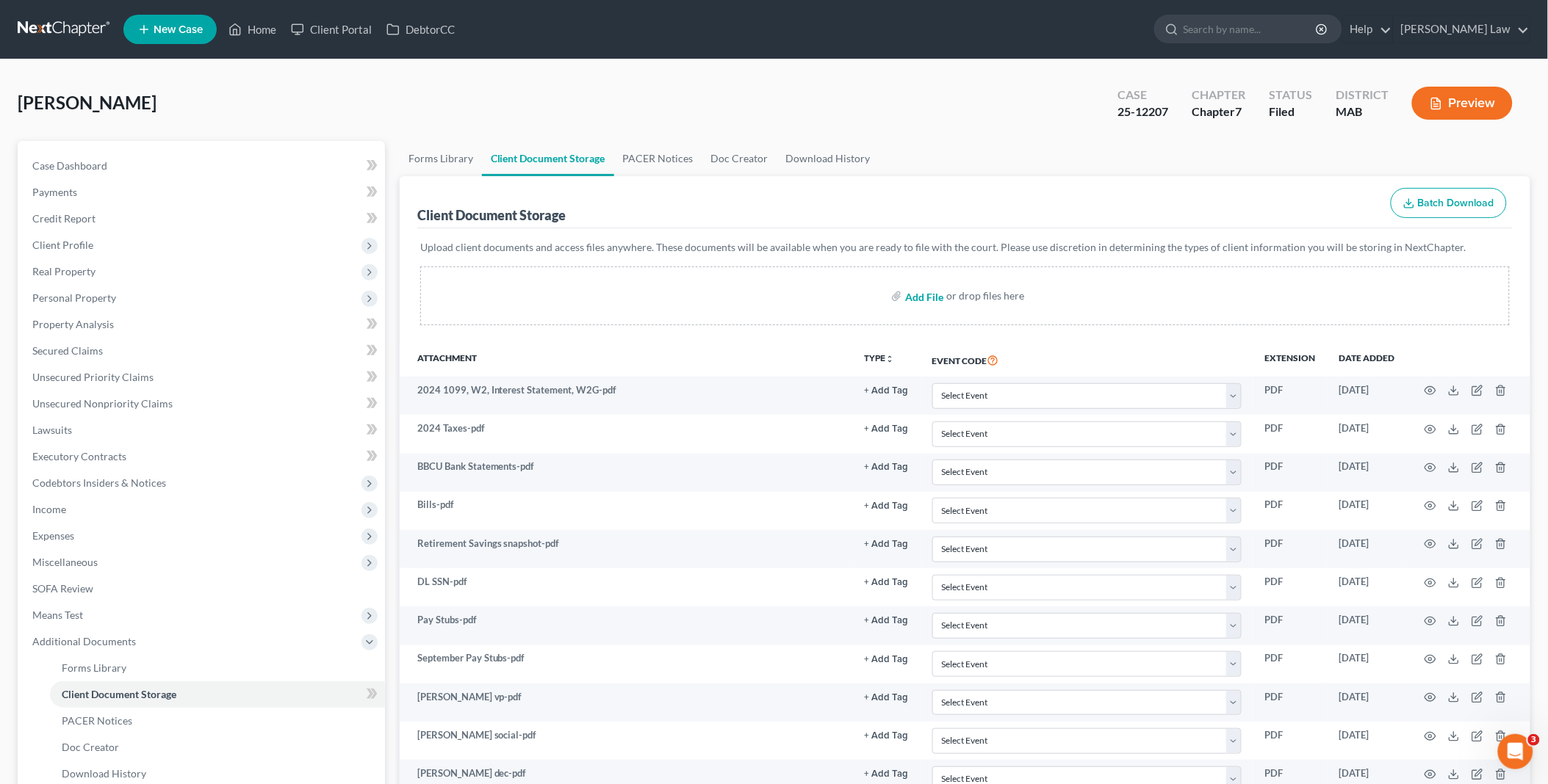
click at [922, 289] on input "file" at bounding box center [922, 296] width 35 height 26
type input "C:\fakepath\DebtorEducationNotification.PDF.pdf"
click at [266, 26] on link "Home" at bounding box center [253, 29] width 63 height 26
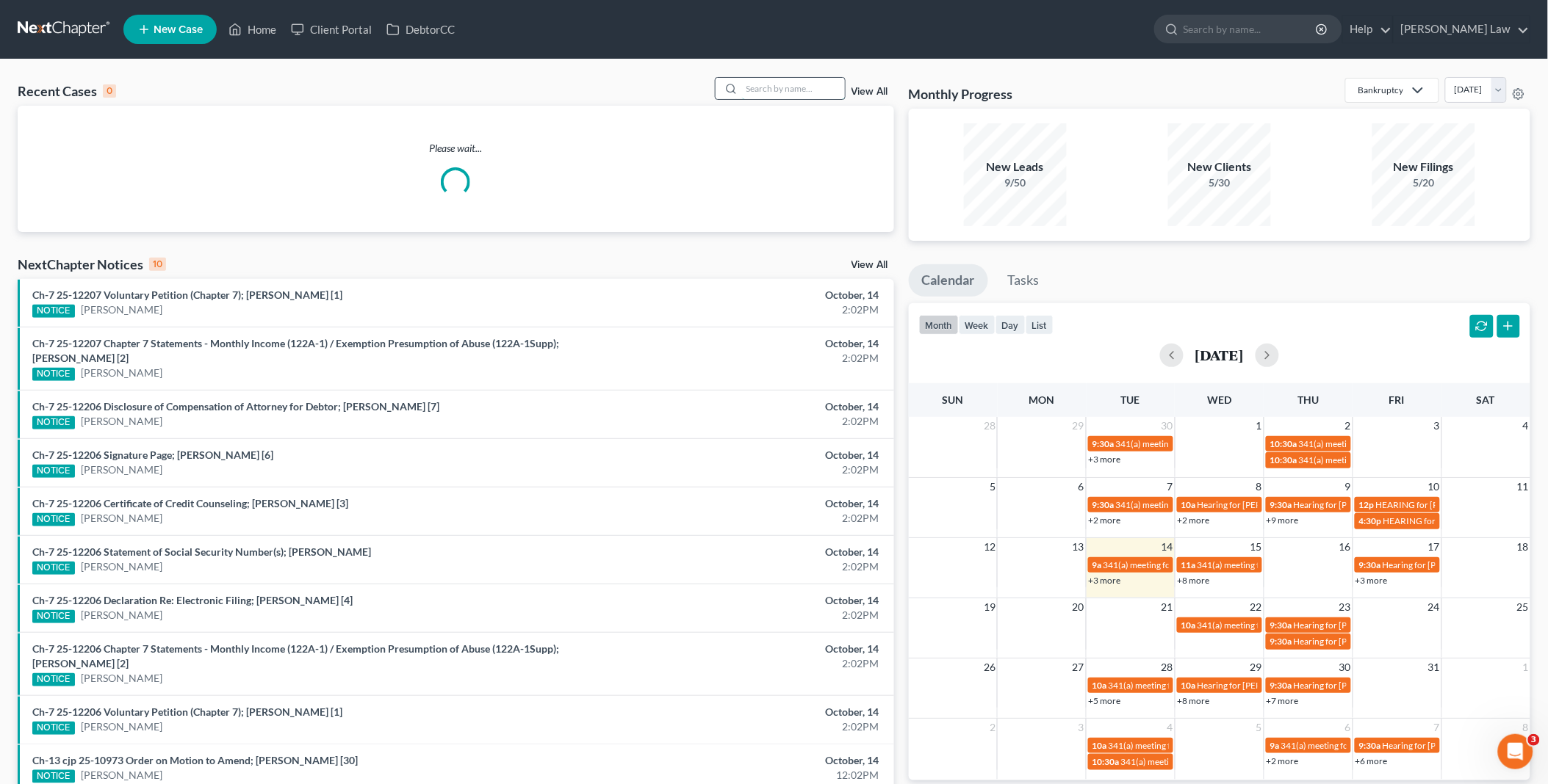
click at [776, 87] on input "search" at bounding box center [793, 88] width 103 height 22
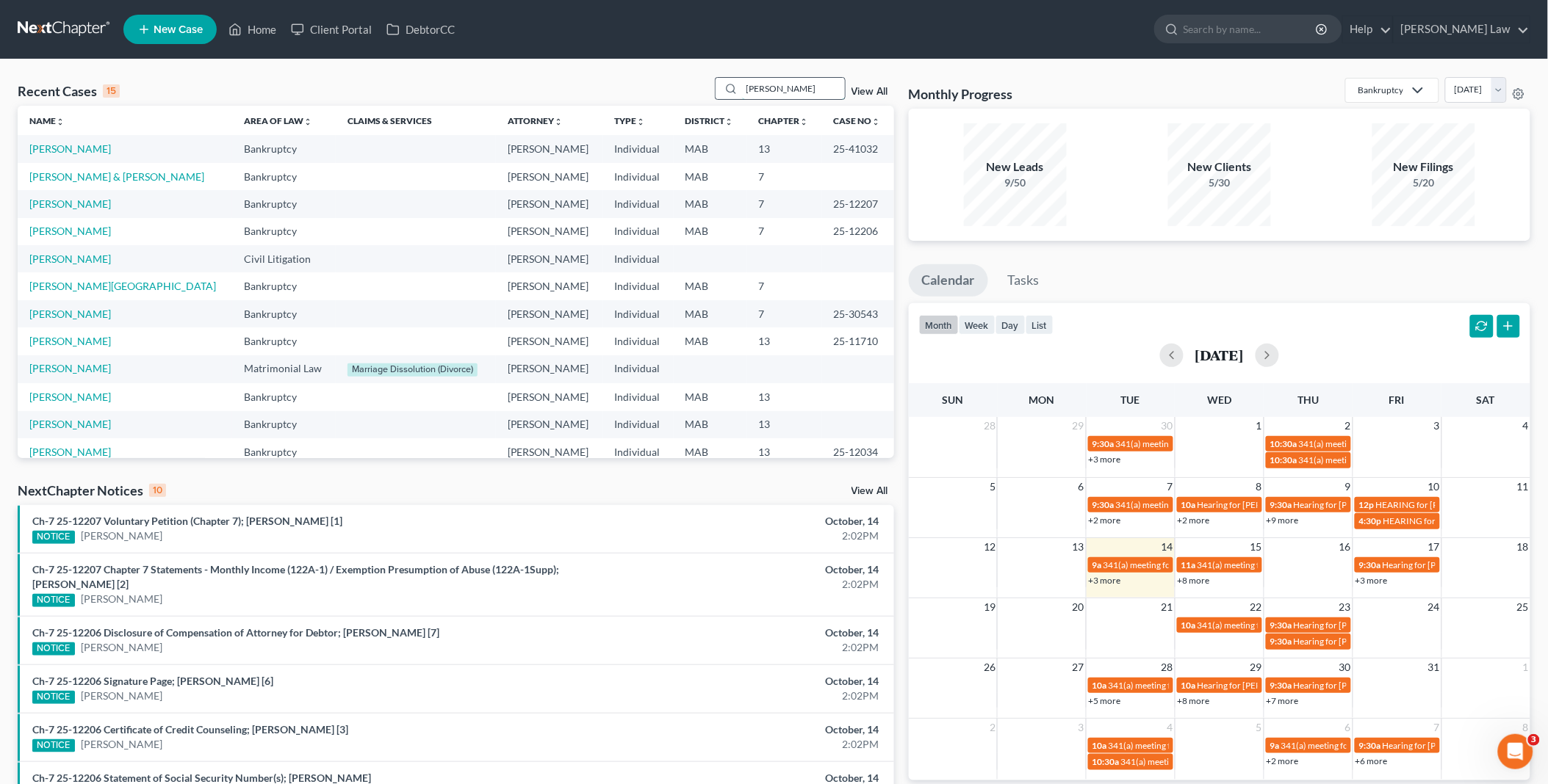
type input "[PERSON_NAME]"
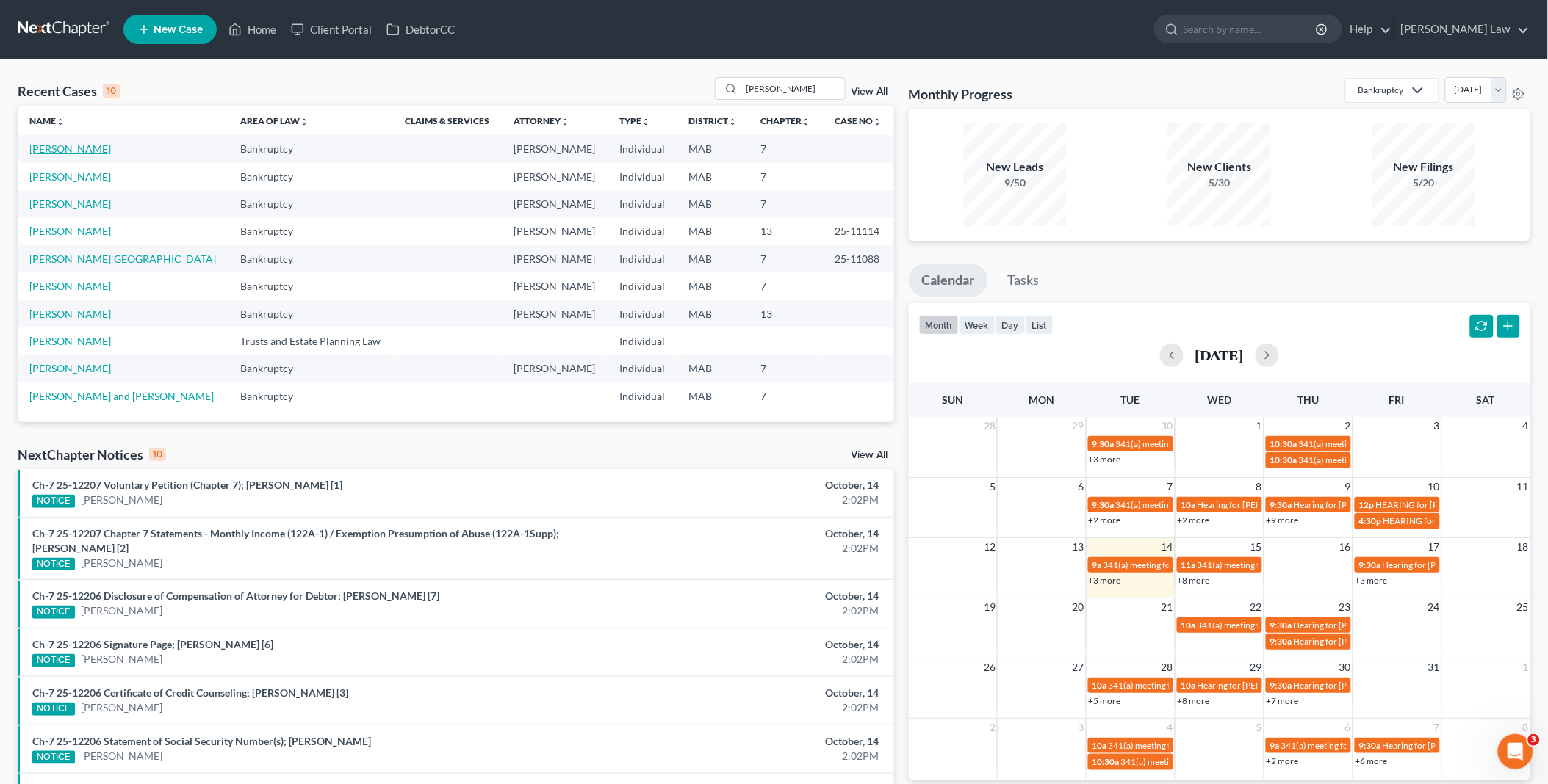
click at [46, 151] on link "[PERSON_NAME]" at bounding box center [71, 149] width 82 height 13
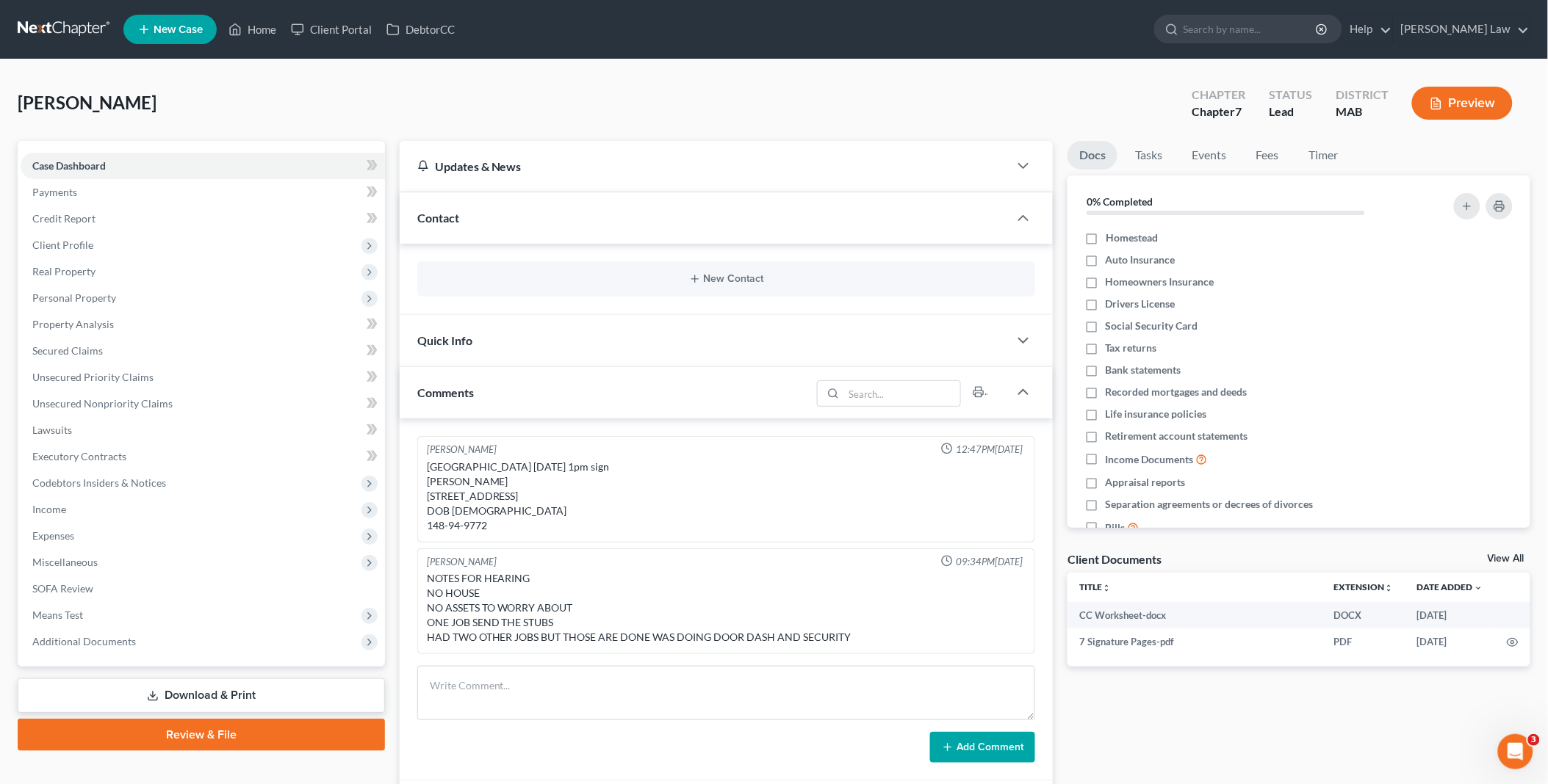
click at [1506, 556] on link "View All" at bounding box center [1506, 559] width 37 height 10
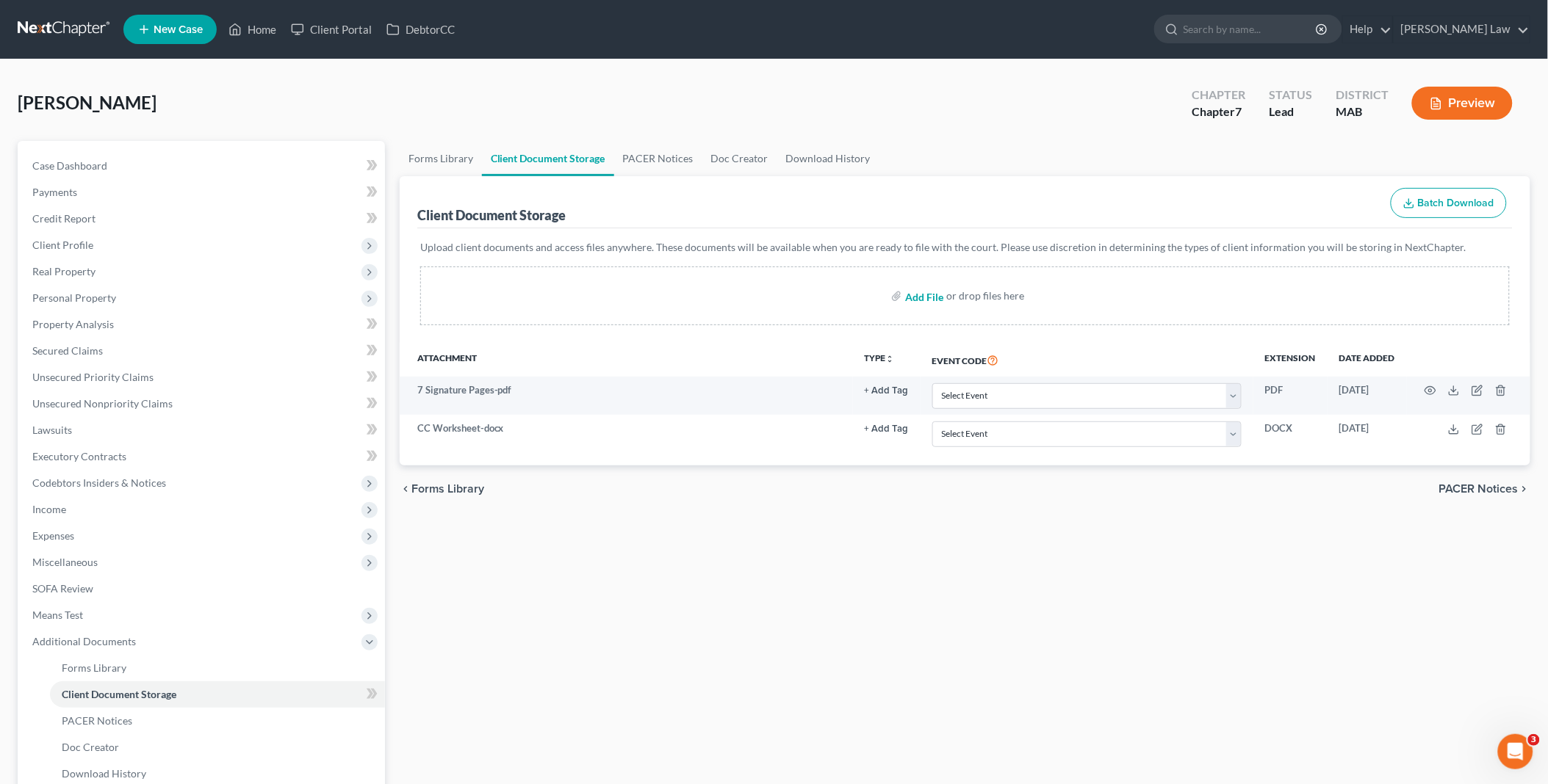
click at [928, 296] on input "file" at bounding box center [922, 296] width 35 height 26
type input "C:\fakepath\[PERSON_NAME] vp.pdf"
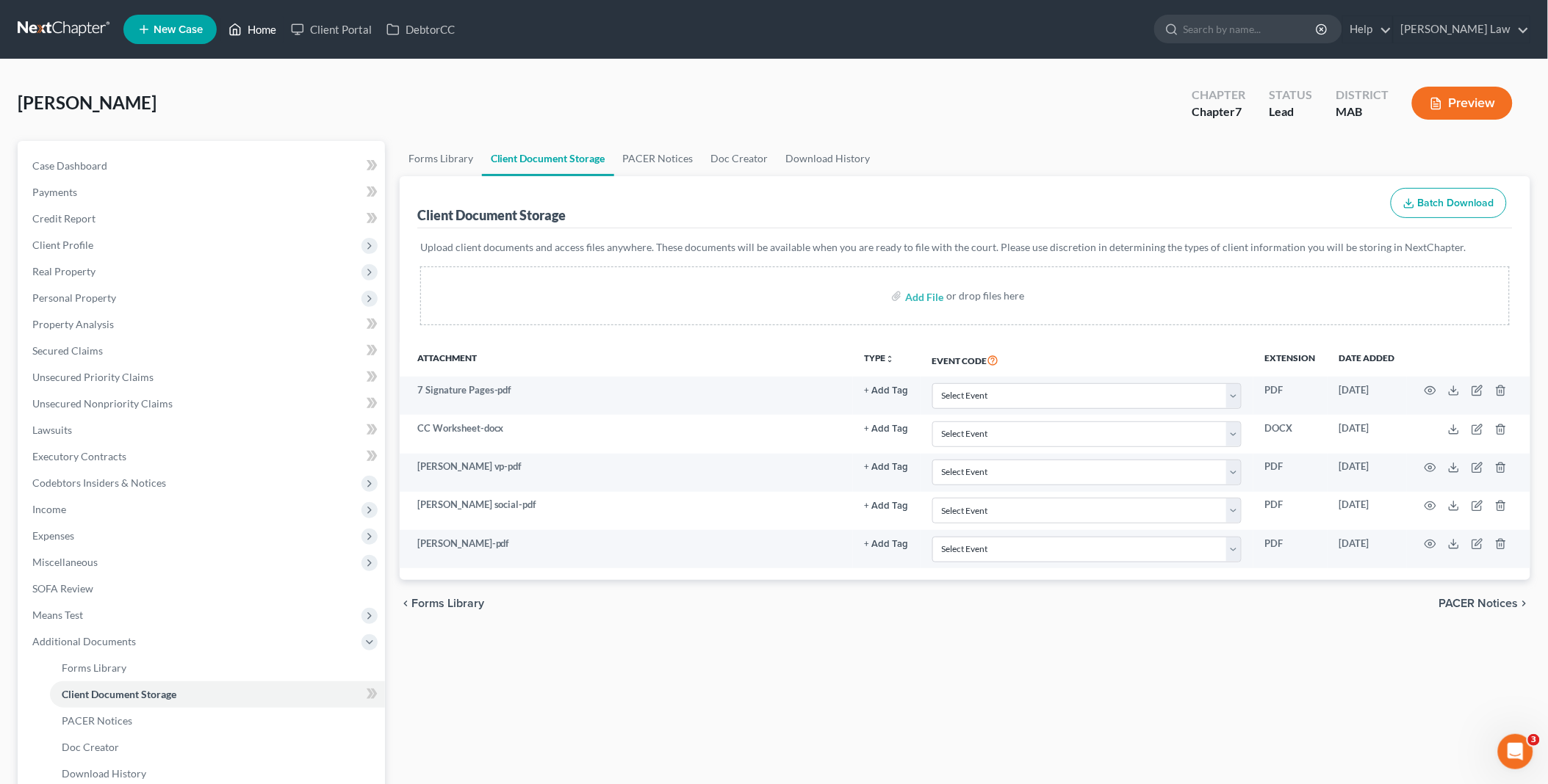
click at [256, 32] on link "Home" at bounding box center [253, 29] width 63 height 26
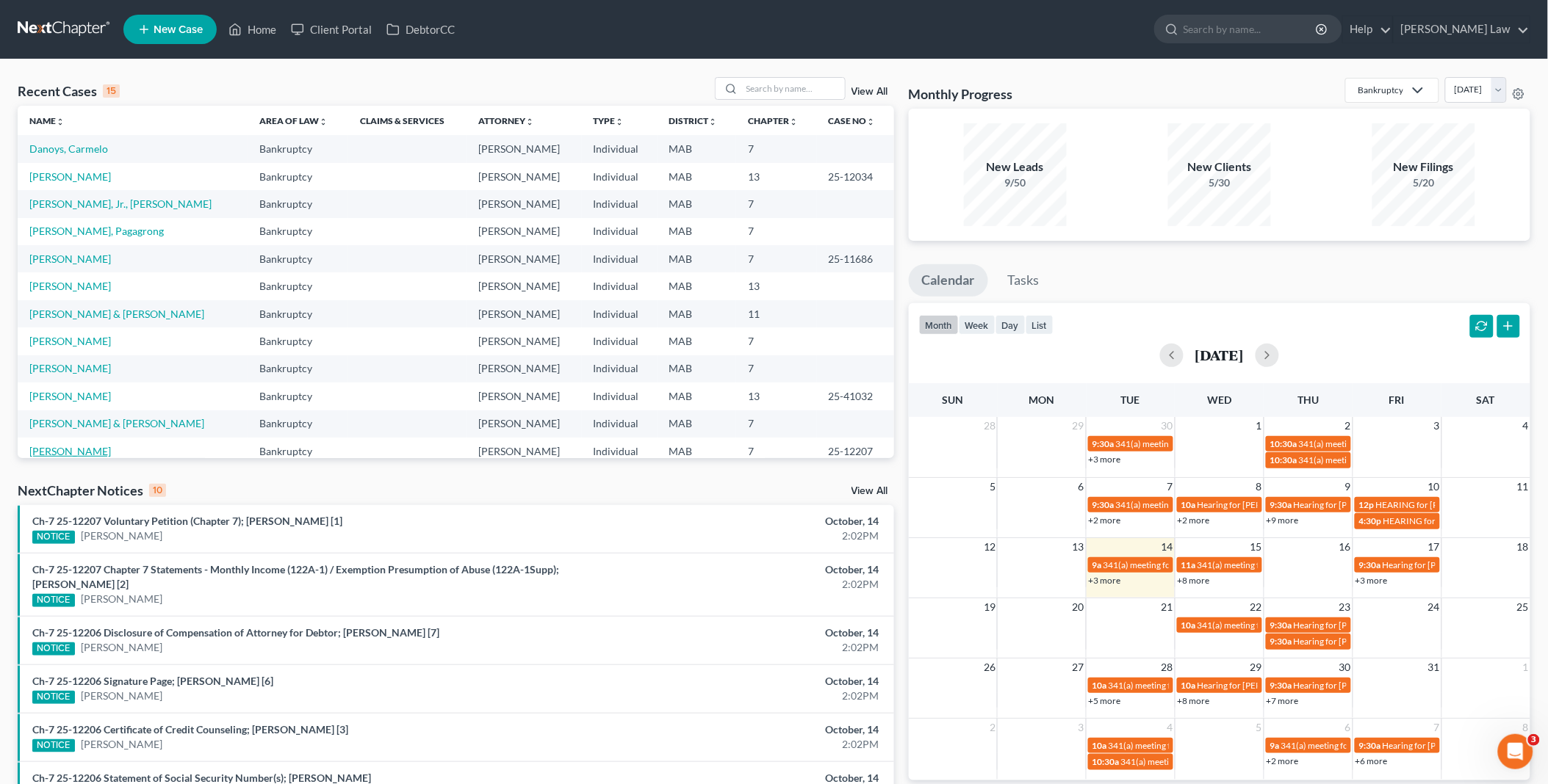
click at [86, 449] on link "[PERSON_NAME]" at bounding box center [71, 451] width 82 height 13
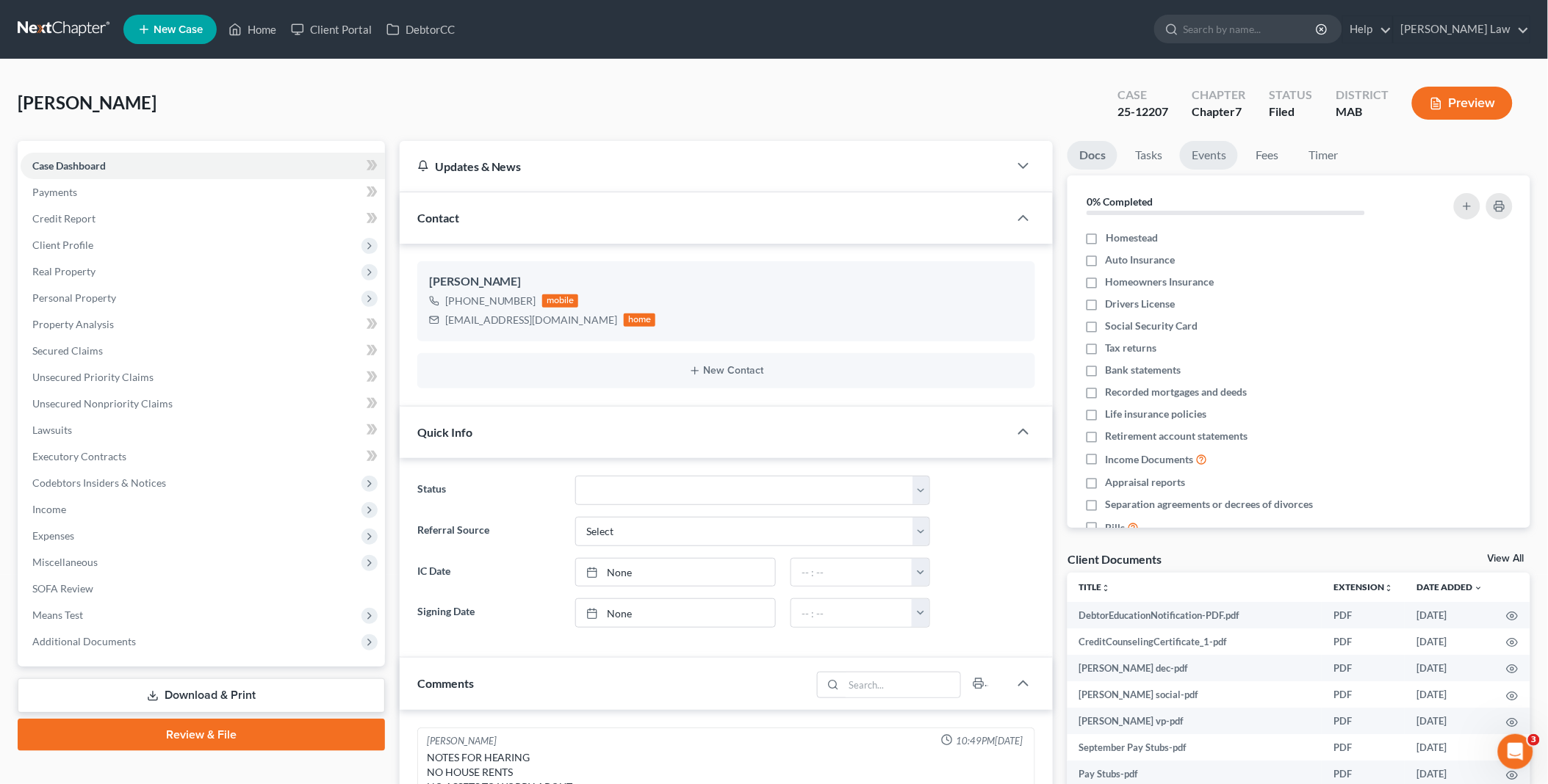
click at [1209, 152] on link "Events" at bounding box center [1209, 156] width 58 height 29
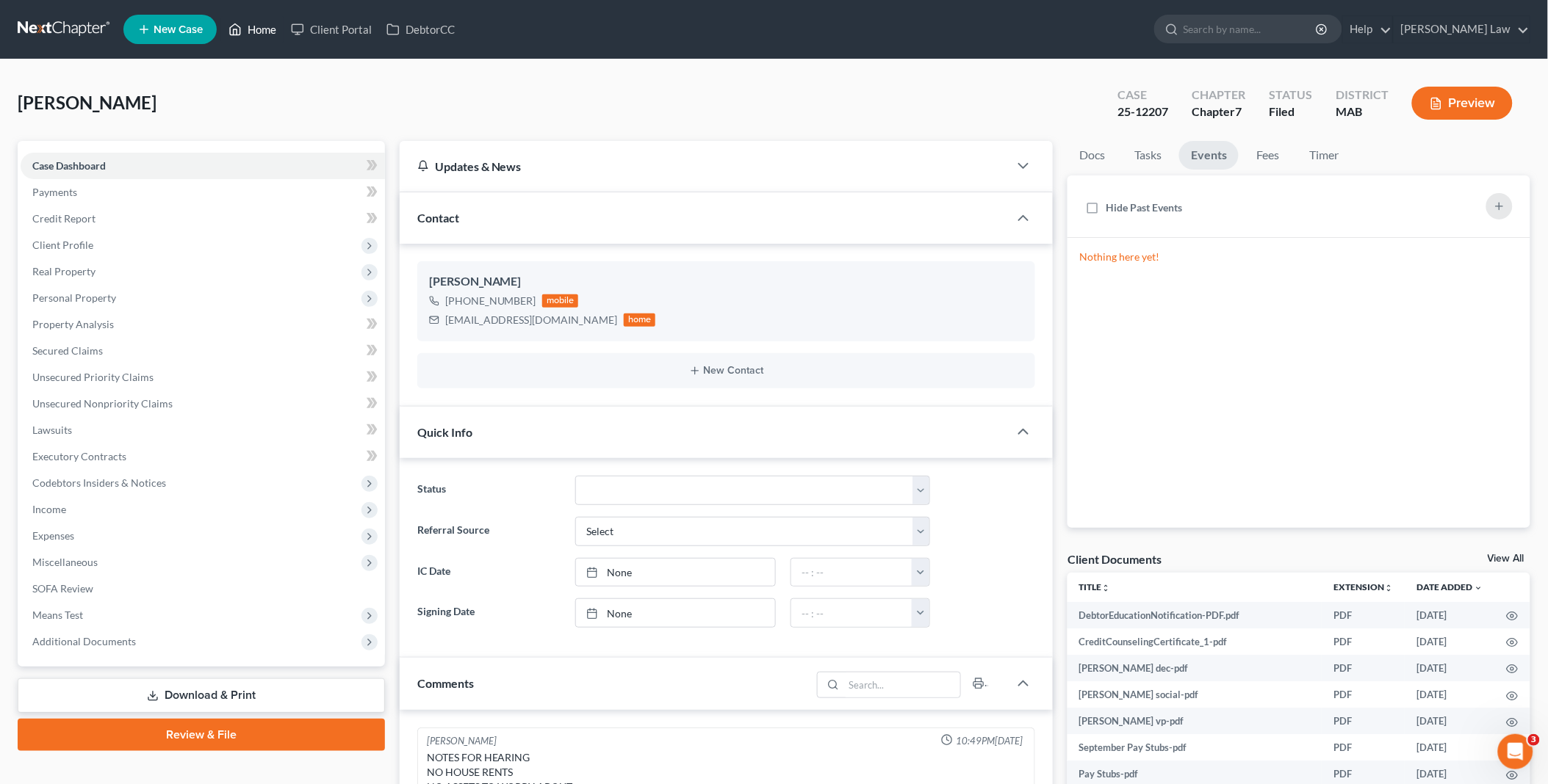
drag, startPoint x: 269, startPoint y: 31, endPoint x: 743, endPoint y: 81, distance: 476.6
click at [269, 31] on link "Home" at bounding box center [253, 29] width 63 height 26
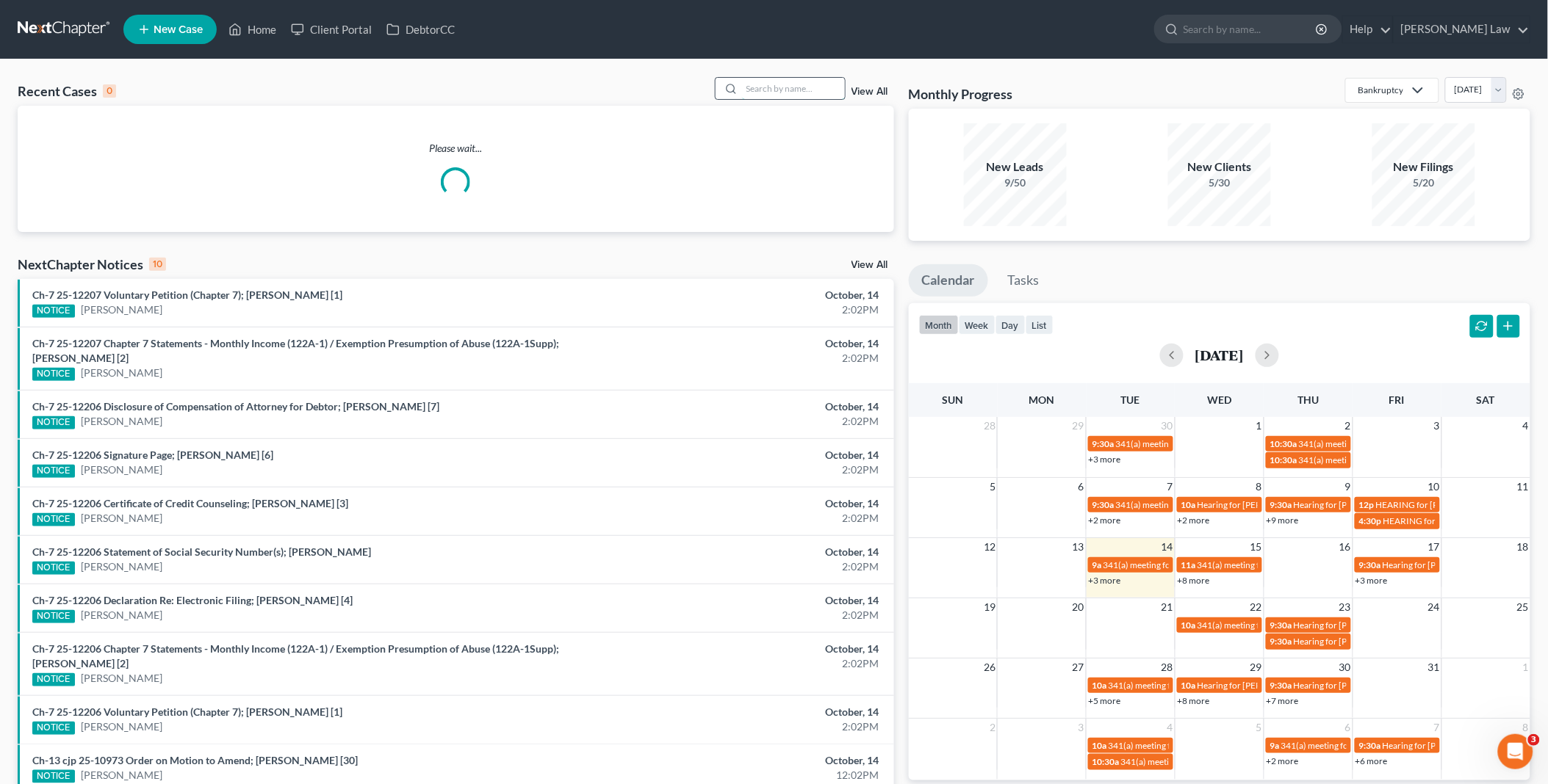
click at [788, 87] on input "search" at bounding box center [793, 88] width 103 height 22
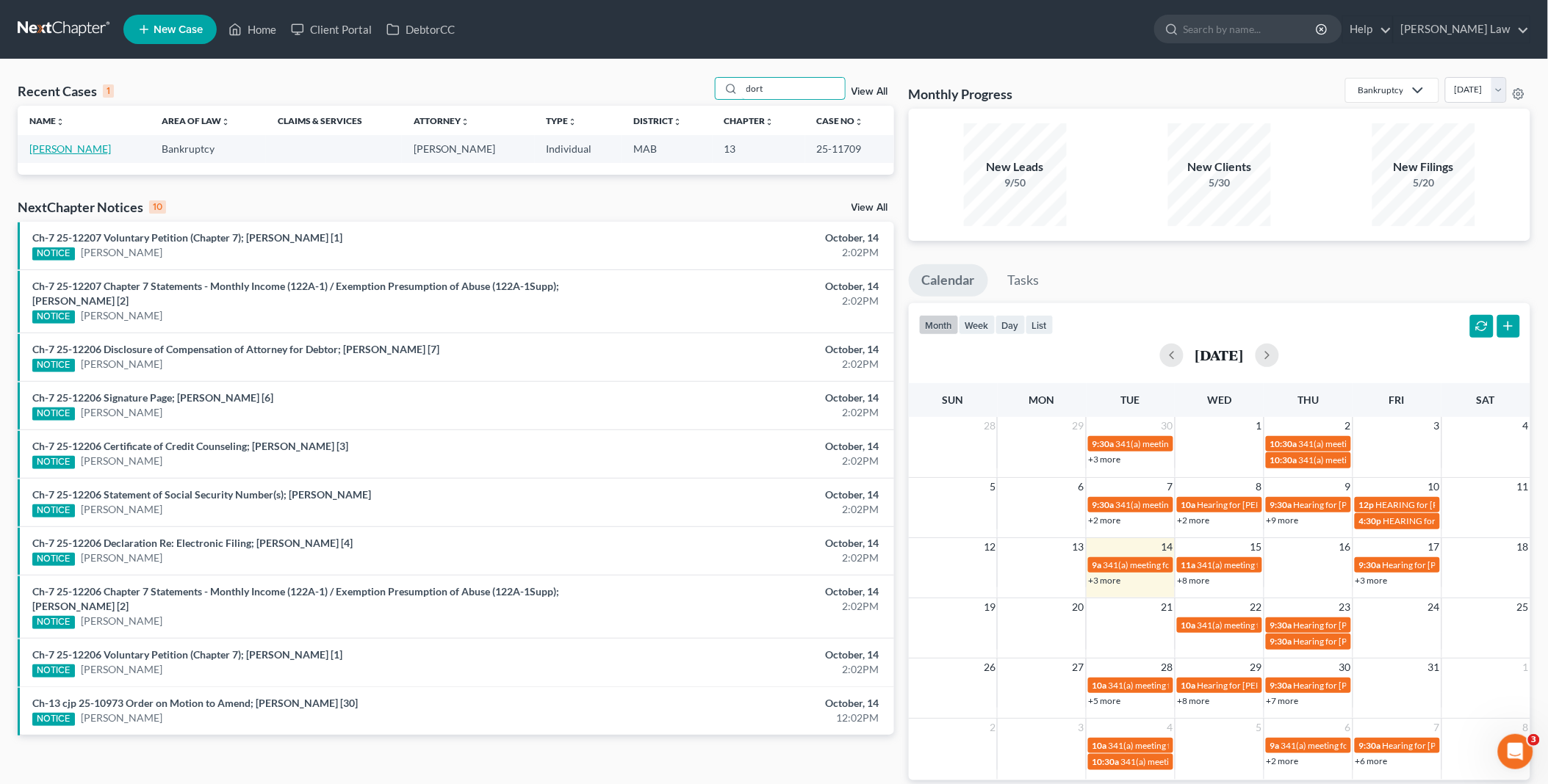
type input "dort"
click at [45, 154] on link "[PERSON_NAME]" at bounding box center [71, 149] width 82 height 13
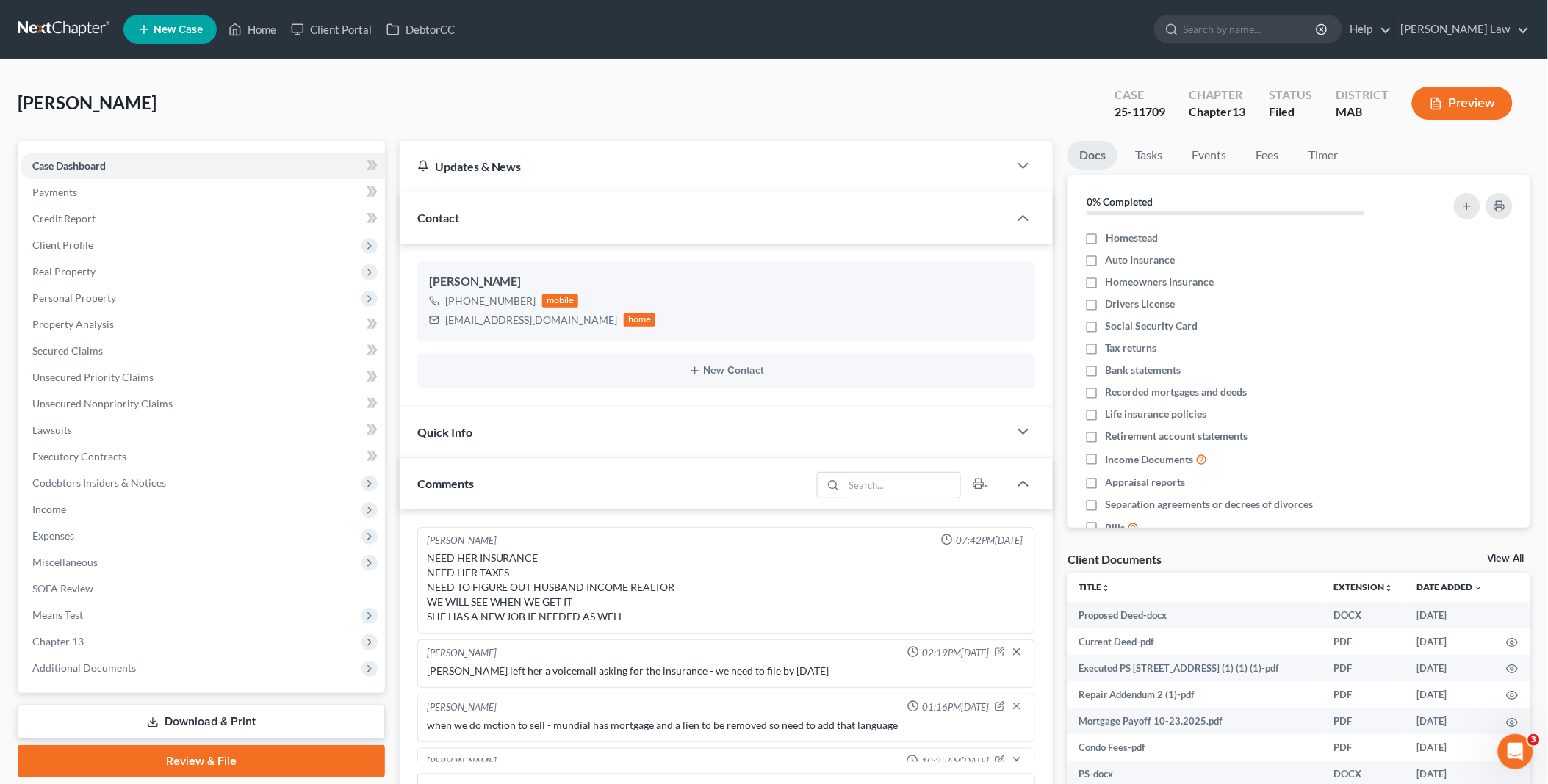
scroll to position [1916, 0]
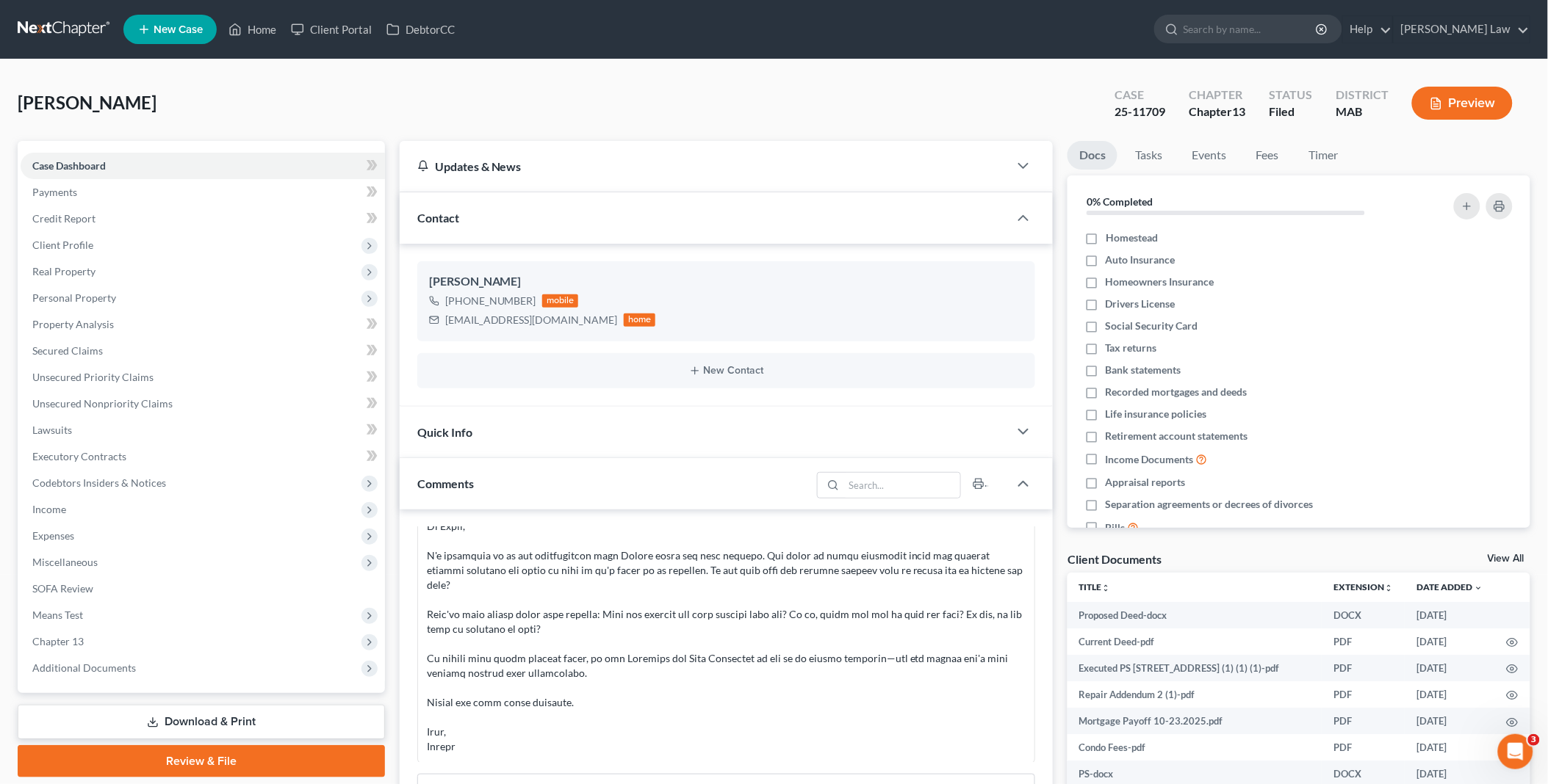
click at [1499, 554] on link "View All" at bounding box center [1506, 559] width 37 height 10
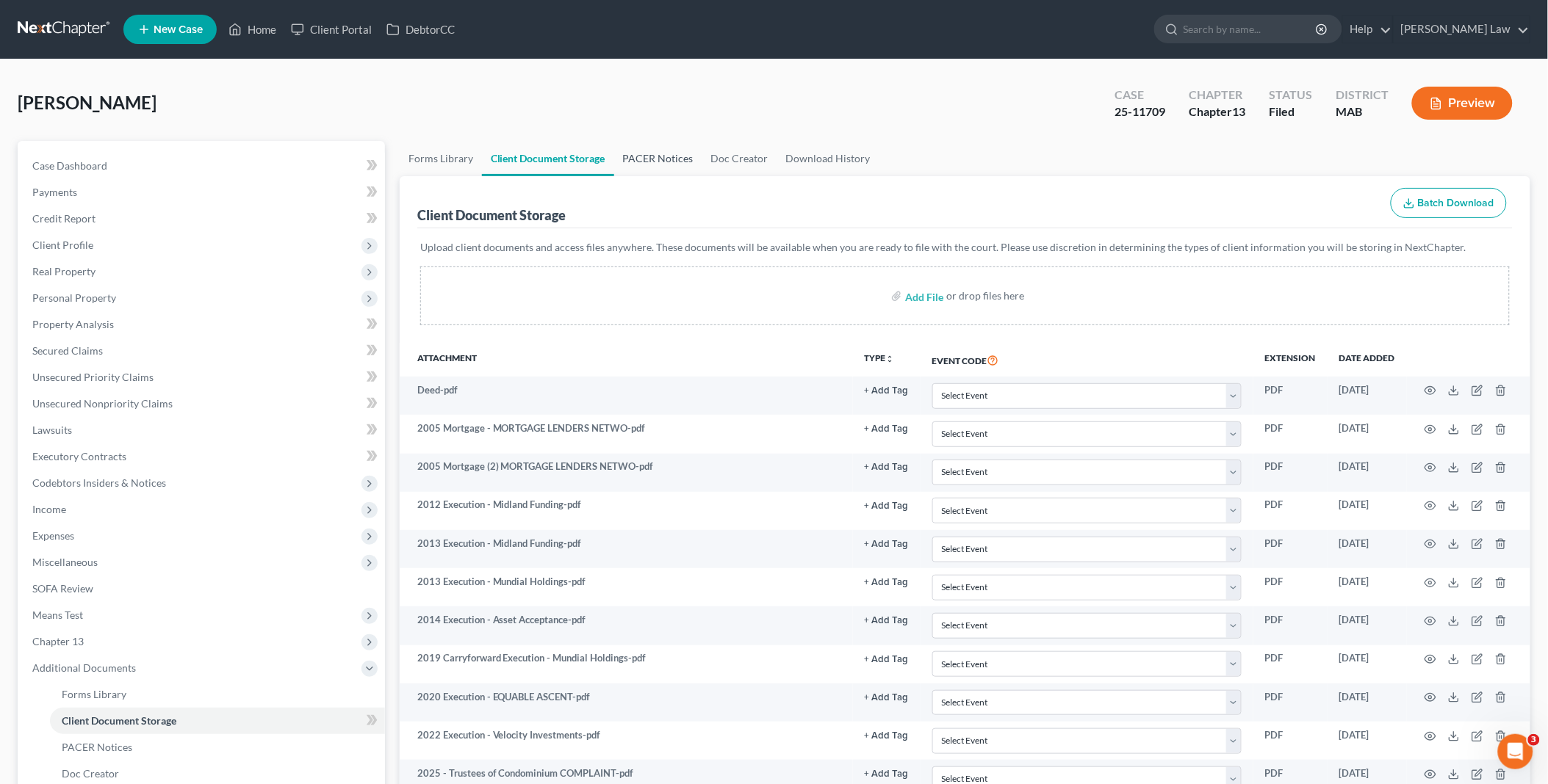
click at [674, 155] on link "PACER Notices" at bounding box center [659, 159] width 88 height 35
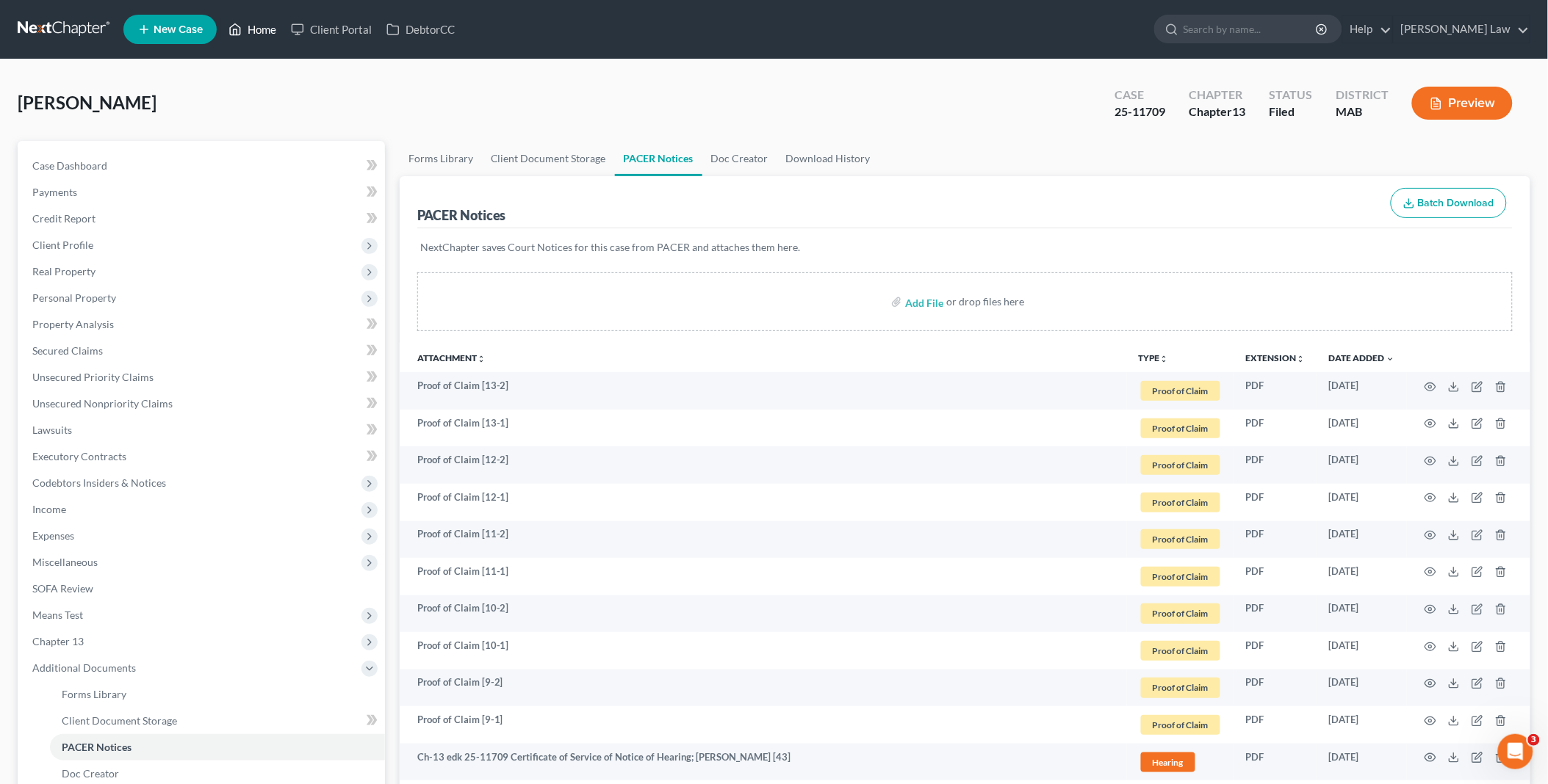
click at [249, 22] on link "Home" at bounding box center [253, 29] width 63 height 26
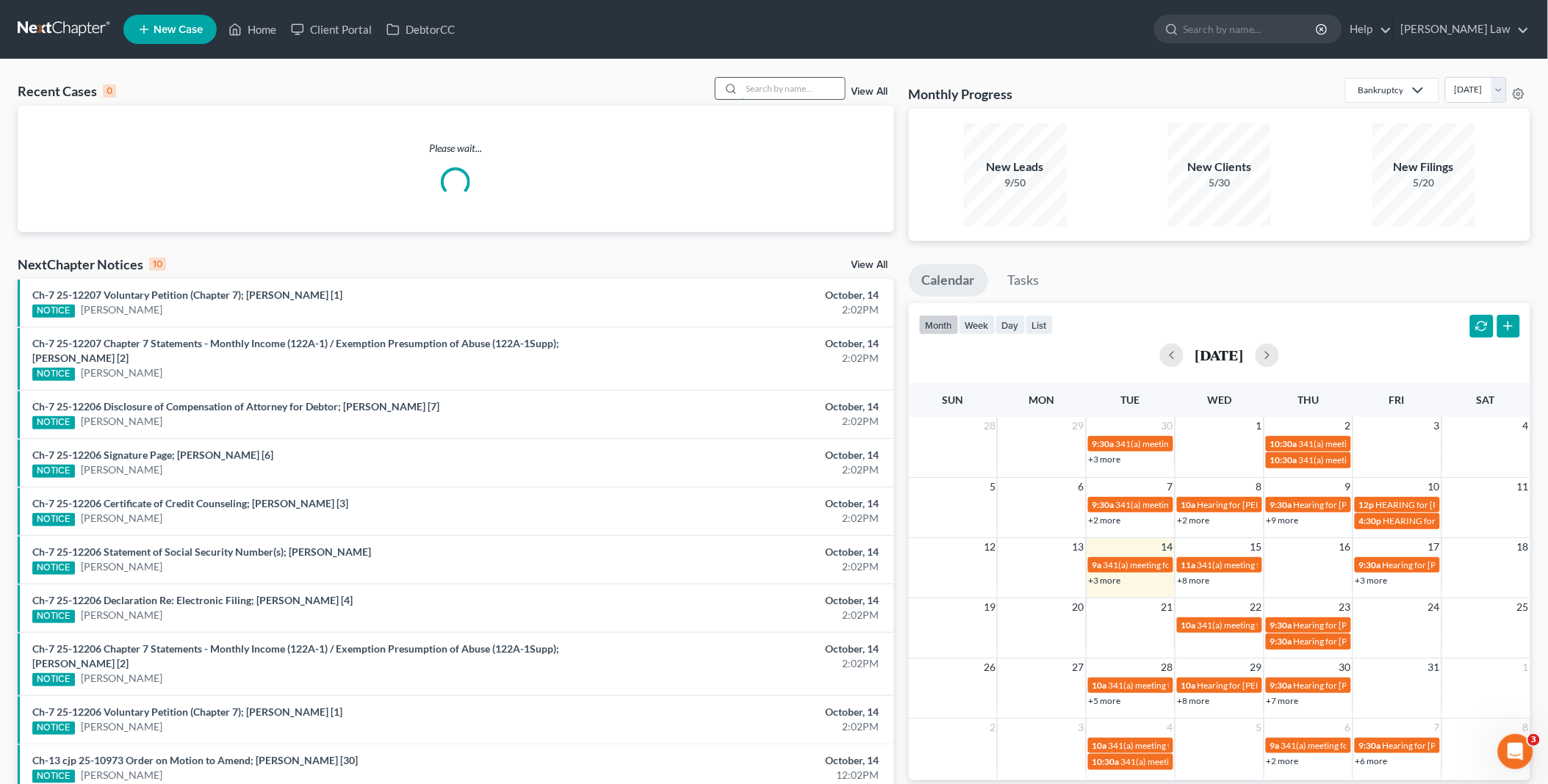
click at [760, 92] on input "search" at bounding box center [793, 88] width 103 height 22
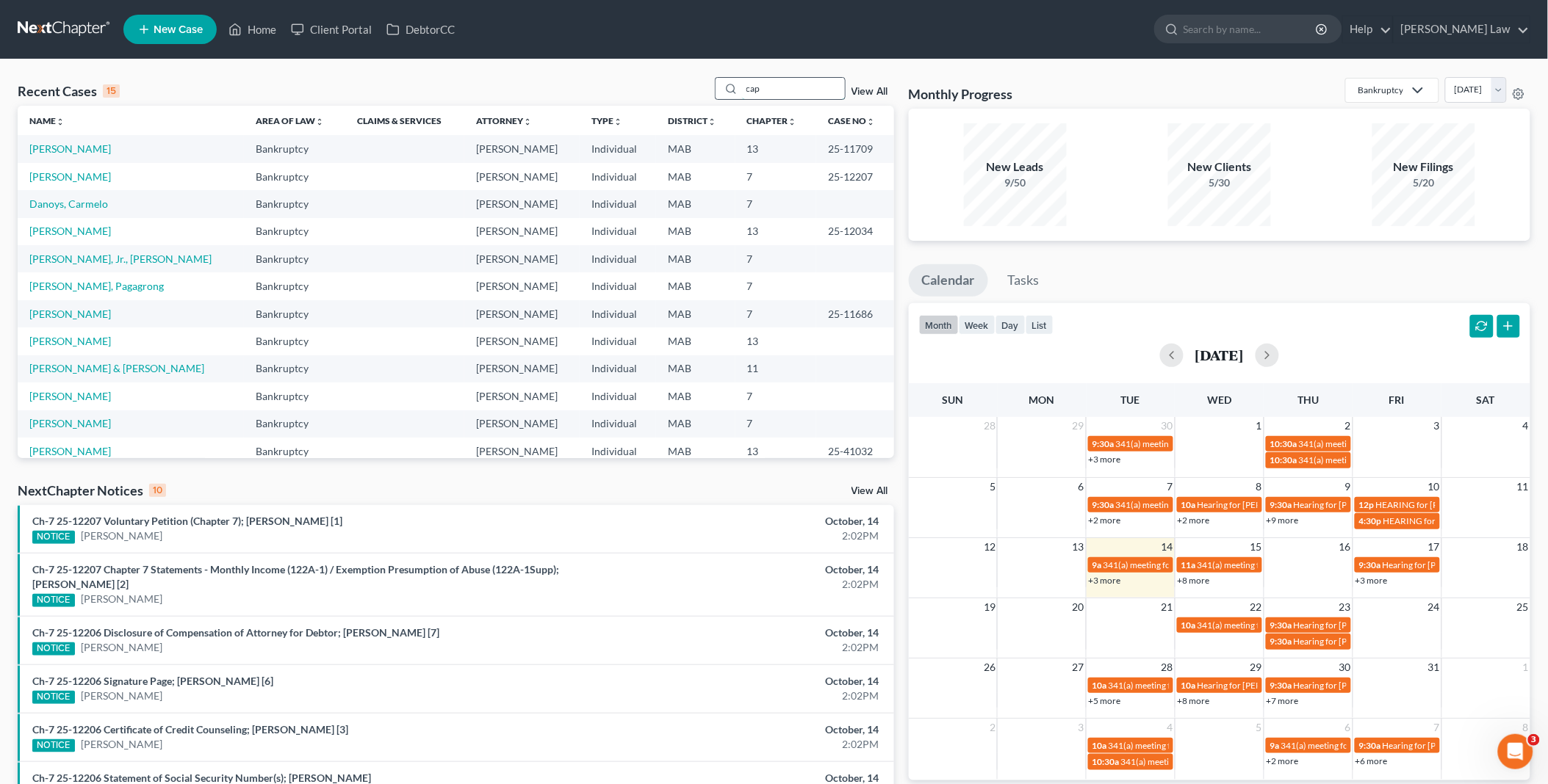
type input "cap"
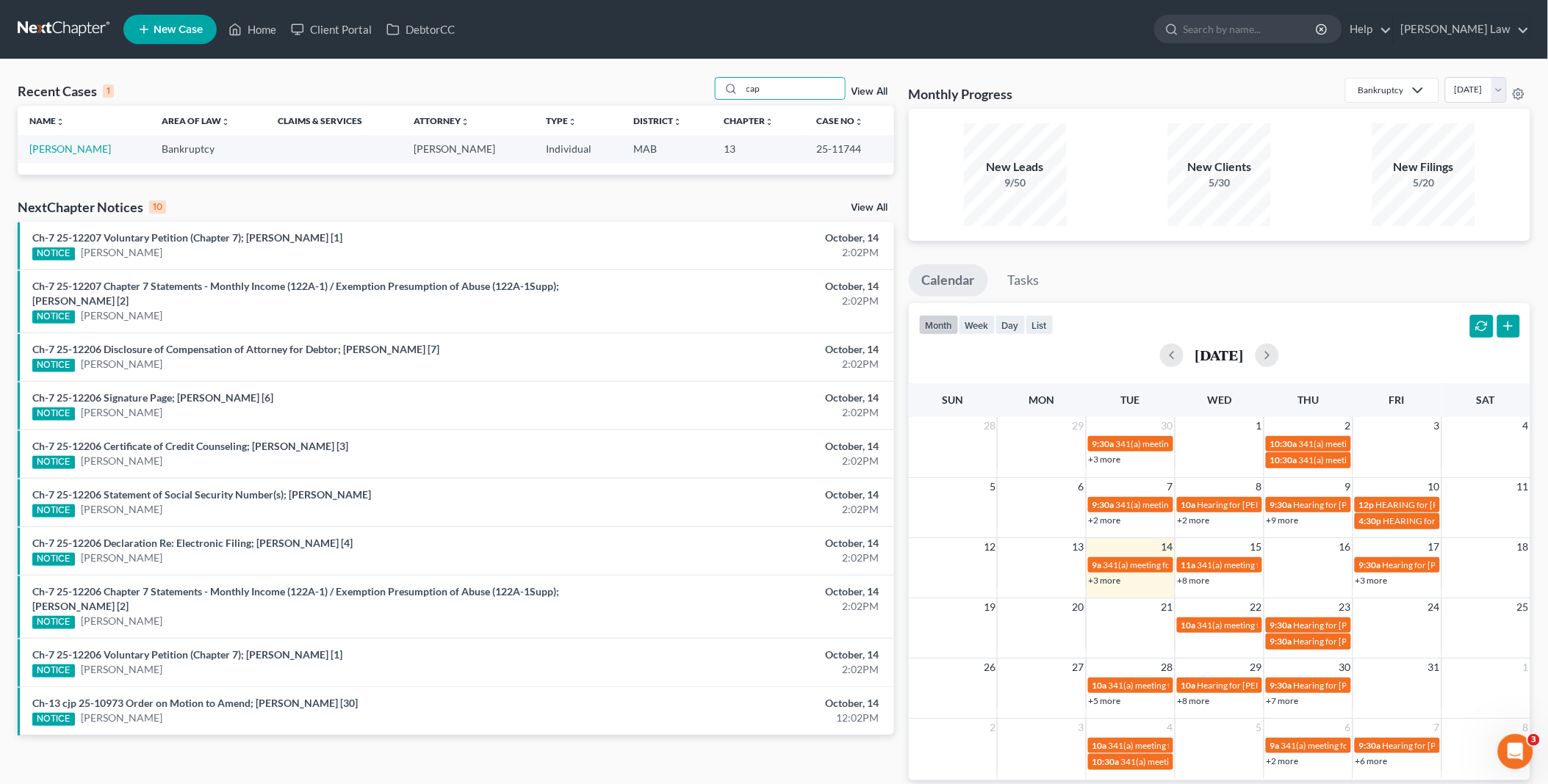
click at [57, 142] on td "[PERSON_NAME]" at bounding box center [83, 149] width 132 height 27
click at [67, 152] on link "[PERSON_NAME]" at bounding box center [71, 149] width 82 height 13
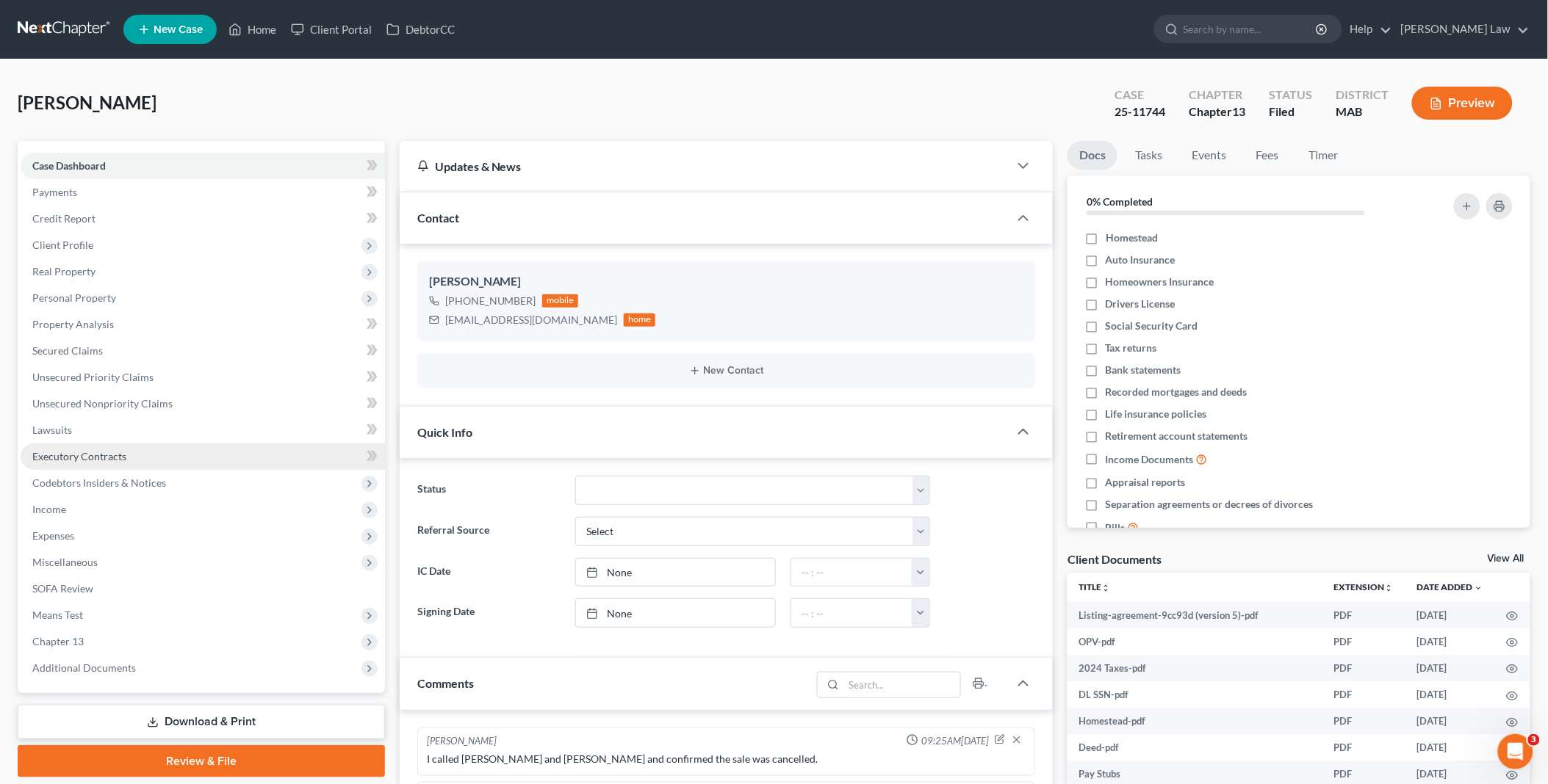
scroll to position [835, 0]
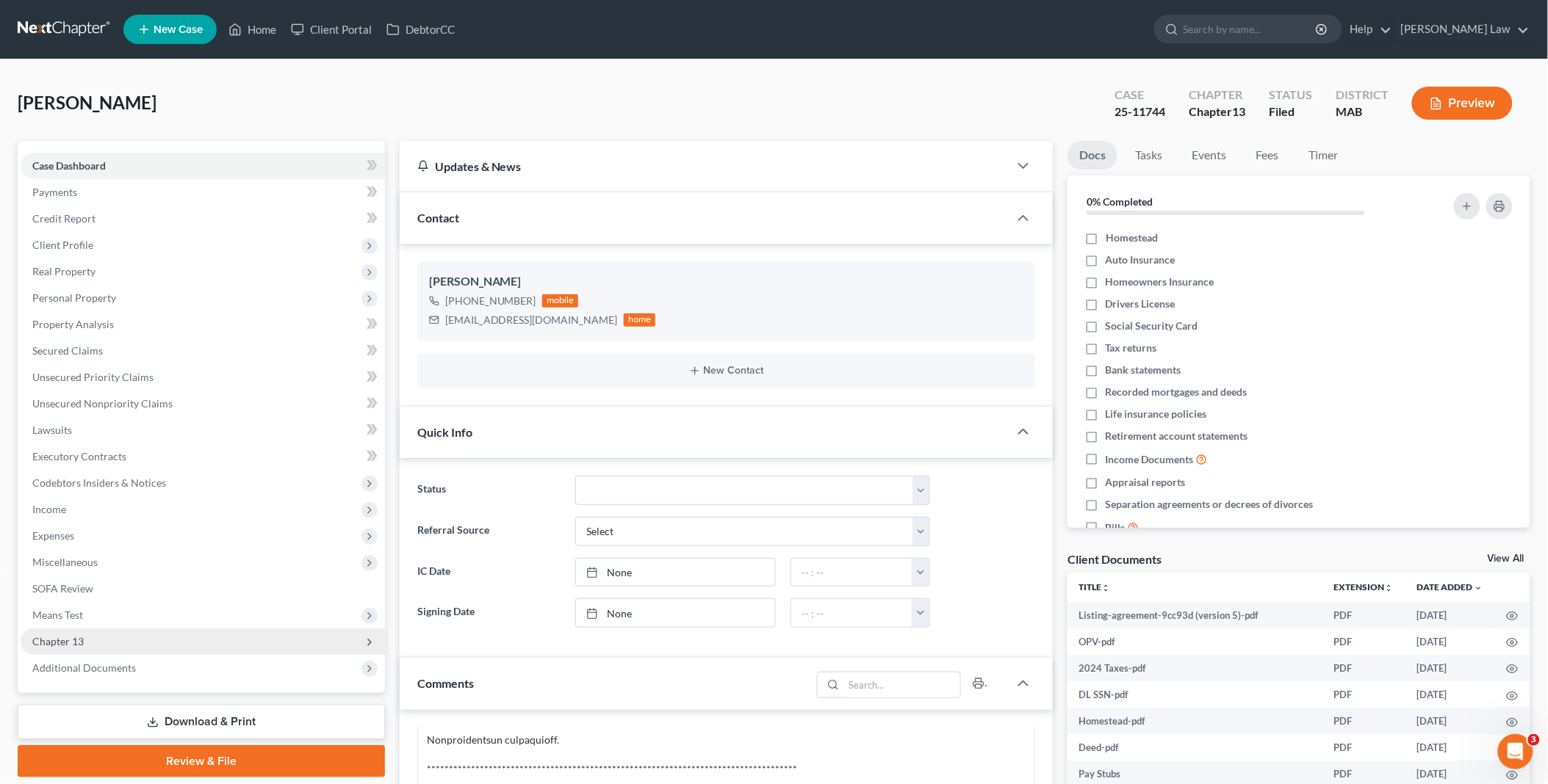
drag, startPoint x: 75, startPoint y: 641, endPoint x: 83, endPoint y: 647, distance: 10.0
click at [75, 641] on span "Chapter 13" at bounding box center [58, 641] width 51 height 13
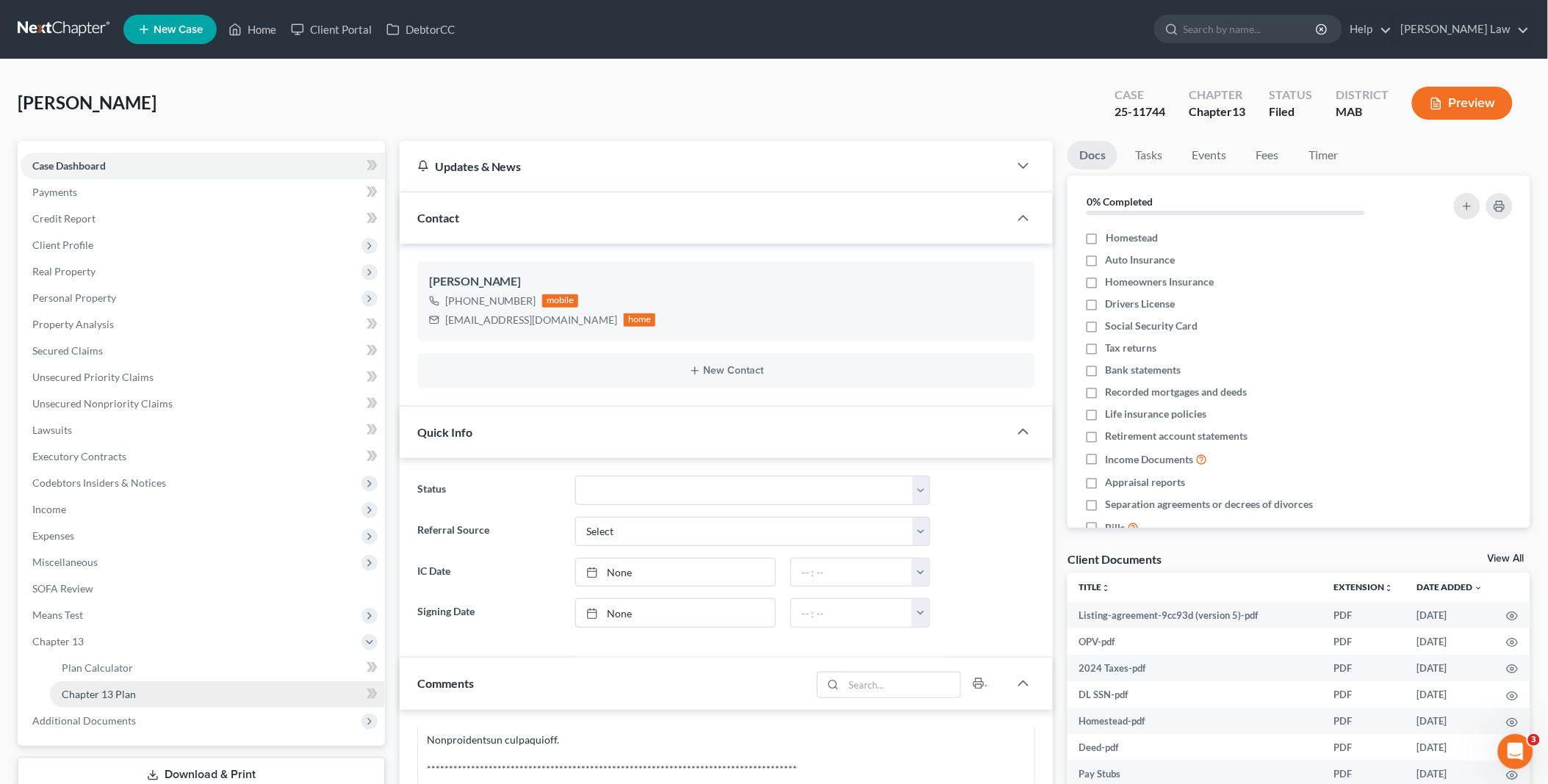
click at [144, 689] on link "Chapter 13 Plan" at bounding box center [217, 694] width 335 height 26
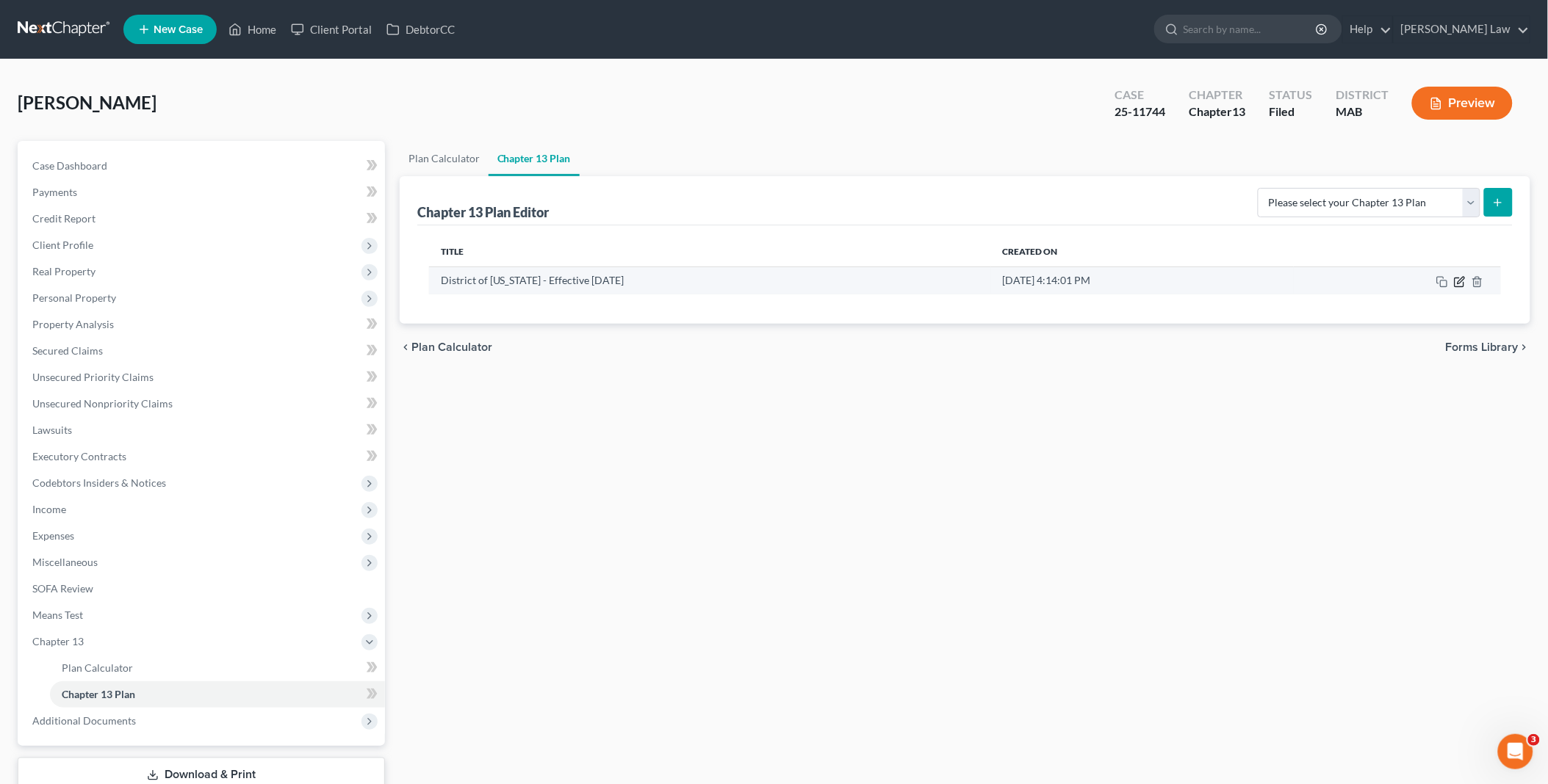
click at [1459, 281] on icon "button" at bounding box center [1461, 280] width 6 height 6
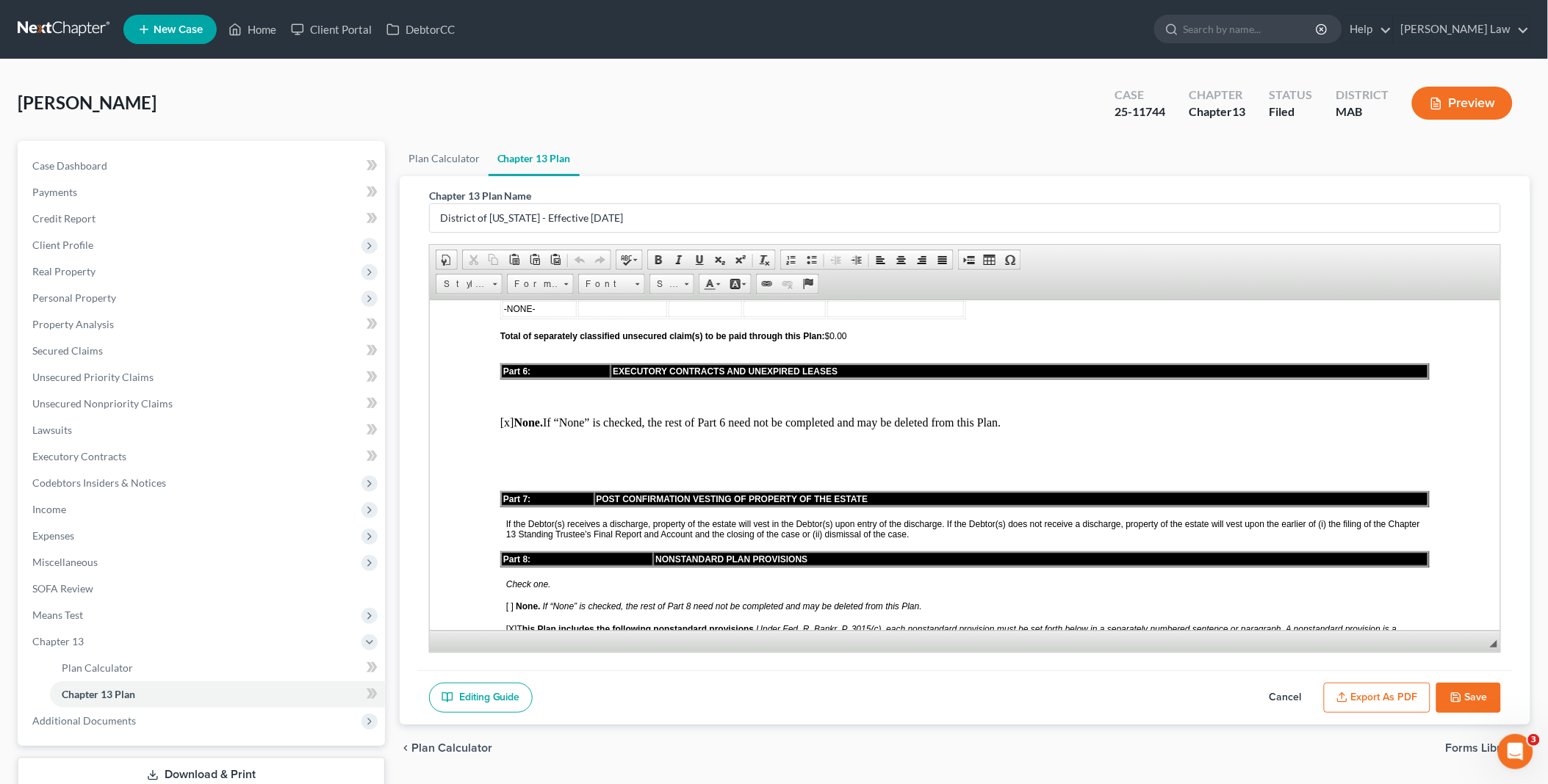
scroll to position [3100, 0]
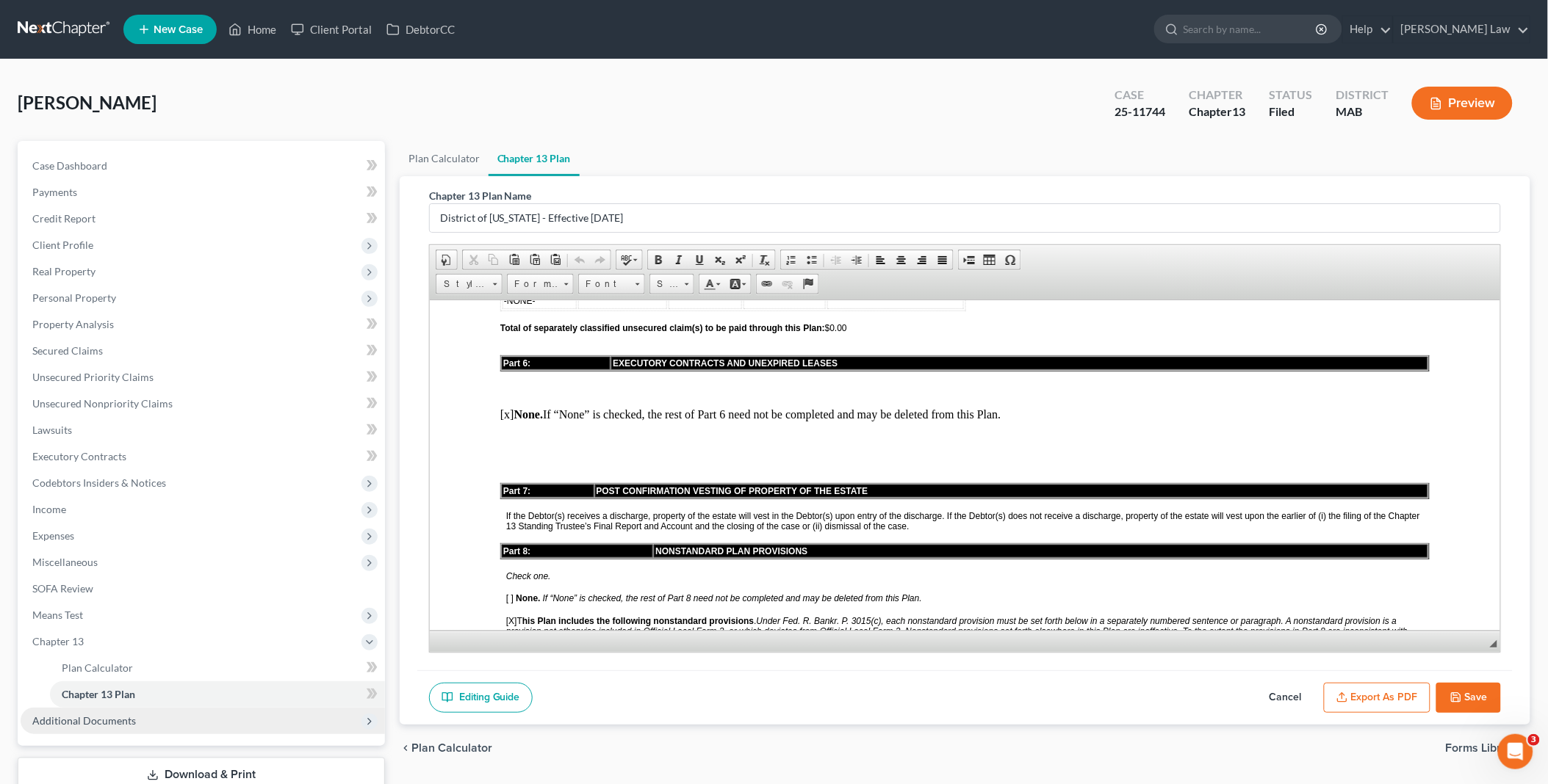
click at [170, 717] on span "Additional Documents" at bounding box center [203, 721] width 364 height 26
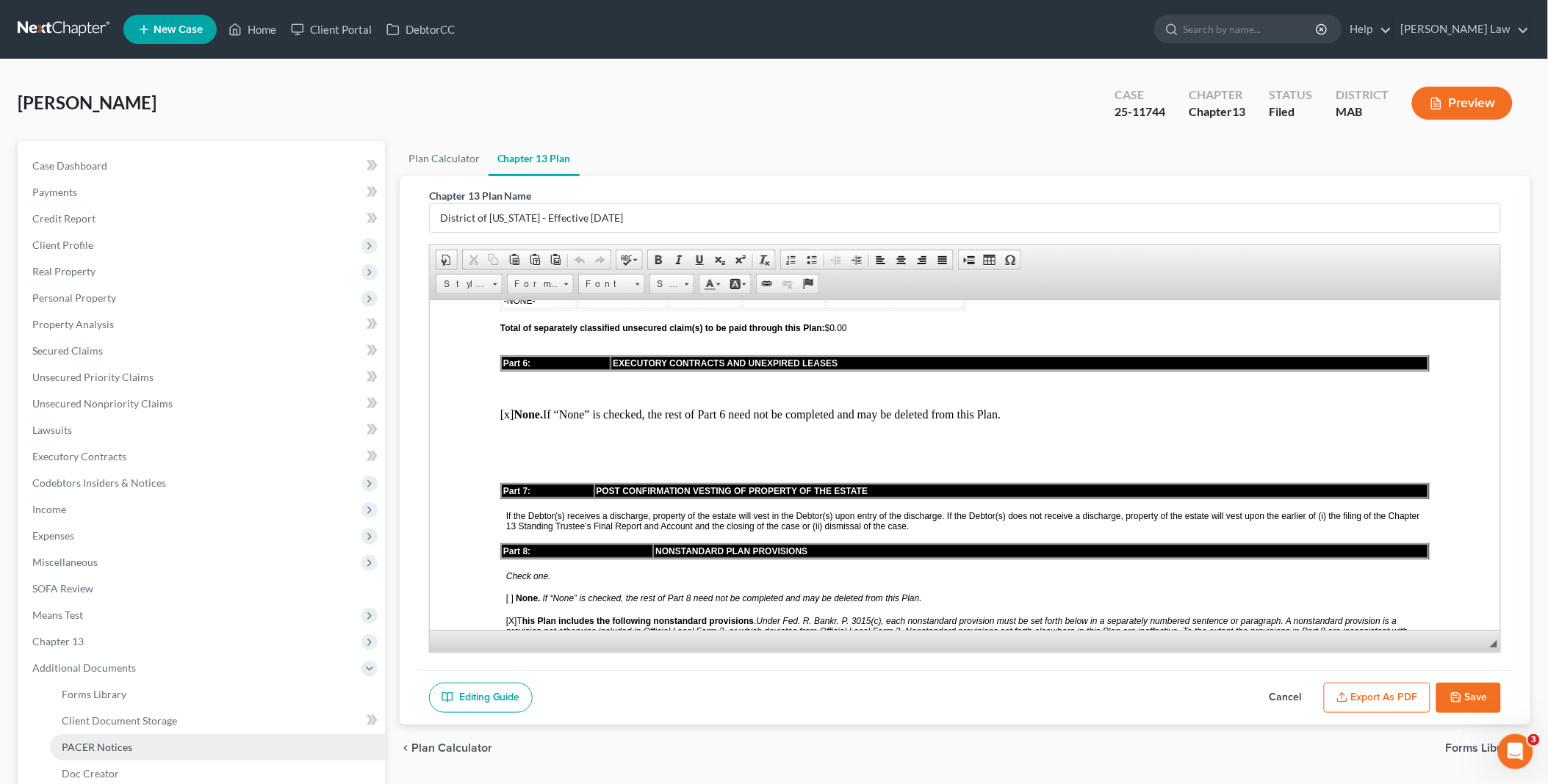
click at [144, 746] on link "PACER Notices" at bounding box center [217, 747] width 335 height 26
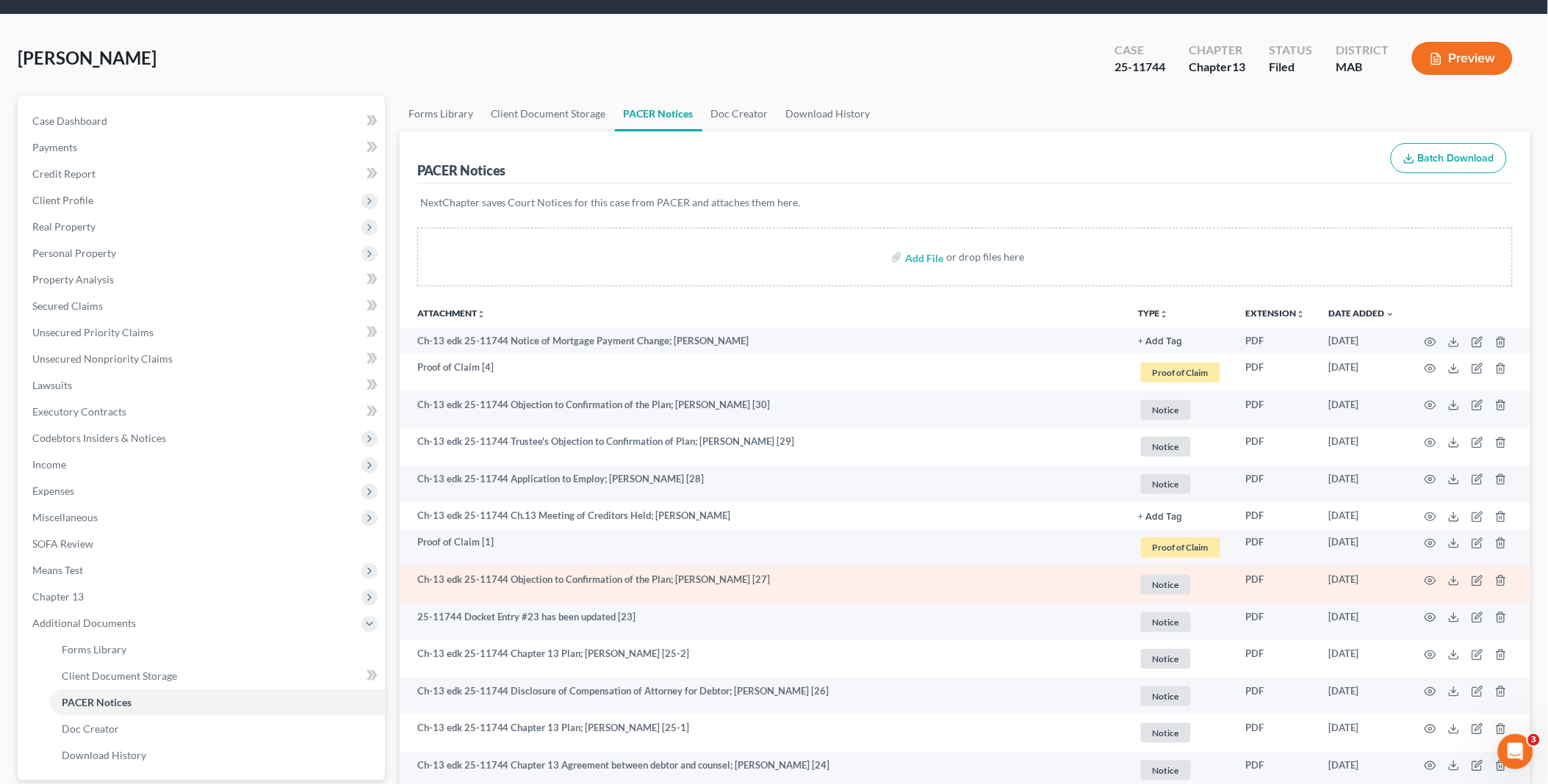
scroll to position [82, 0]
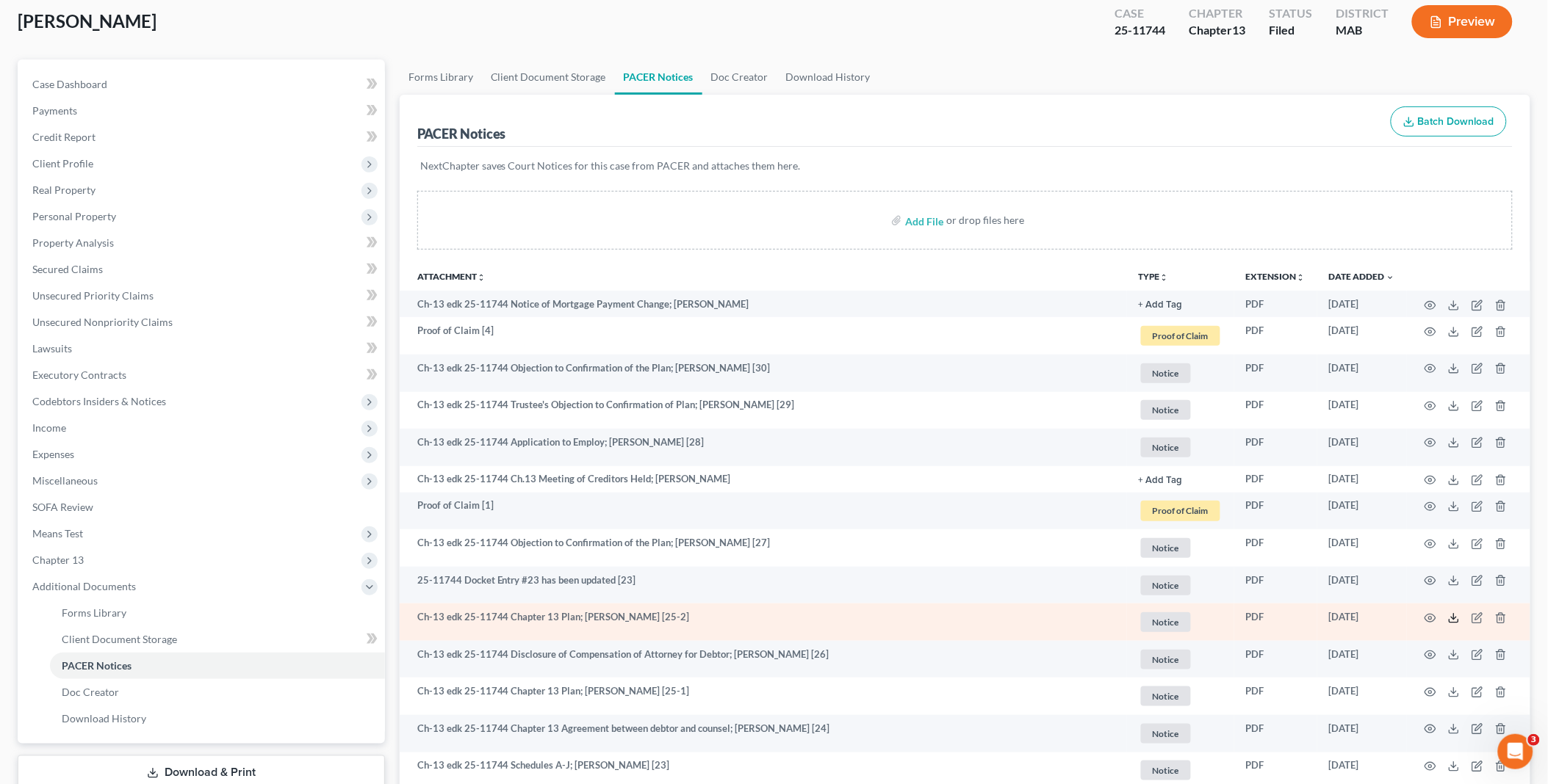
click at [1453, 617] on icon at bounding box center [1453, 618] width 12 height 12
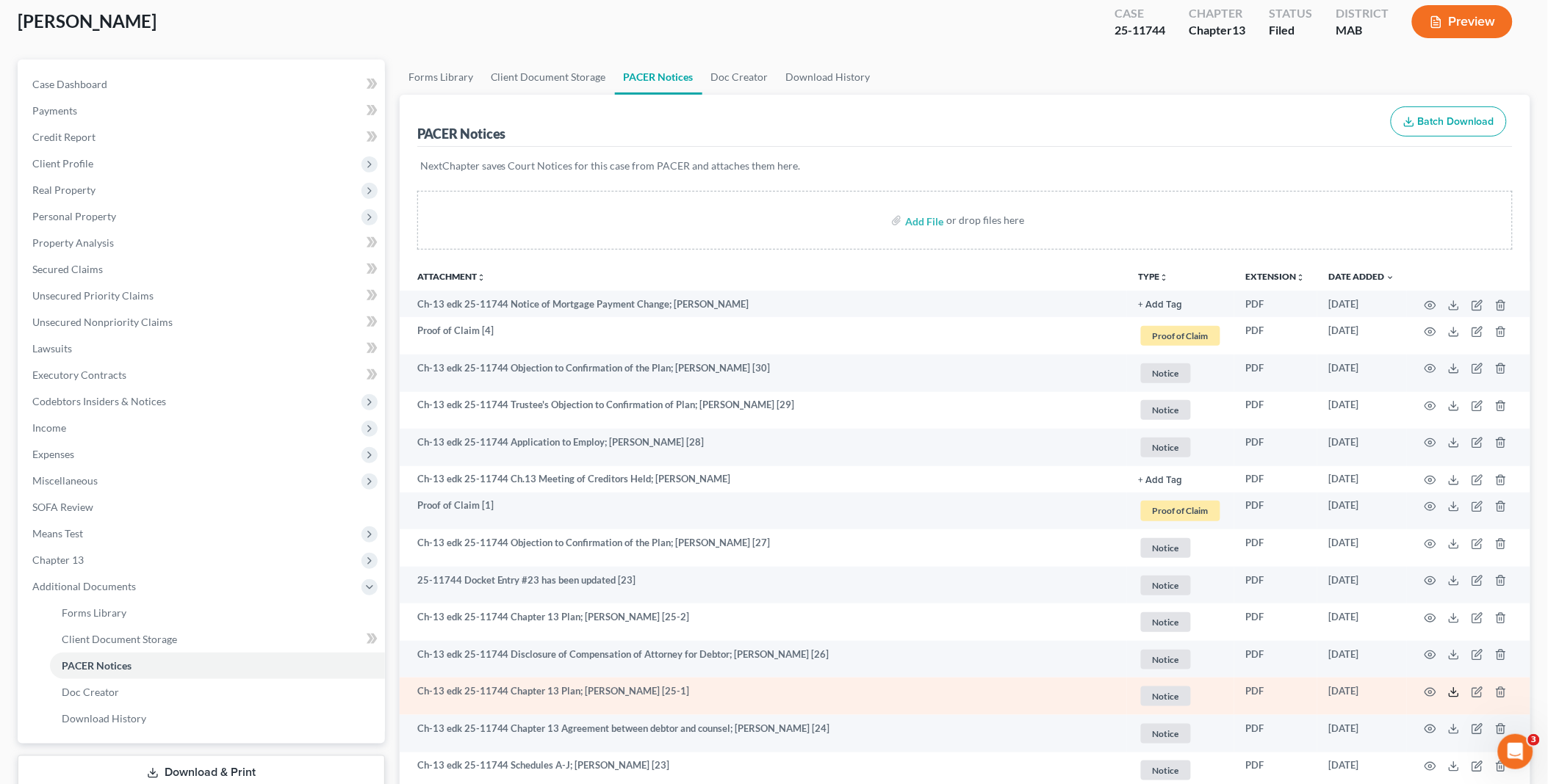
click at [1455, 693] on polyline at bounding box center [1454, 692] width 5 height 2
